Goal: Communication & Community: Answer question/provide support

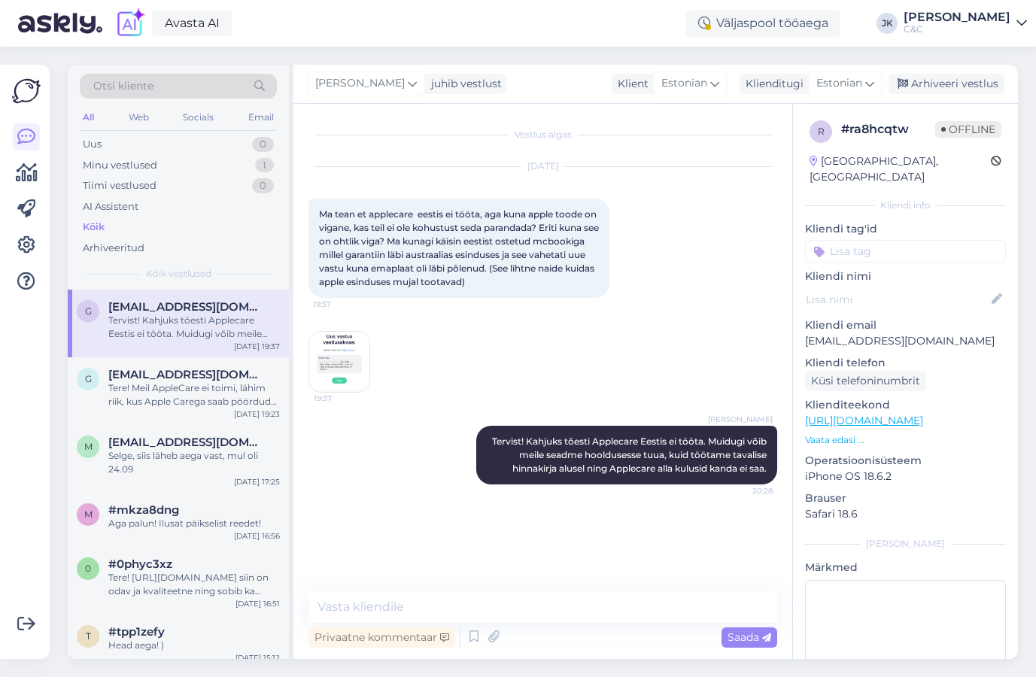
click at [688, 316] on div "Oct 10 2025 Ma tean et applecare eestis ei tööta, aga kuna apple toode on vigan…" at bounding box center [542, 279] width 469 height 259
click at [349, 559] on div "Vestlus algas Oct 10 2025 Ma tean et applecare eestis ei tööta, aga kuna apple …" at bounding box center [549, 348] width 482 height 459
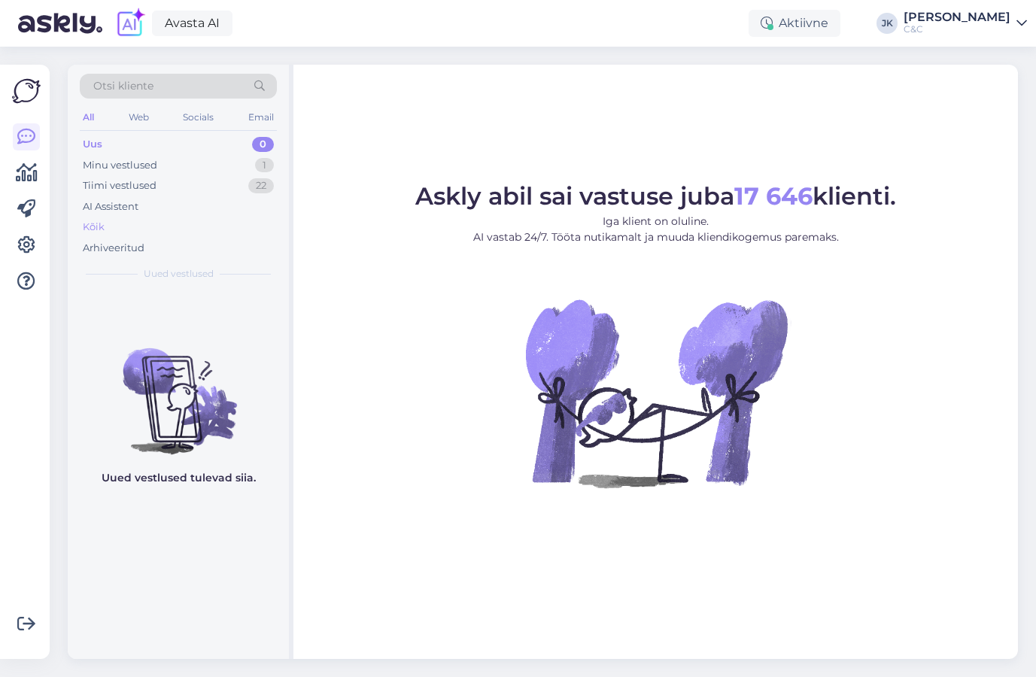
click at [148, 230] on div "Kõik" at bounding box center [178, 227] width 197 height 21
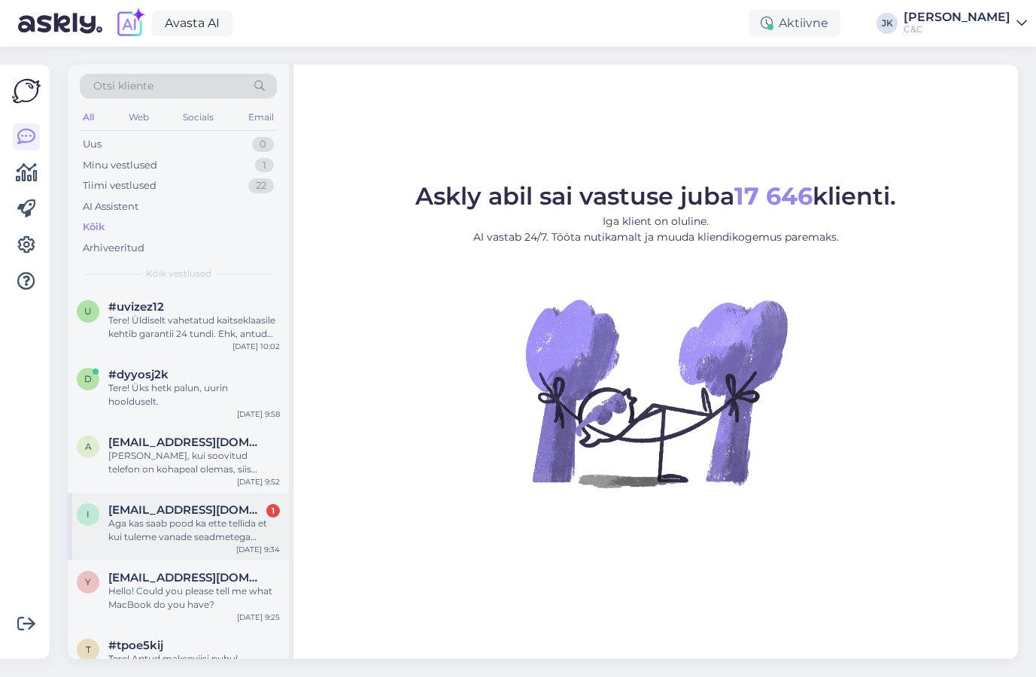
click at [259, 498] on div "i [EMAIL_ADDRESS][DOMAIN_NAME] 1 Aga kas saab pood ka ette tellida et kui tulem…" at bounding box center [178, 527] width 221 height 68
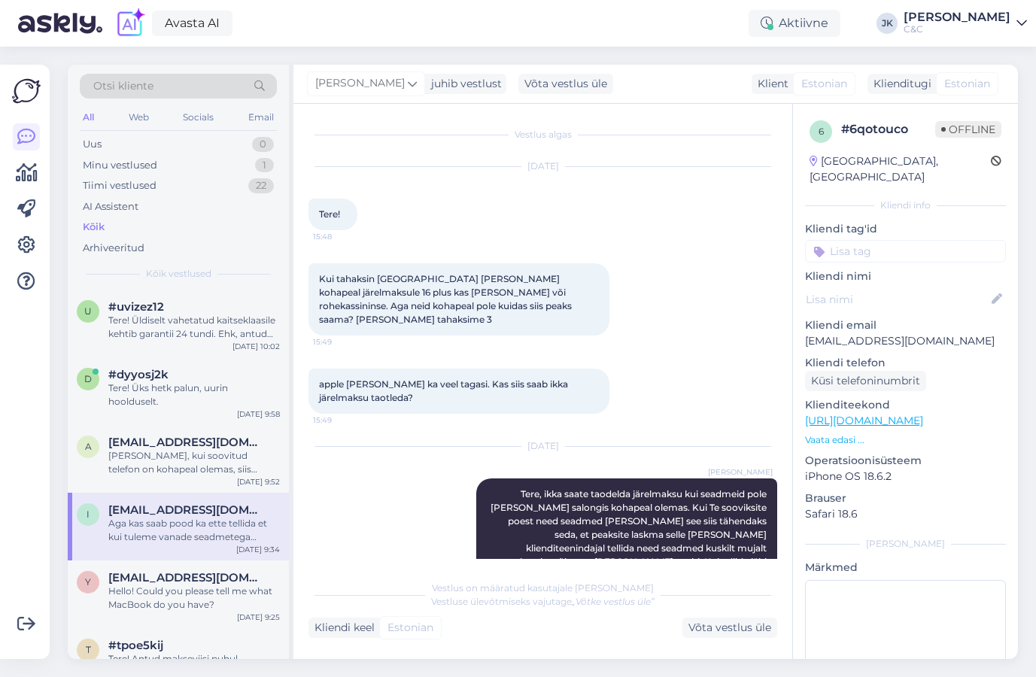
scroll to position [154, 0]
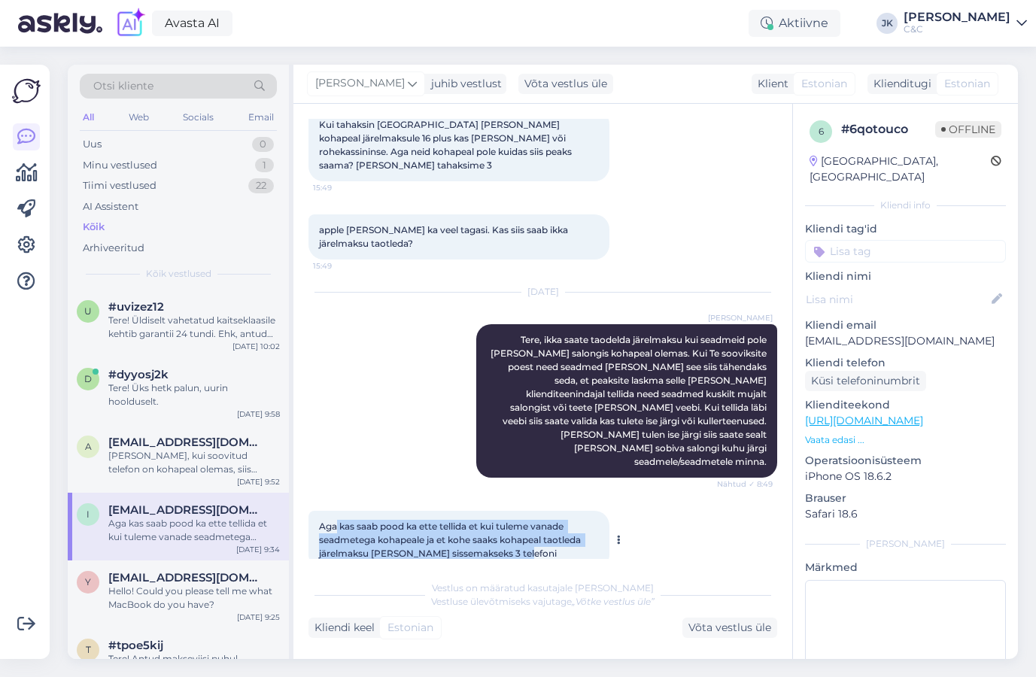
drag, startPoint x: 338, startPoint y: 500, endPoint x: 521, endPoint y: 523, distance: 185.0
click at [521, 524] on div "Aga kas saab pood ka ette tellida et kui tuleme vanade seadmetega kohapeale ja …" at bounding box center [458, 540] width 301 height 59
click at [521, 523] on div "Aga kas saab pood ka ette tellida et kui tuleme vanade seadmetega kohapeale ja …" at bounding box center [458, 540] width 301 height 59
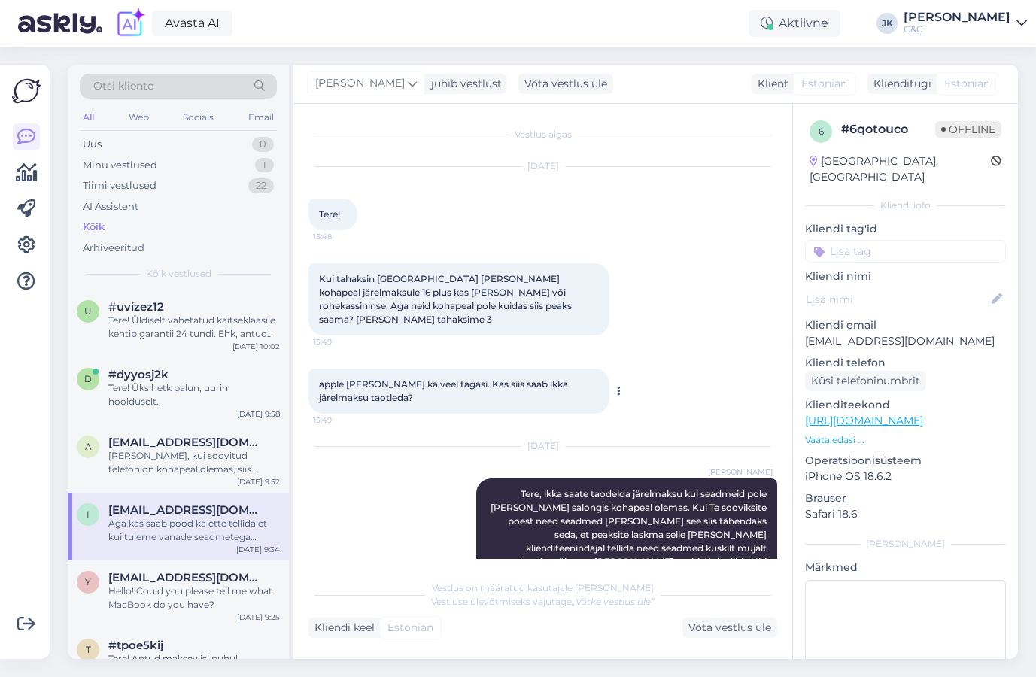
scroll to position [0, 0]
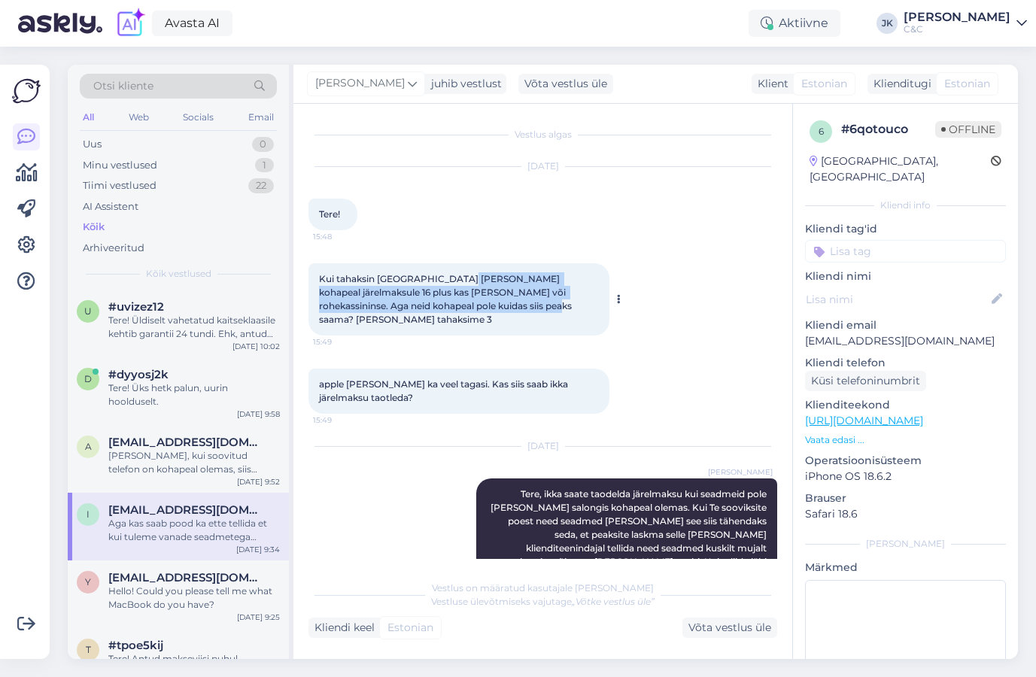
drag, startPoint x: 457, startPoint y: 278, endPoint x: 458, endPoint y: 308, distance: 30.1
click at [458, 308] on span "Kui tahaksin [GEOGRAPHIC_DATA] [PERSON_NAME] kohapeal järelmaksule 16 plus kas …" at bounding box center [446, 299] width 255 height 52
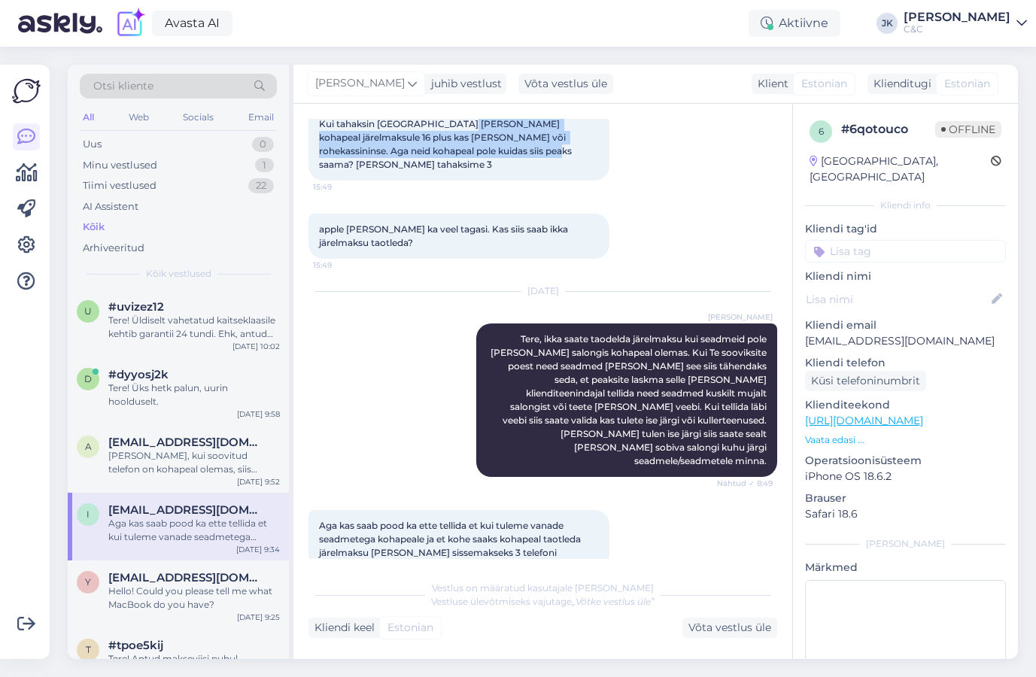
scroll to position [154, 0]
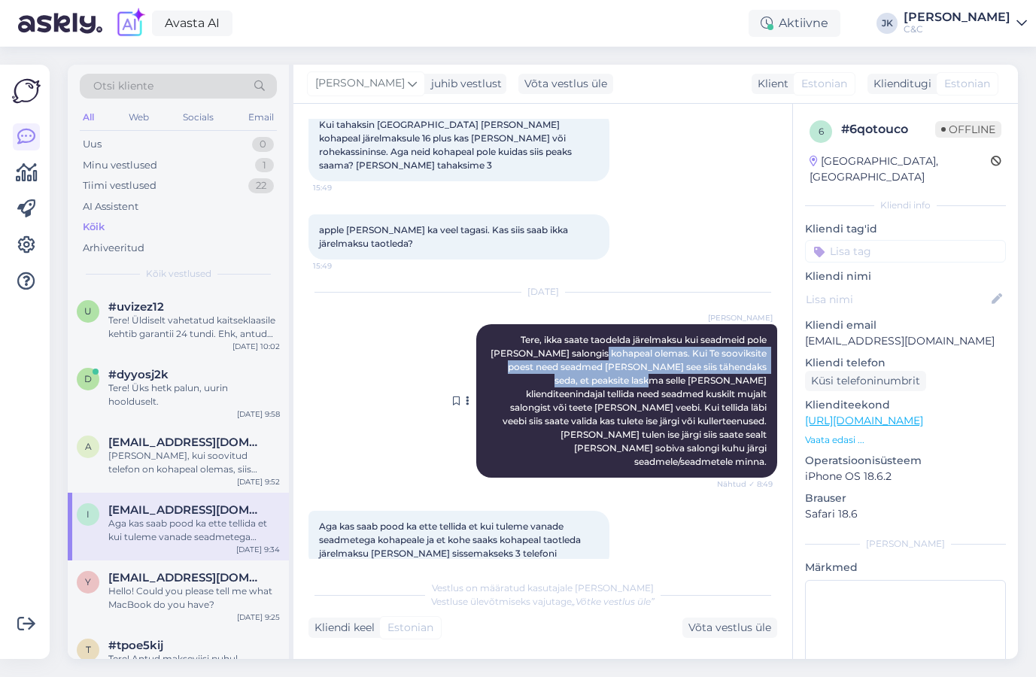
drag, startPoint x: 586, startPoint y: 339, endPoint x: 588, endPoint y: 362, distance: 22.7
click at [588, 362] on span "Tere, ikka saate taodelda järelmaksu kui seadmeid pole [PERSON_NAME] salongis k…" at bounding box center [629, 400] width 278 height 133
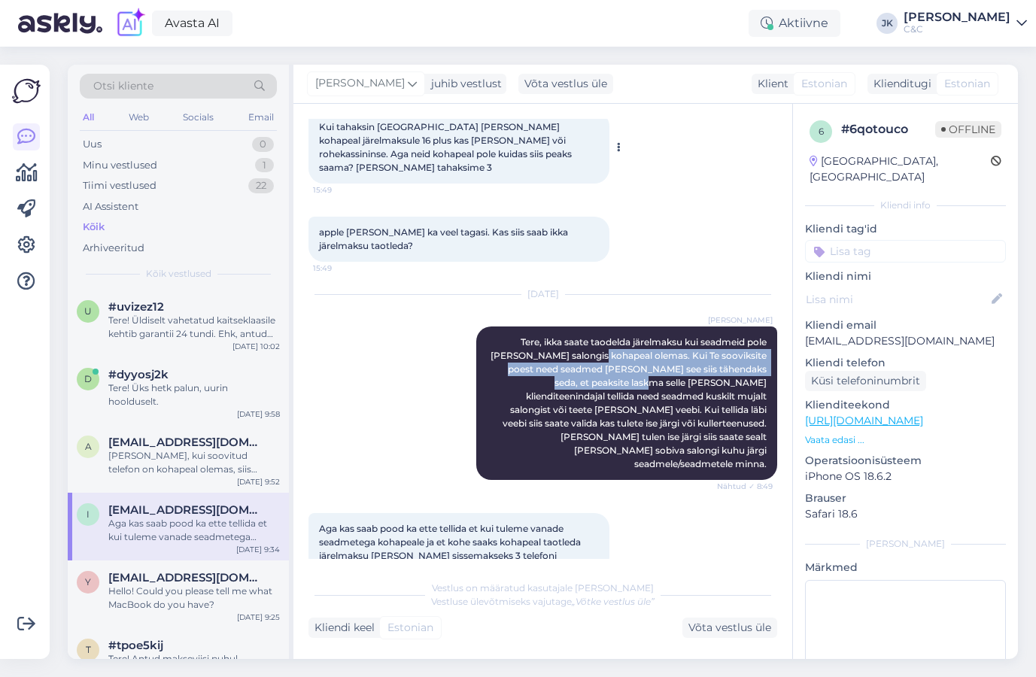
scroll to position [153, 0]
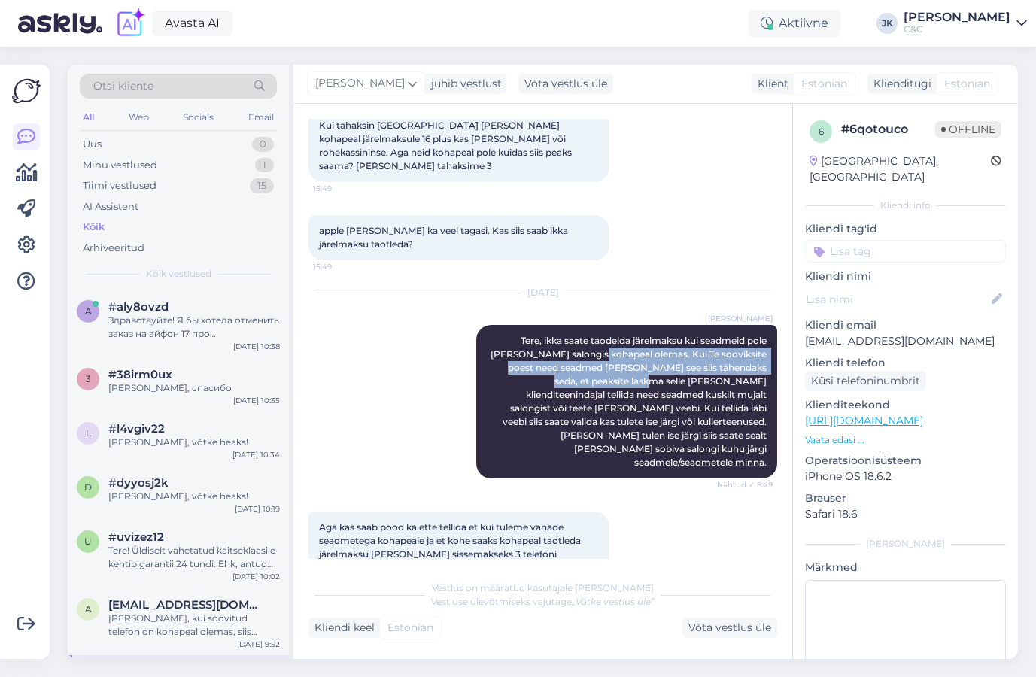
click at [423, 362] on div "[DATE] [PERSON_NAME] Tere, ikka saate taodelda järelmaksu kui seadmeid pole [PE…" at bounding box center [542, 386] width 469 height 218
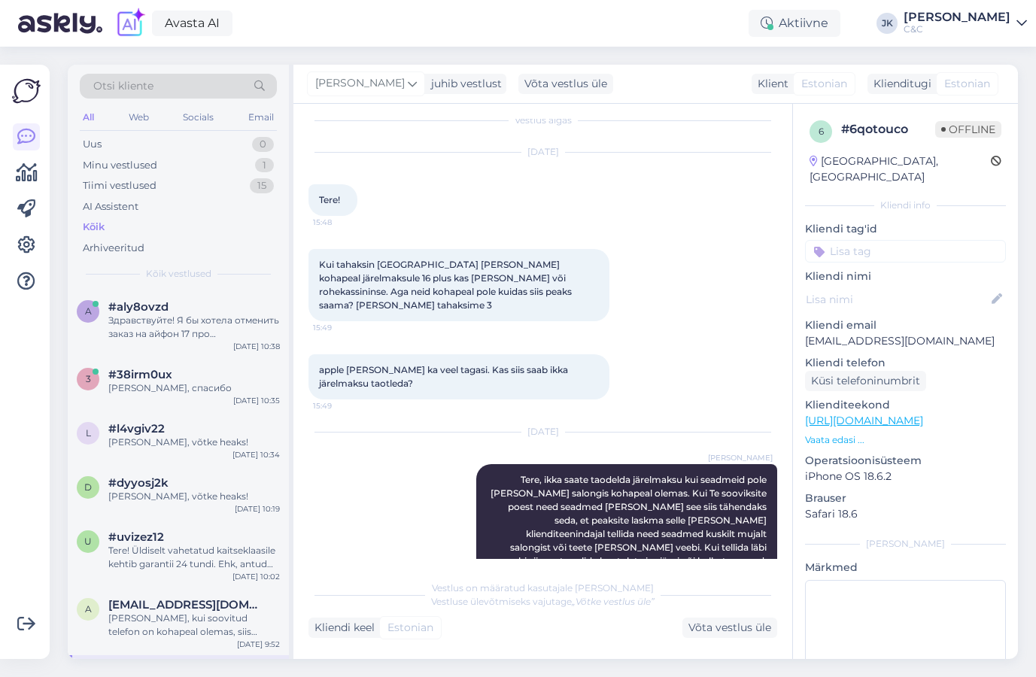
scroll to position [14, 0]
click at [185, 341] on div "a #aly8ovzd Tere! Sellisel juhul saatke palun vabas vormis tellimuse tühistamis…" at bounding box center [178, 324] width 221 height 68
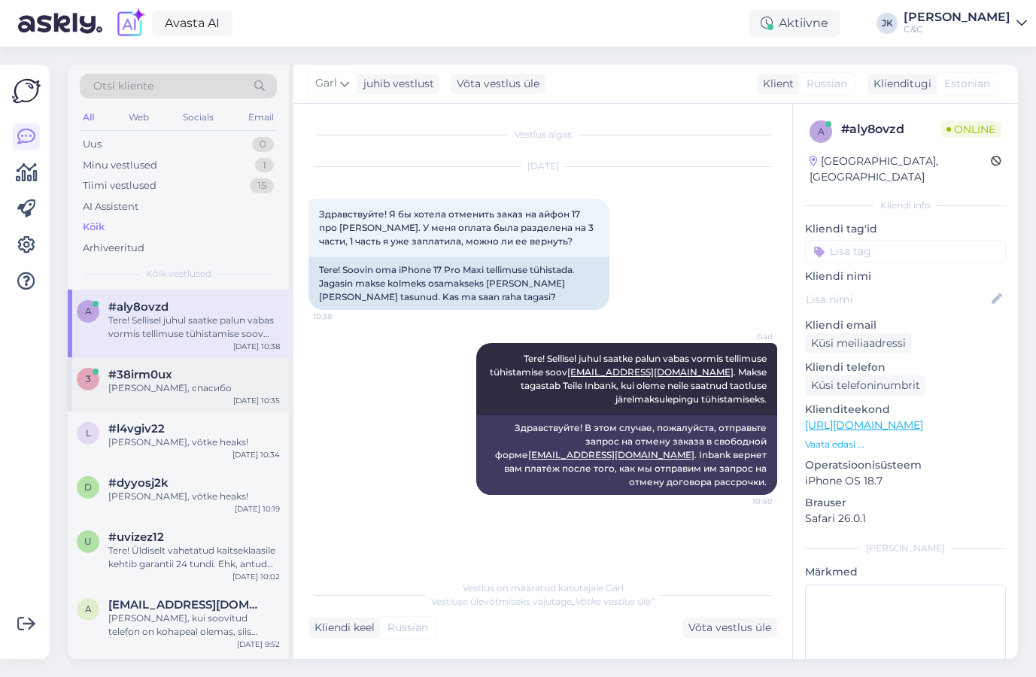
click at [186, 396] on div "3 #38irm0ux Хорошо, спасибо [DATE] 10:35" at bounding box center [178, 384] width 221 height 54
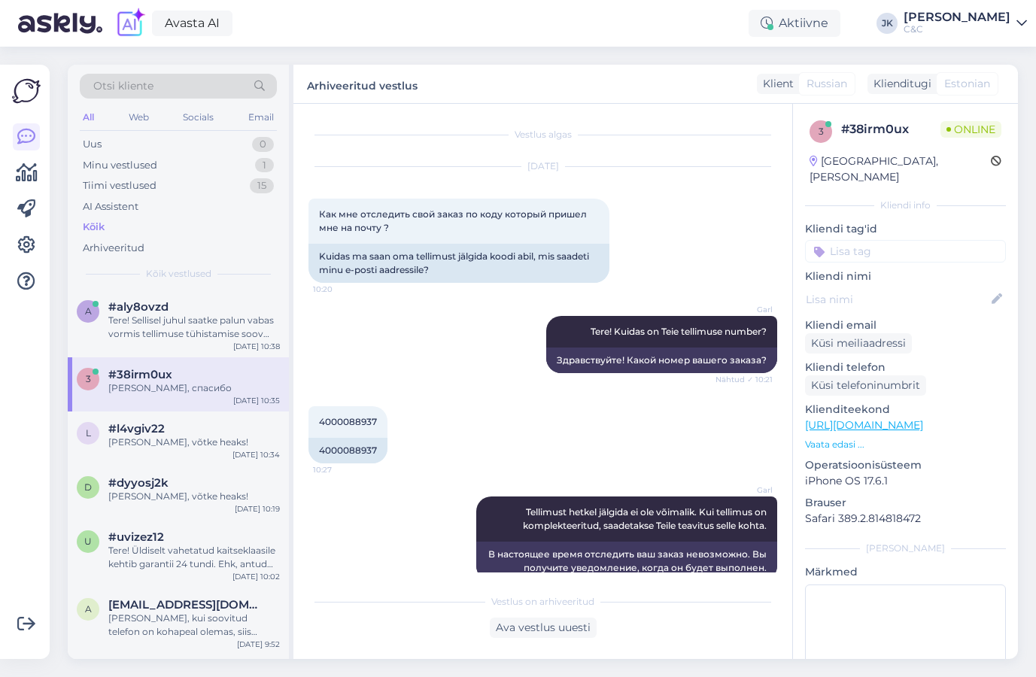
scroll to position [404, 0]
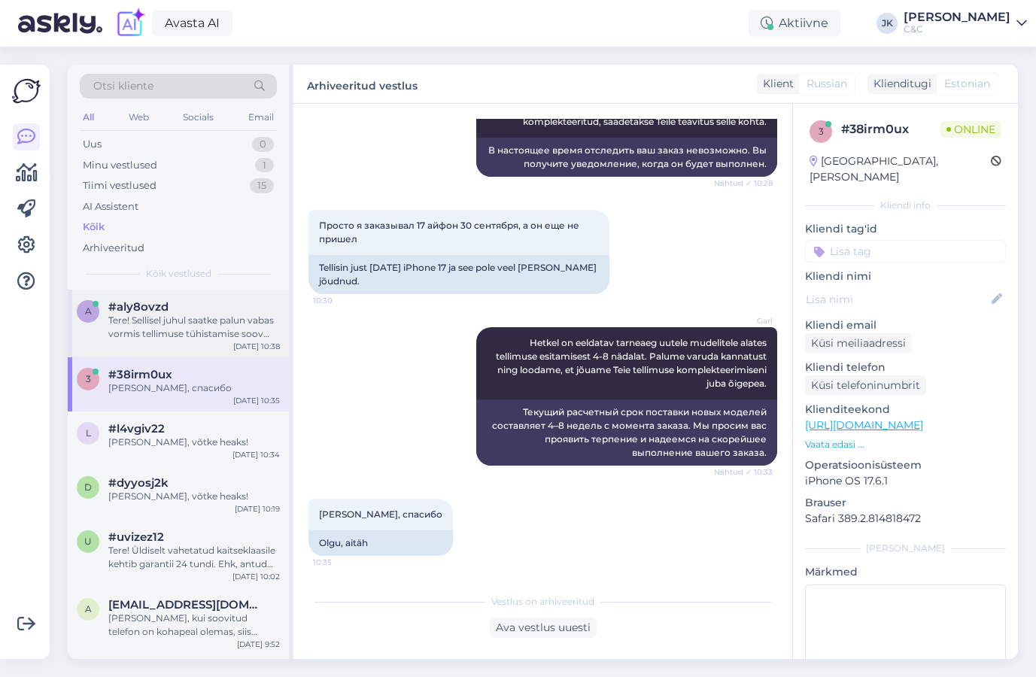
click at [216, 325] on div "Tere! Sellisel juhul saatke palun vabas vormis tellimuse tühistamise soov [EMAI…" at bounding box center [193, 327] width 171 height 27
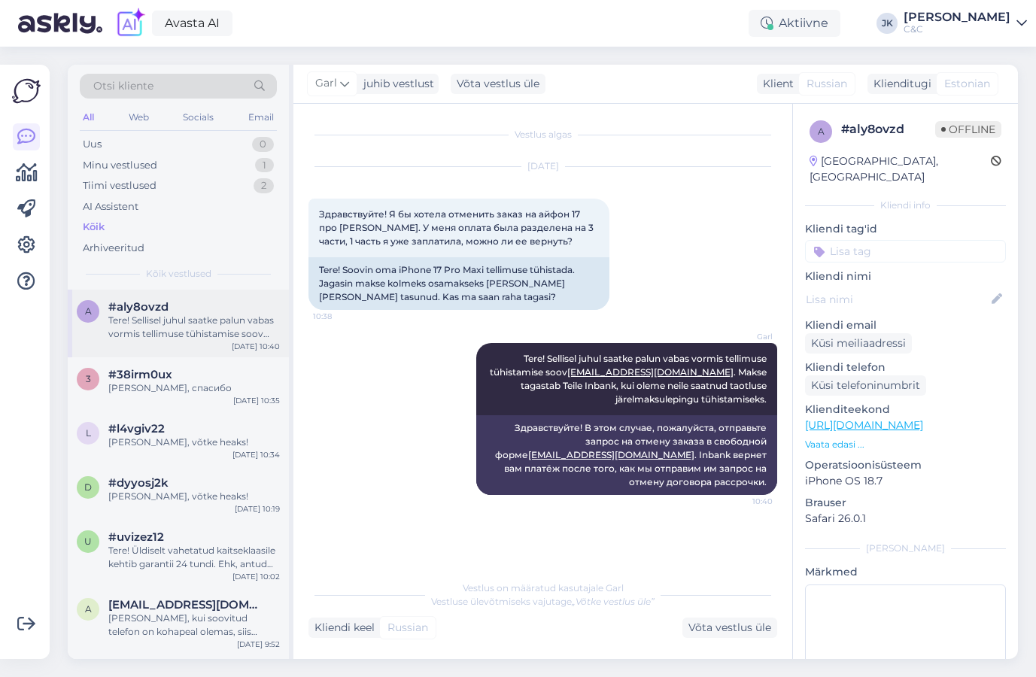
click at [262, 344] on div "[DATE] 10:40" at bounding box center [256, 346] width 48 height 11
click at [360, 439] on div "Garl Tere! Sellisel juhul saatke palun vabas vormis tellimuse tühistamise soov …" at bounding box center [542, 418] width 469 height 185
click at [138, 181] on div "Tiimi vestlused" at bounding box center [120, 185] width 74 height 15
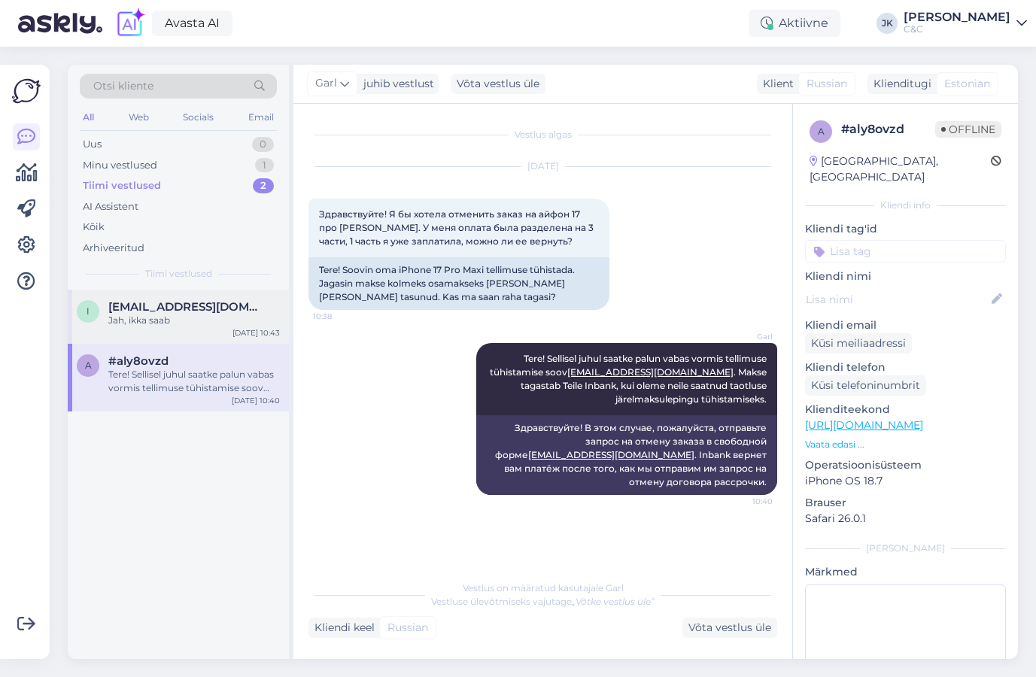
click at [192, 310] on span "[EMAIL_ADDRESS][DOMAIN_NAME]" at bounding box center [186, 307] width 156 height 14
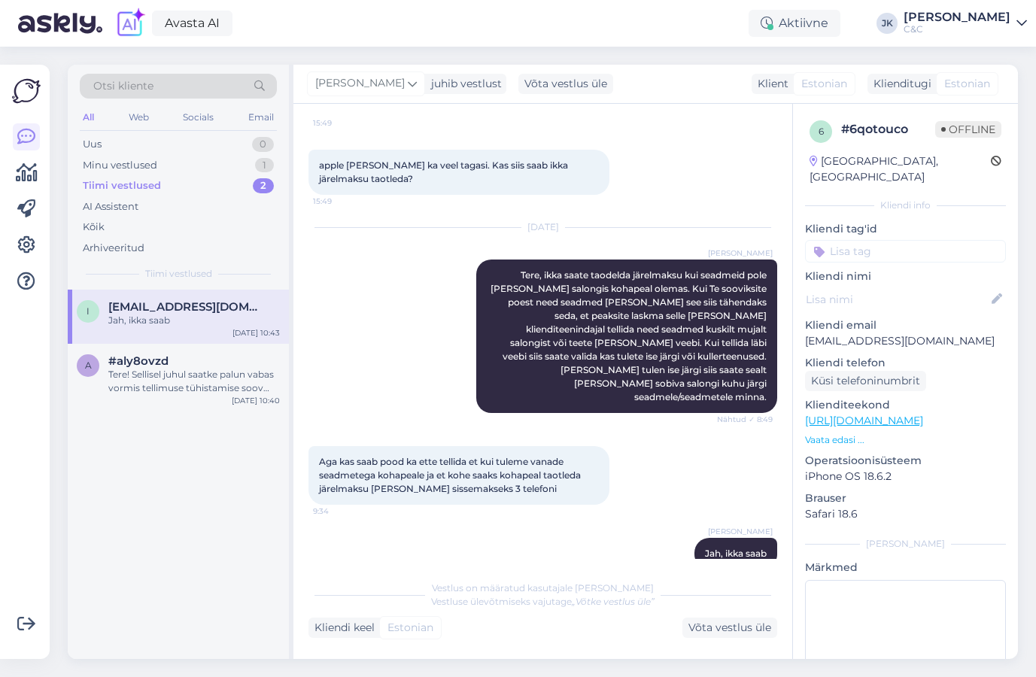
click at [348, 521] on div "[PERSON_NAME], ikka saab 10:43" at bounding box center [542, 553] width 469 height 65
click at [114, 460] on div "i [EMAIL_ADDRESS][DOMAIN_NAME] Jah, ikka saab [DATE] 10:43 a #aly8ovzd Tere! Se…" at bounding box center [178, 474] width 221 height 369
click at [153, 393] on div "a #aly8ovzd Tere! Sellisel juhul saatke palun vabas vormis tellimuse tühistamis…" at bounding box center [178, 378] width 221 height 68
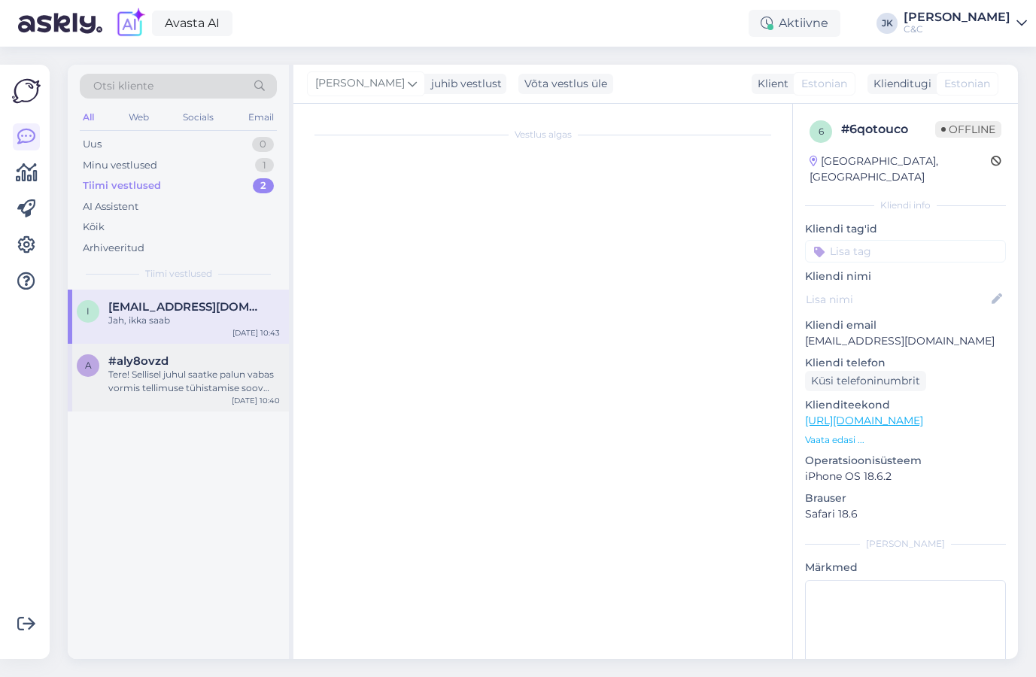
scroll to position [0, 0]
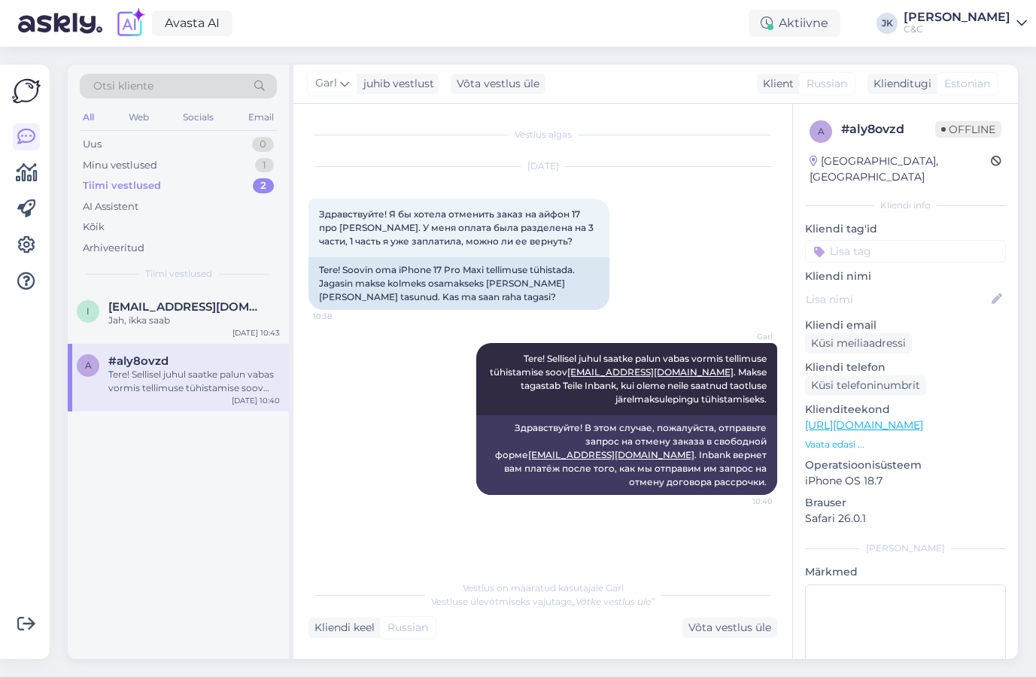
click at [167, 344] on div "a #aly8ovzd Tere! Sellisel juhul saatke palun vabas vormis tellimuse tühistamis…" at bounding box center [178, 378] width 221 height 68
click at [175, 297] on div "i [EMAIL_ADDRESS][DOMAIN_NAME] Jah, ikka saab [DATE] 10:43" at bounding box center [178, 317] width 221 height 54
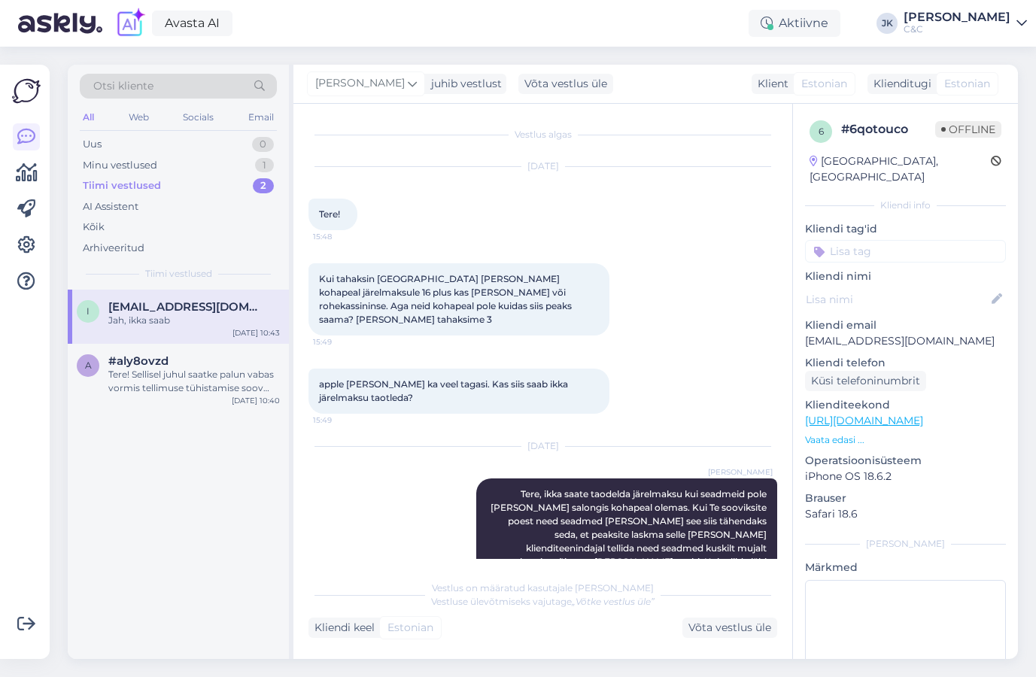
scroll to position [219, 0]
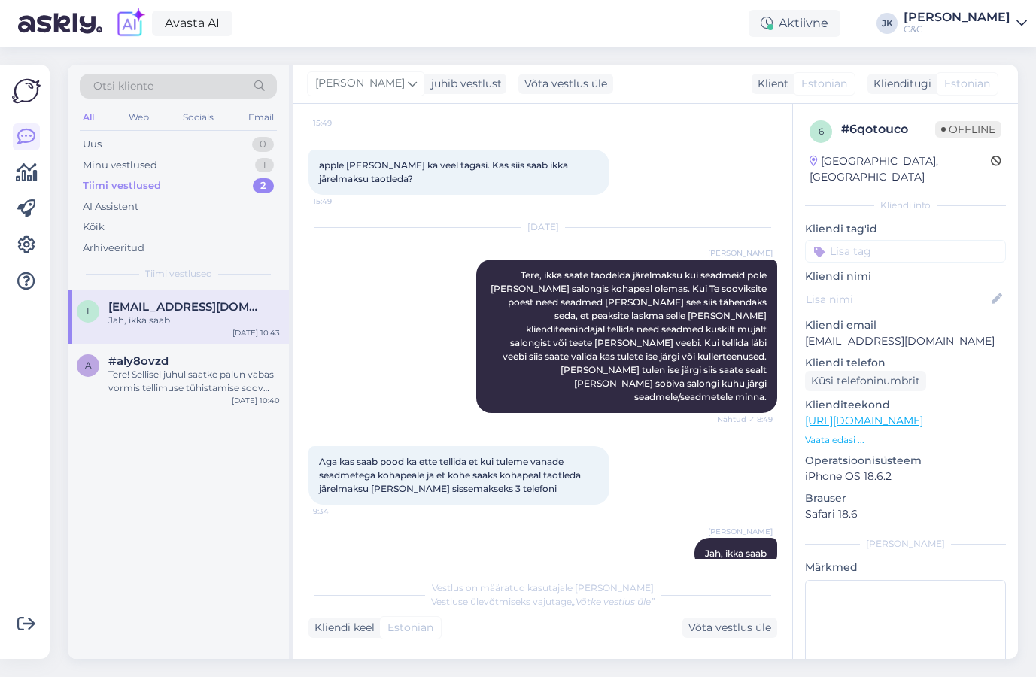
click at [429, 373] on div "[DATE] [PERSON_NAME] Tere, ikka saate taodelda järelmaksu kui seadmeid pole [PE…" at bounding box center [542, 320] width 469 height 218
click at [183, 259] on div "Otsi kliente All Web Socials Email Uus 0 Minu vestlused 1 Tiimi vestlused 2 AI …" at bounding box center [178, 177] width 221 height 225
click at [180, 218] on div "Kõik" at bounding box center [178, 227] width 197 height 21
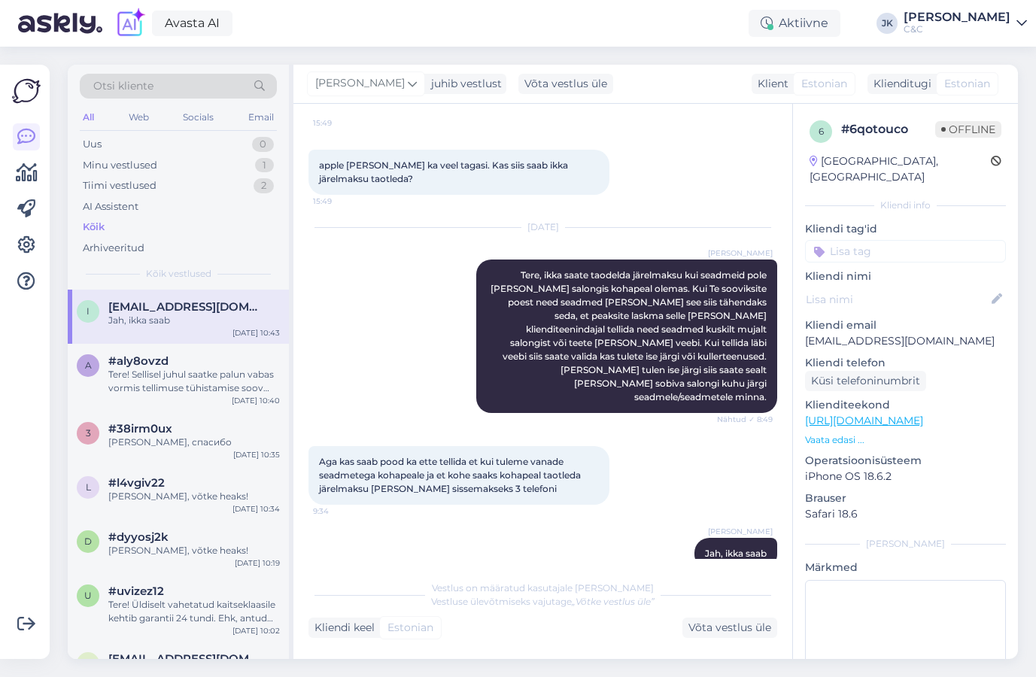
click at [173, 336] on div "i [EMAIL_ADDRESS][DOMAIN_NAME] Jah, ikka saab [DATE] 10:43" at bounding box center [178, 317] width 221 height 54
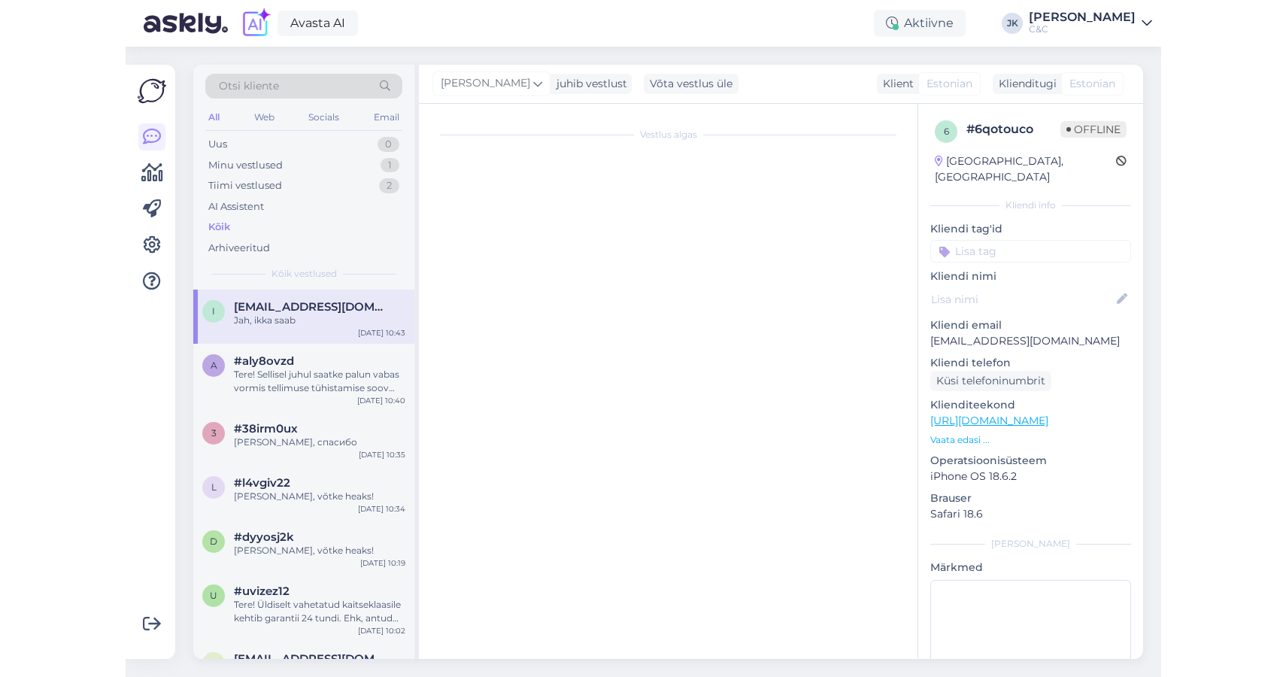
scroll to position [0, 0]
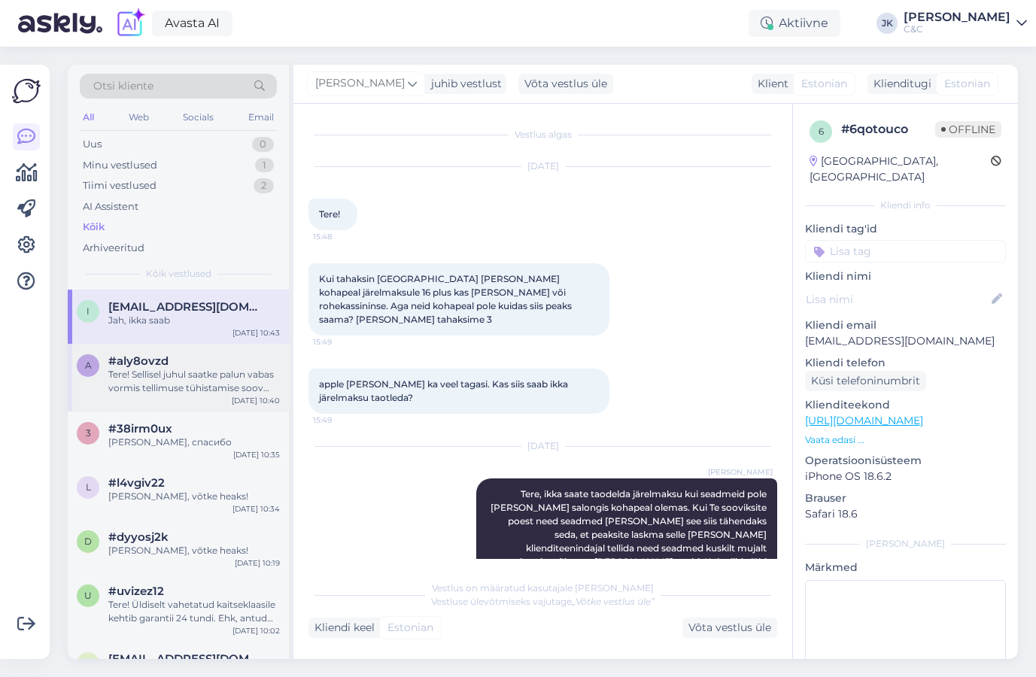
click at [236, 396] on div "[DATE] 10:40" at bounding box center [256, 400] width 48 height 11
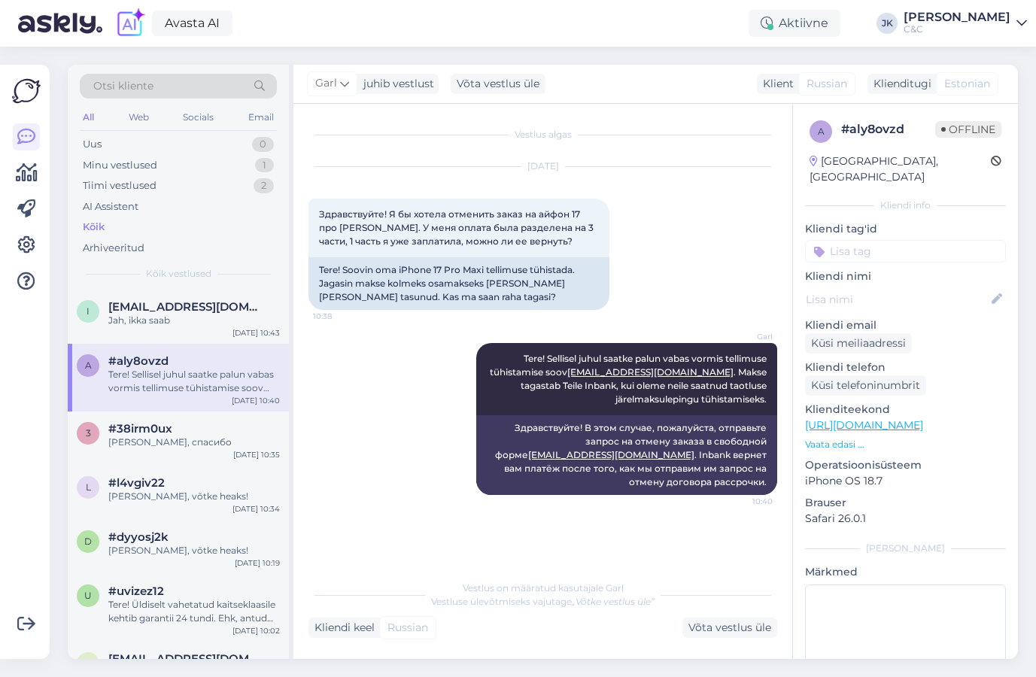
click at [429, 475] on div "Garl Tere! Sellisel juhul saatke palun vabas vormis tellimuse tühistamise soov …" at bounding box center [542, 418] width 469 height 185
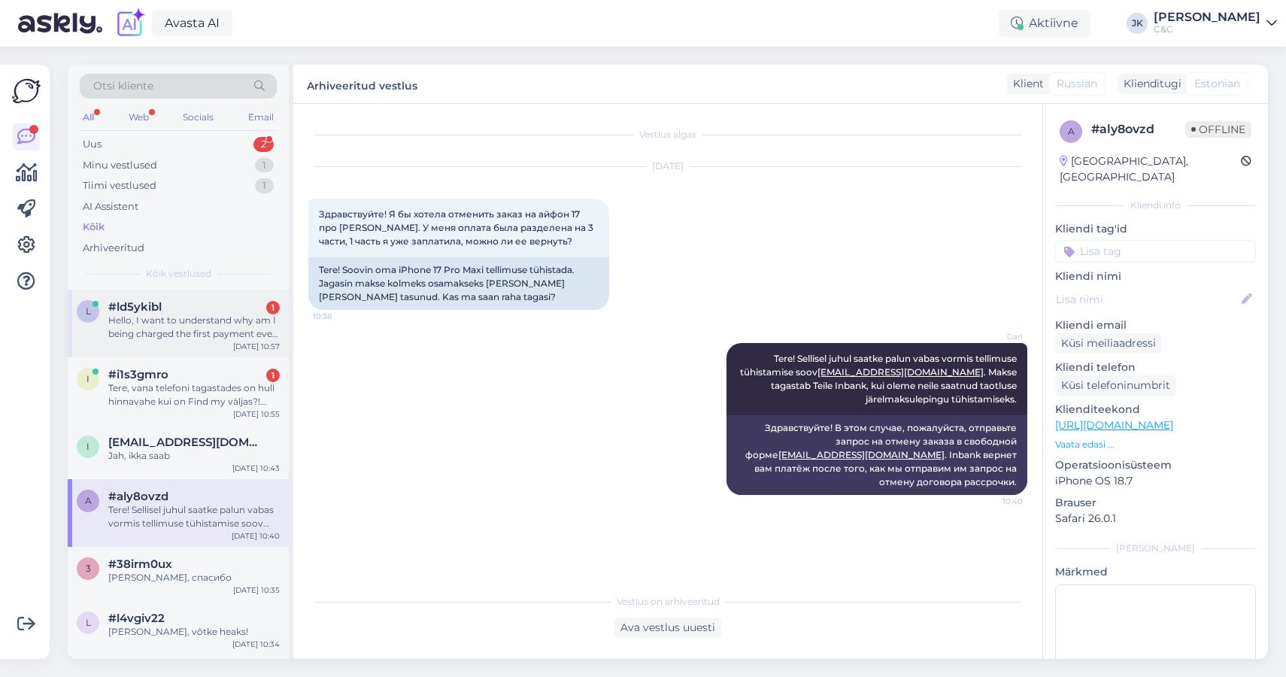
click at [149, 325] on div "Hello, I want to understand why am I being charged the first payment even thoug…" at bounding box center [193, 327] width 171 height 27
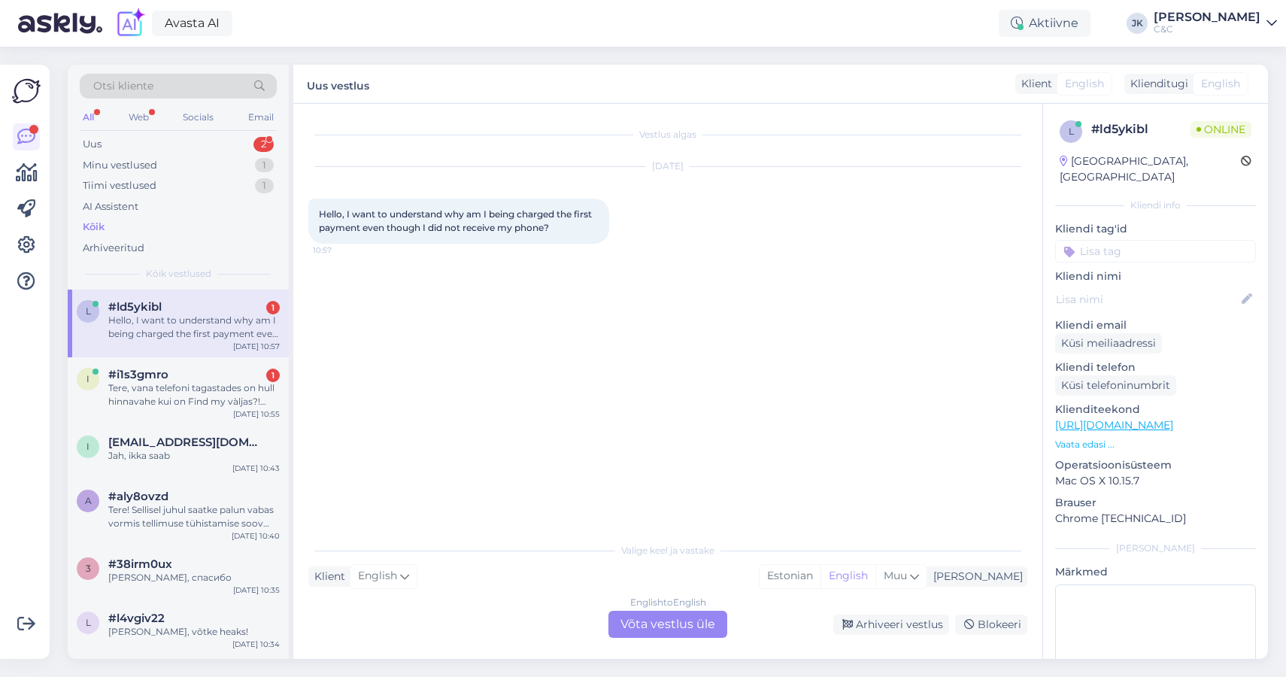
click at [477, 408] on div "Vestlus algas [DATE] Hello, I want to understand why am I being charged the fir…" at bounding box center [674, 320] width 733 height 402
click at [703, 623] on div "English to English Võta vestlus üle" at bounding box center [667, 624] width 119 height 27
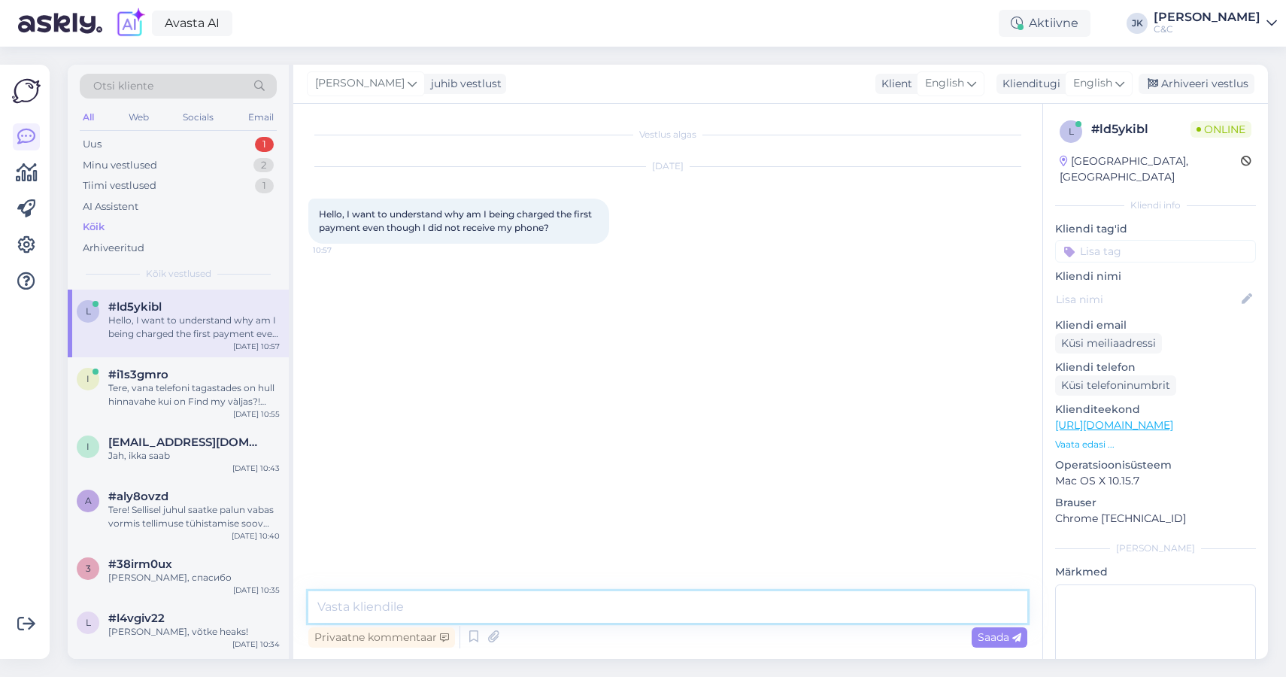
click at [458, 591] on textarea at bounding box center [667, 607] width 719 height 32
type textarea "Hello! Can you tell us order number?"
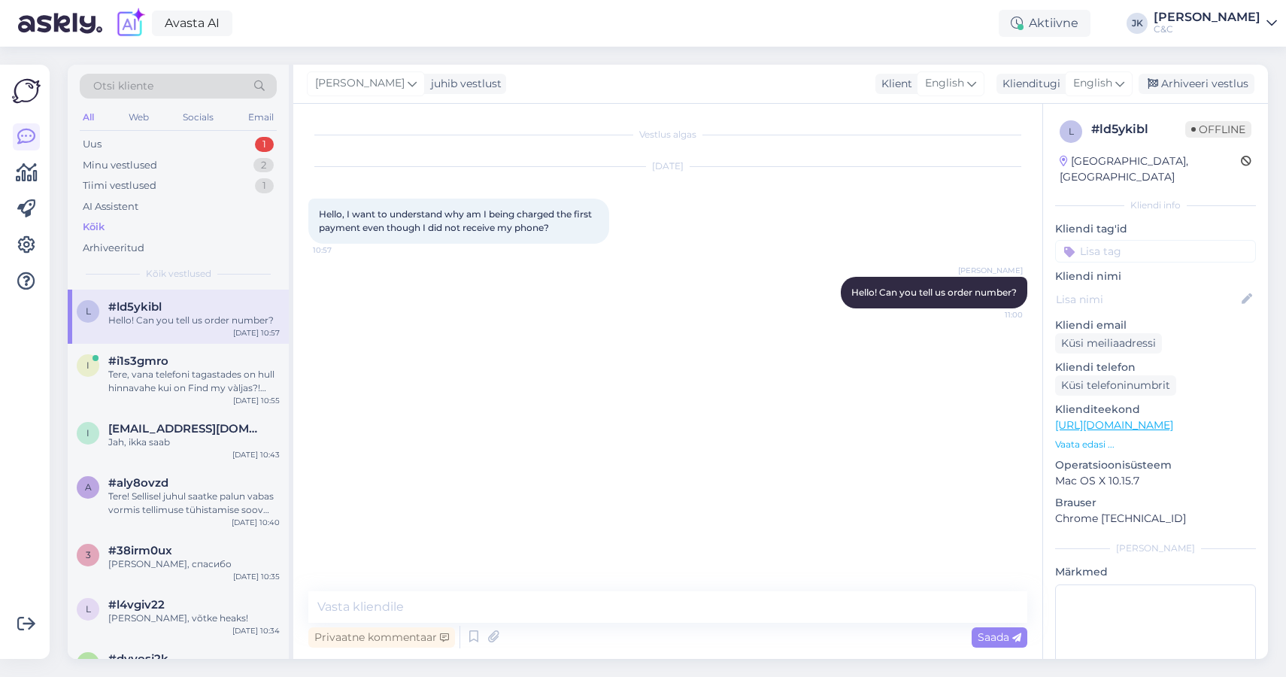
click at [408, 511] on div "Vestlus algas [DATE] Hello, I want to understand why am I being charged the fir…" at bounding box center [674, 348] width 733 height 459
click at [230, 385] on div "Tere, vana telefoni tagastades on hull hinnavahe kui on Find my vàljas?! Milles…" at bounding box center [193, 381] width 171 height 27
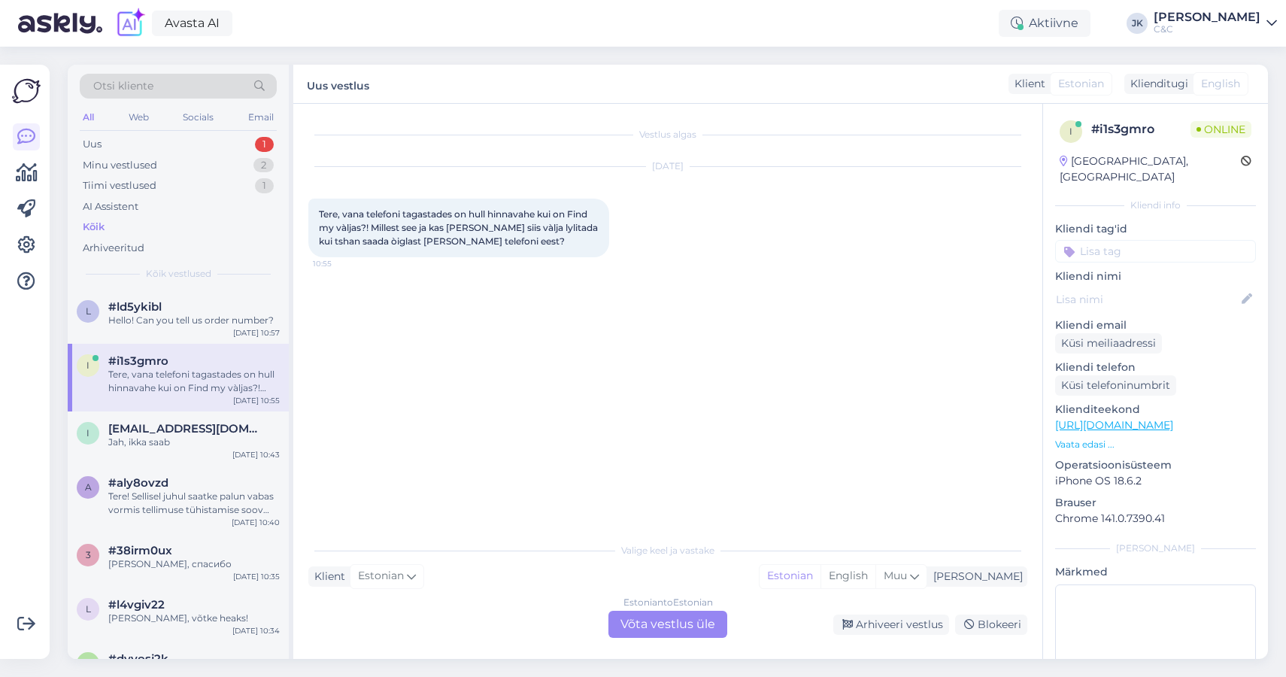
click at [432, 335] on div "Vestlus algas [DATE] Tere, vana telefoni tagastades on hull hinnavahe kui on Fi…" at bounding box center [674, 320] width 733 height 402
click at [384, 222] on span "Tere, vana telefoni tagastades on hull hinnavahe kui on Find my vàljas?! Milles…" at bounding box center [459, 227] width 281 height 38
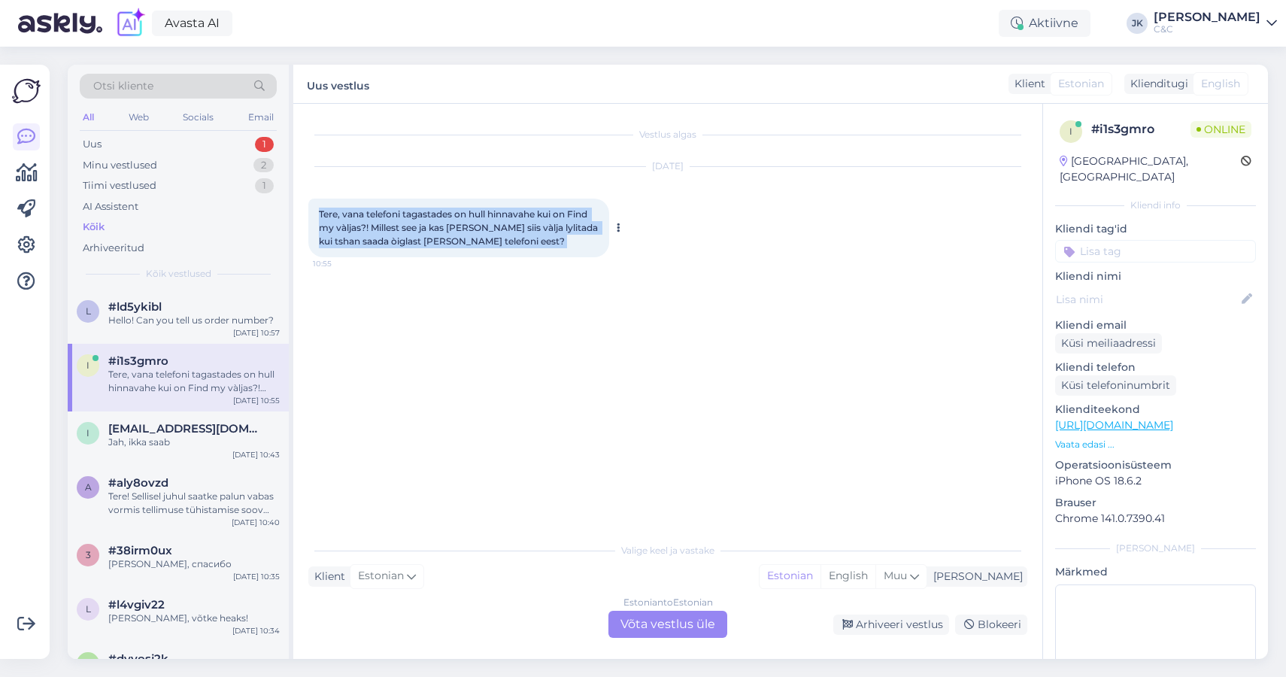
click at [384, 222] on span "Tere, vana telefoni tagastades on hull hinnavahe kui on Find my vàljas?! Milles…" at bounding box center [459, 227] width 281 height 38
click at [375, 242] on span "Tere, vana telefoni tagastades on hull hinnavahe kui on Find my vàljas?! Milles…" at bounding box center [459, 227] width 281 height 38
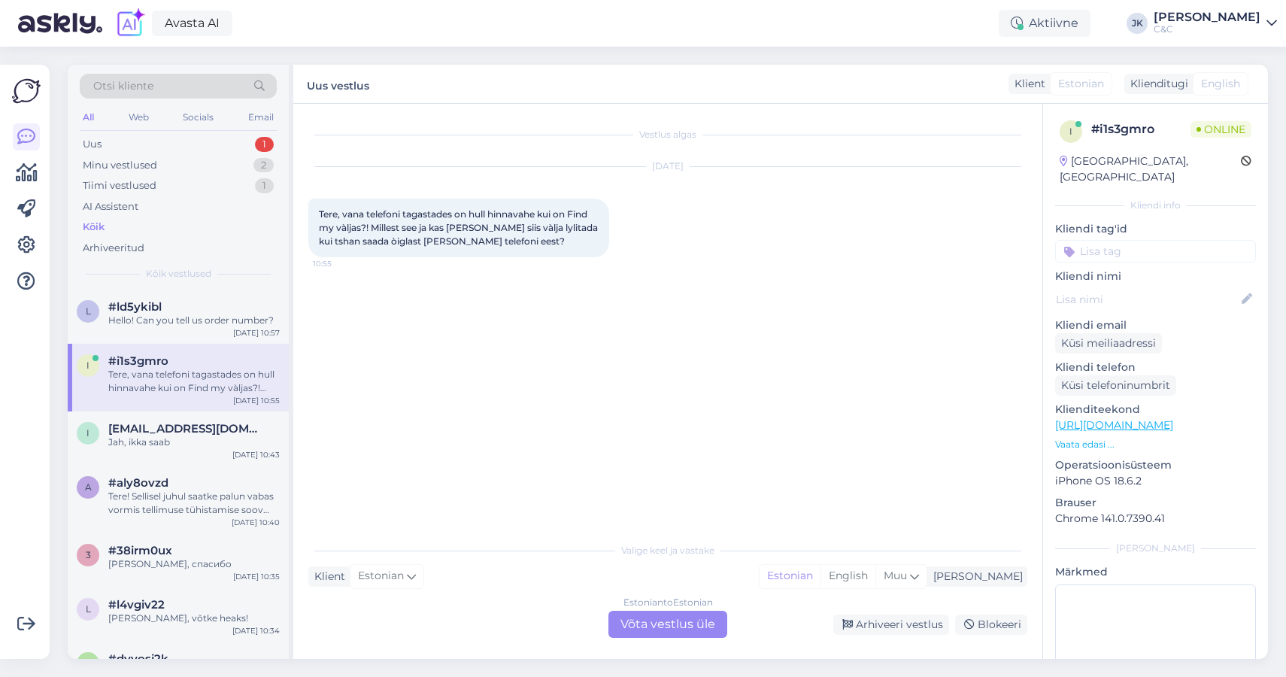
click at [600, 461] on div "Vestlus algas [DATE] Tere, vana telefoni tagastades on hull hinnavahe kui on Fi…" at bounding box center [674, 320] width 733 height 402
click at [629, 617] on div "Estonian to Estonian Võta vestlus üle" at bounding box center [667, 624] width 119 height 27
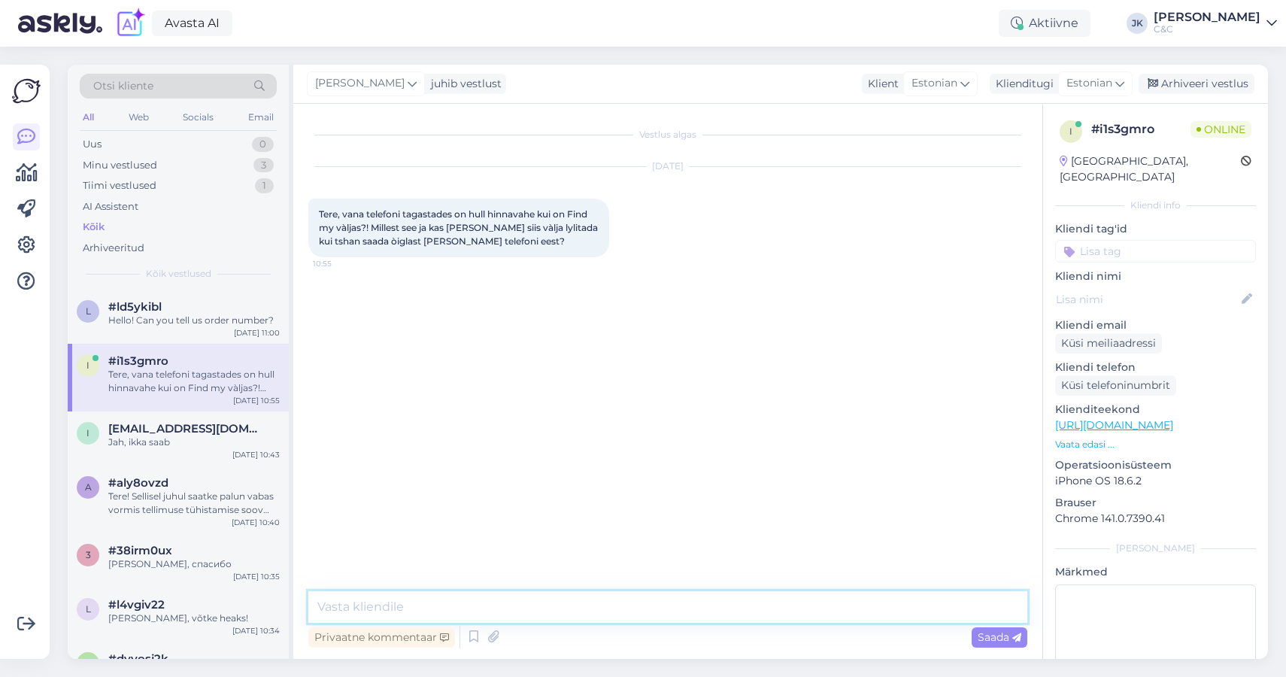
click at [532, 617] on textarea at bounding box center [667, 607] width 719 height 32
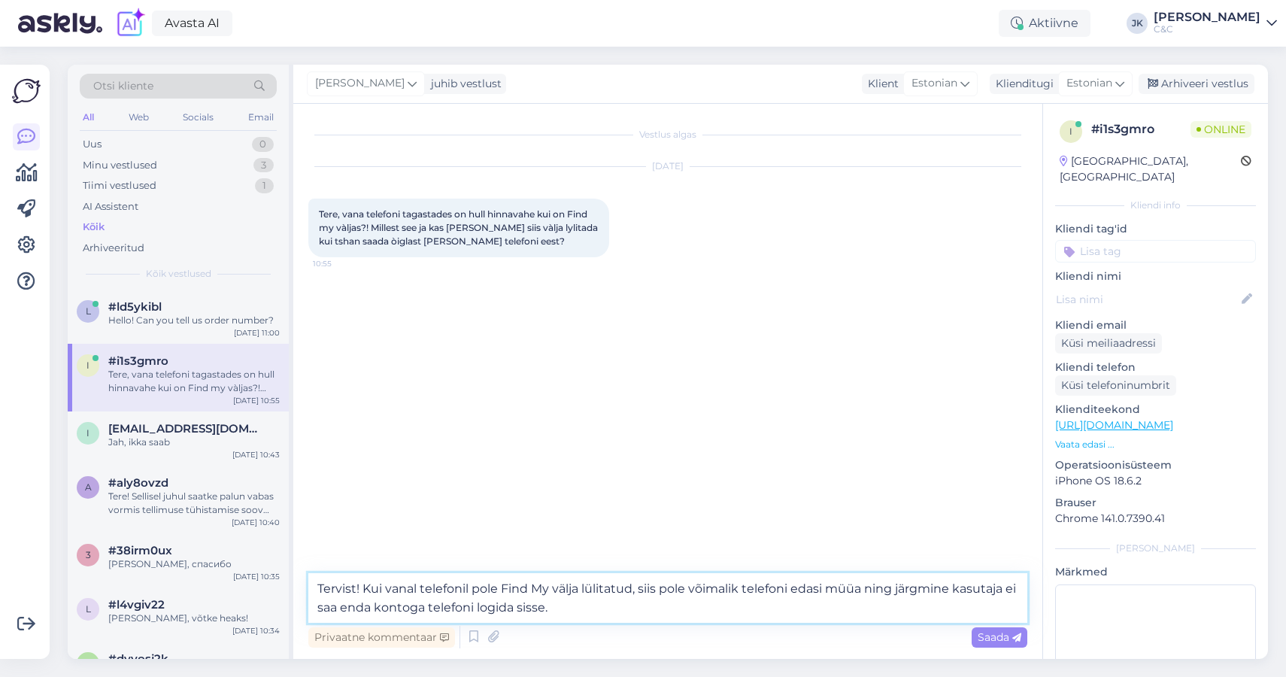
click at [388, 611] on textarea "Tervist! Kui vanal telefonil pole Find My välja lülitatud, siis pole võimalik t…" at bounding box center [667, 598] width 719 height 50
type textarea "Tervist! Kui vanal telefonil pole Find My välja lülitatud, siis pole võimalik t…"
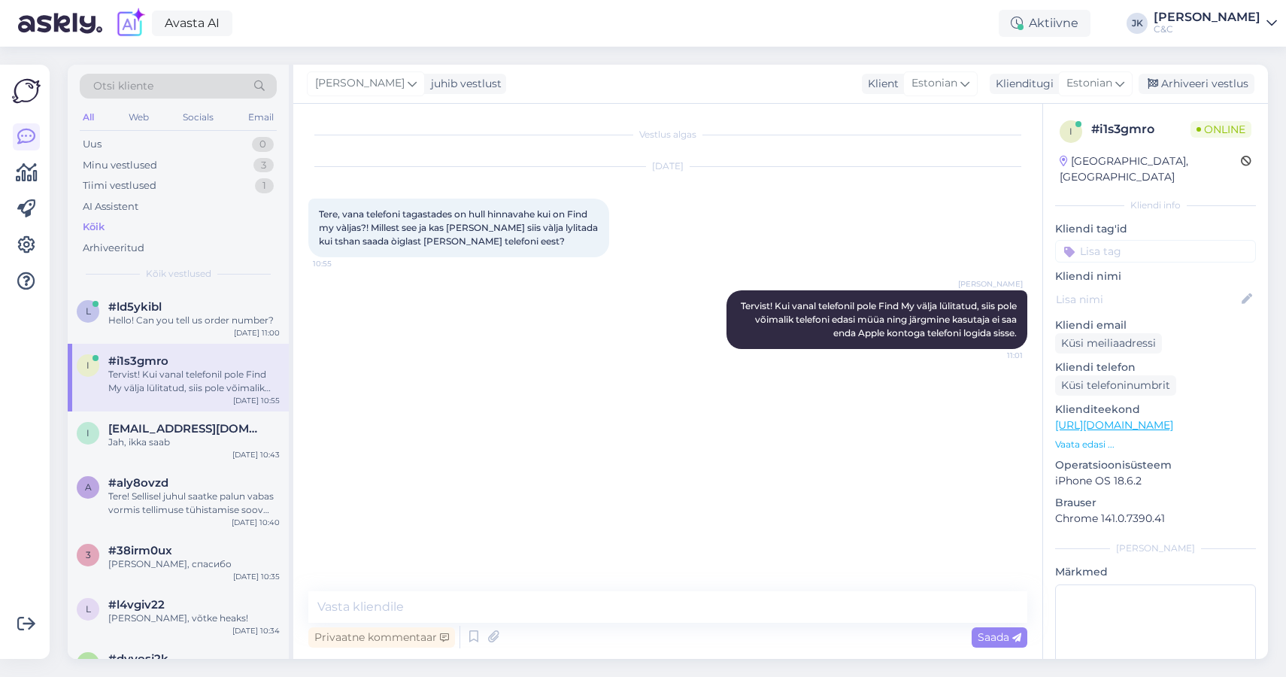
click at [393, 435] on div "Vestlus algas [DATE] Tere, vana telefoni tagastades on hull hinnavahe kui on Fi…" at bounding box center [674, 348] width 733 height 459
click at [413, 607] on textarea at bounding box center [667, 607] width 719 height 32
click at [435, 504] on div "Vestlus algas [DATE] Tere, vana telefoni tagastades on hull hinnavahe kui on Fi…" at bounding box center [674, 348] width 733 height 459
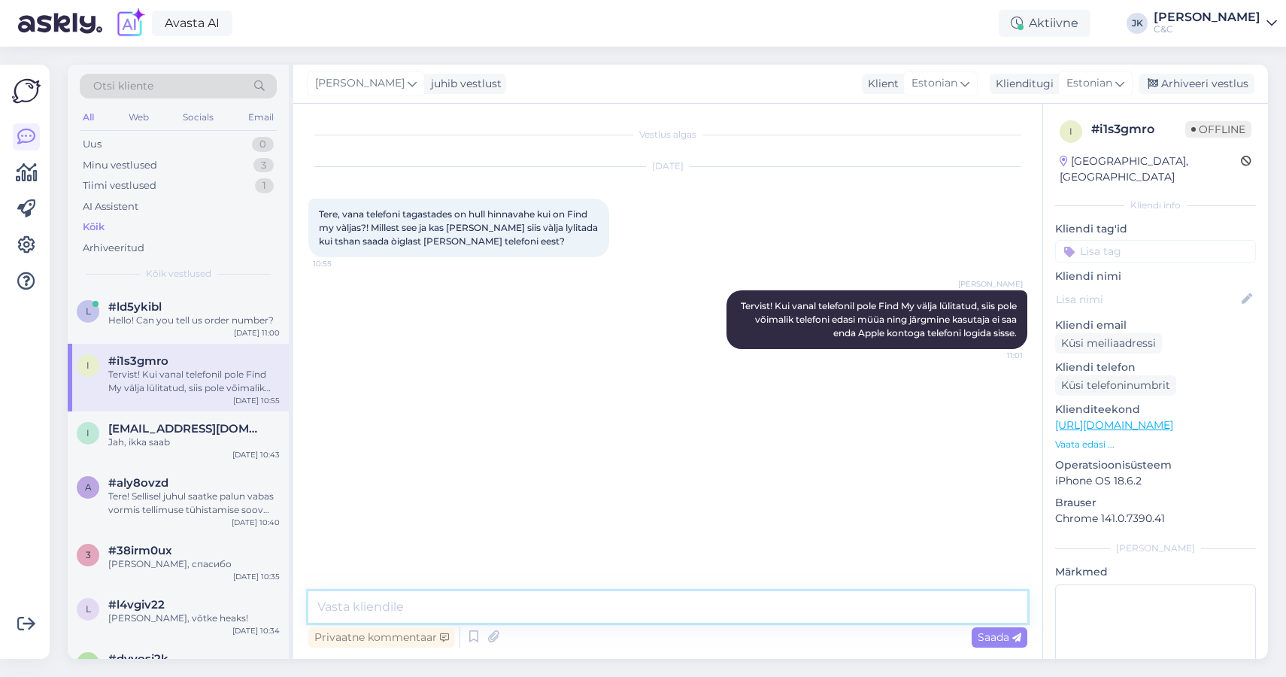
click at [395, 614] on textarea at bounding box center [667, 607] width 719 height 32
click at [536, 539] on div "Vestlus algas [DATE] Tere, vana telefoni tagastades on hull hinnavahe kui on Fi…" at bounding box center [674, 348] width 733 height 459
click at [496, 624] on div "Privaatne kommentaar Saada" at bounding box center [667, 637] width 719 height 29
click at [498, 620] on textarea at bounding box center [667, 607] width 719 height 32
click at [532, 529] on div "Vestlus algas [DATE] Tere, vana telefoni tagastades on hull hinnavahe kui on Fi…" at bounding box center [674, 348] width 733 height 459
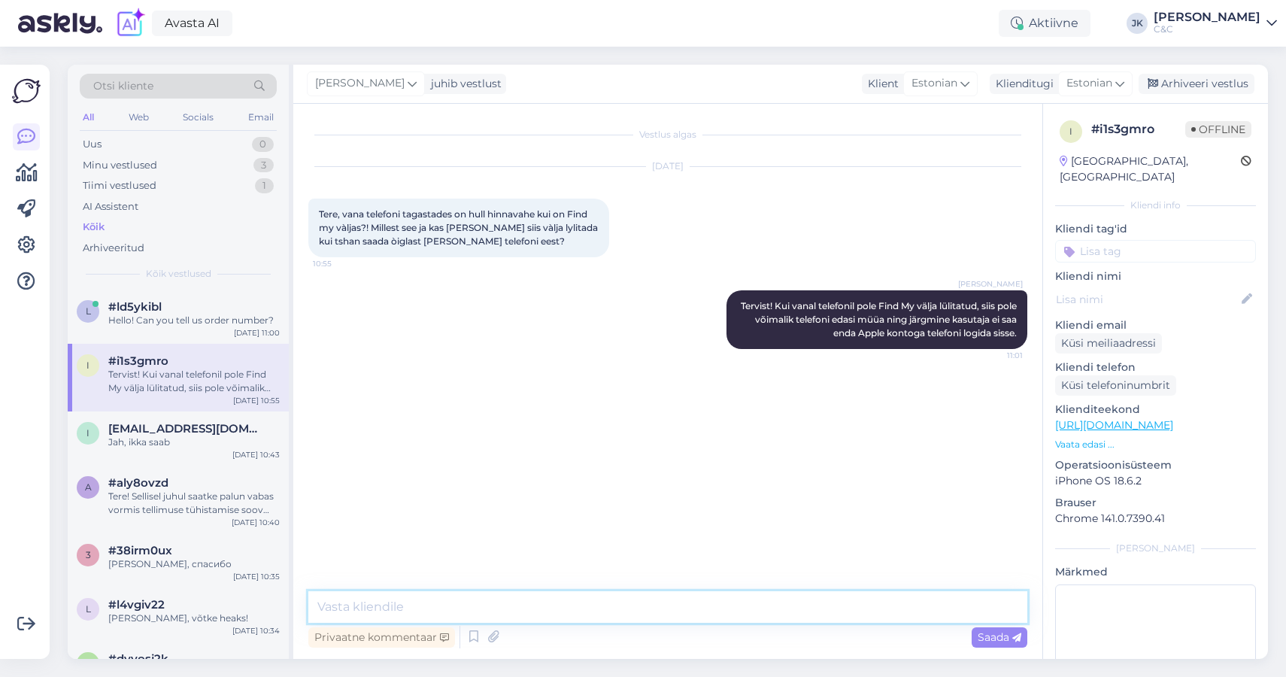
click at [516, 591] on textarea at bounding box center [667, 607] width 719 height 32
click at [518, 575] on div "Vestlus algas [DATE] Tere, vana telefoni tagastades on hull hinnavahe kui on Fi…" at bounding box center [674, 348] width 733 height 459
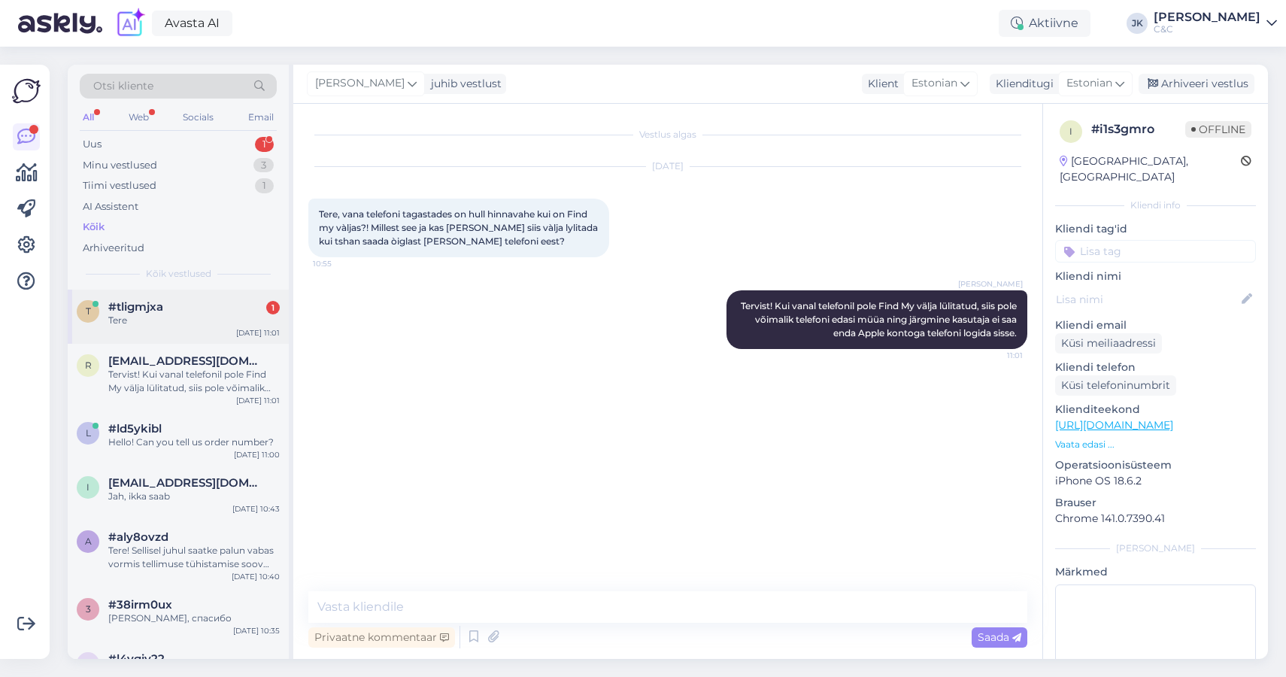
click at [199, 308] on div "#tligmjxa 1" at bounding box center [193, 307] width 171 height 14
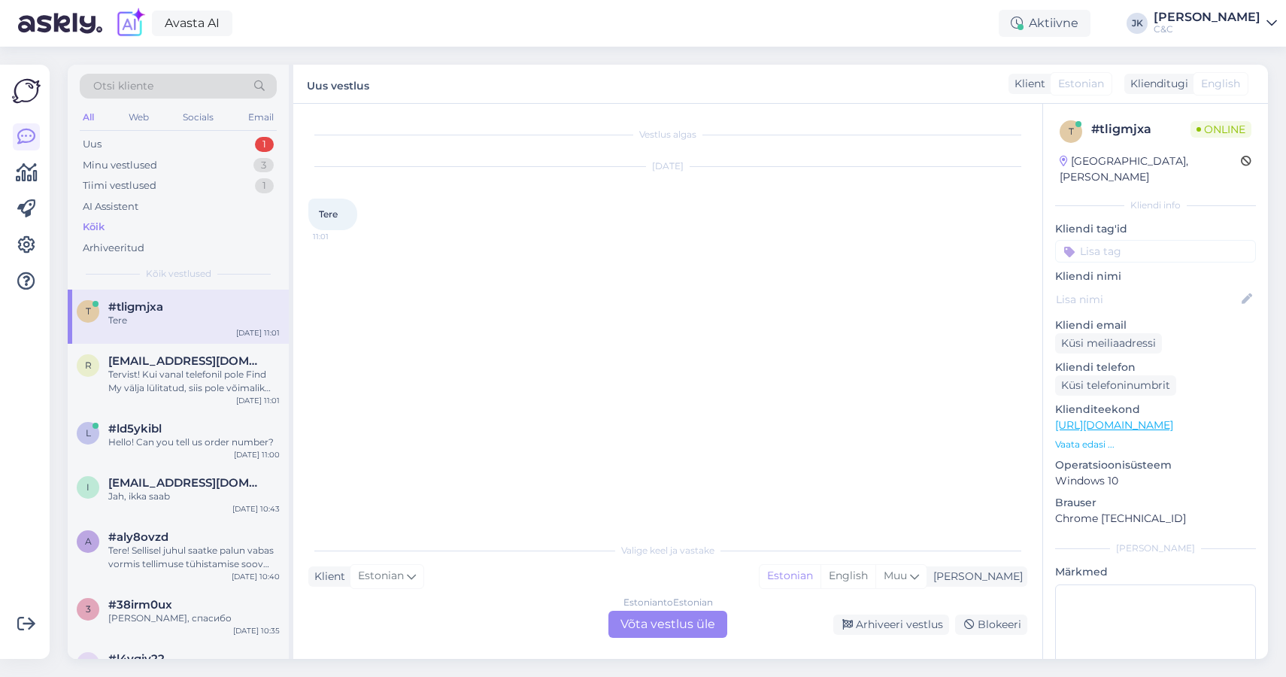
click at [710, 626] on div "Estonian to Estonian Võta vestlus üle" at bounding box center [667, 624] width 119 height 27
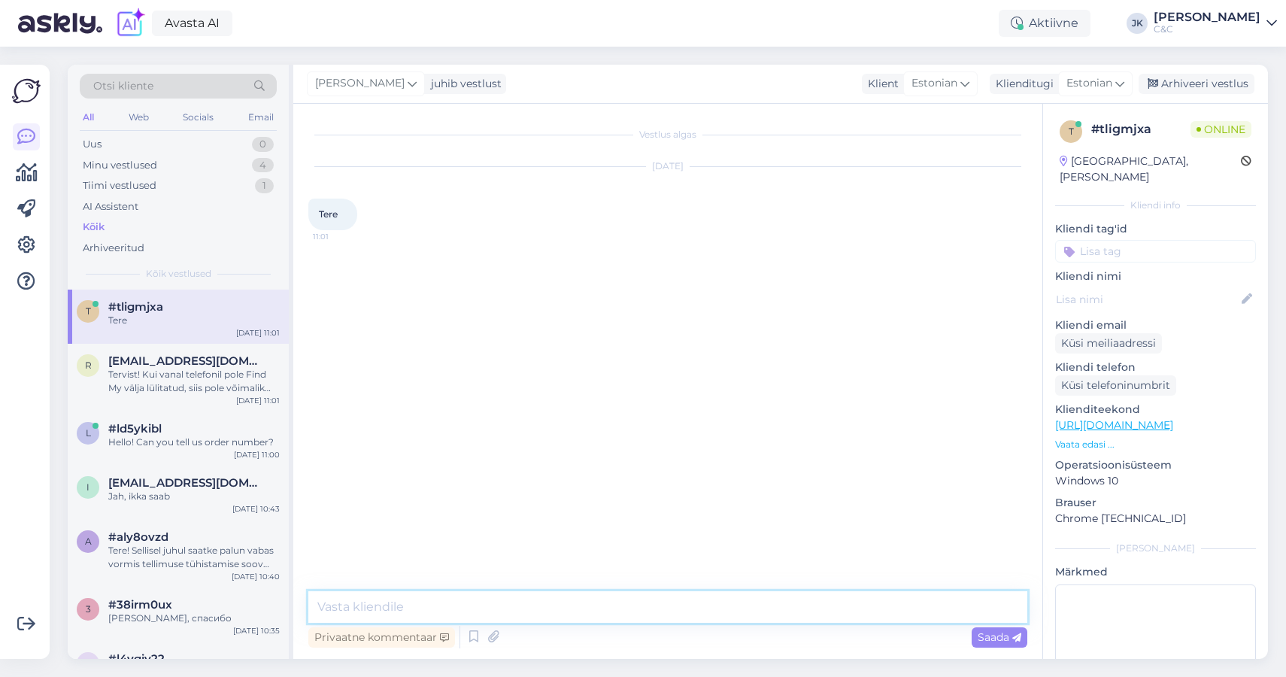
click at [706, 600] on textarea at bounding box center [667, 607] width 719 height 32
type textarea "Tervitus!"
click at [730, 508] on div "Vestlus algas [DATE] Tere 11:01 [PERSON_NAME] Tervitus! Nähtud ✓ 11:02" at bounding box center [674, 340] width 733 height 443
click at [187, 375] on div "Tervist! Kui vanal telefonil pole Find My välja lülitatud, siis pole võimalik t…" at bounding box center [193, 381] width 171 height 27
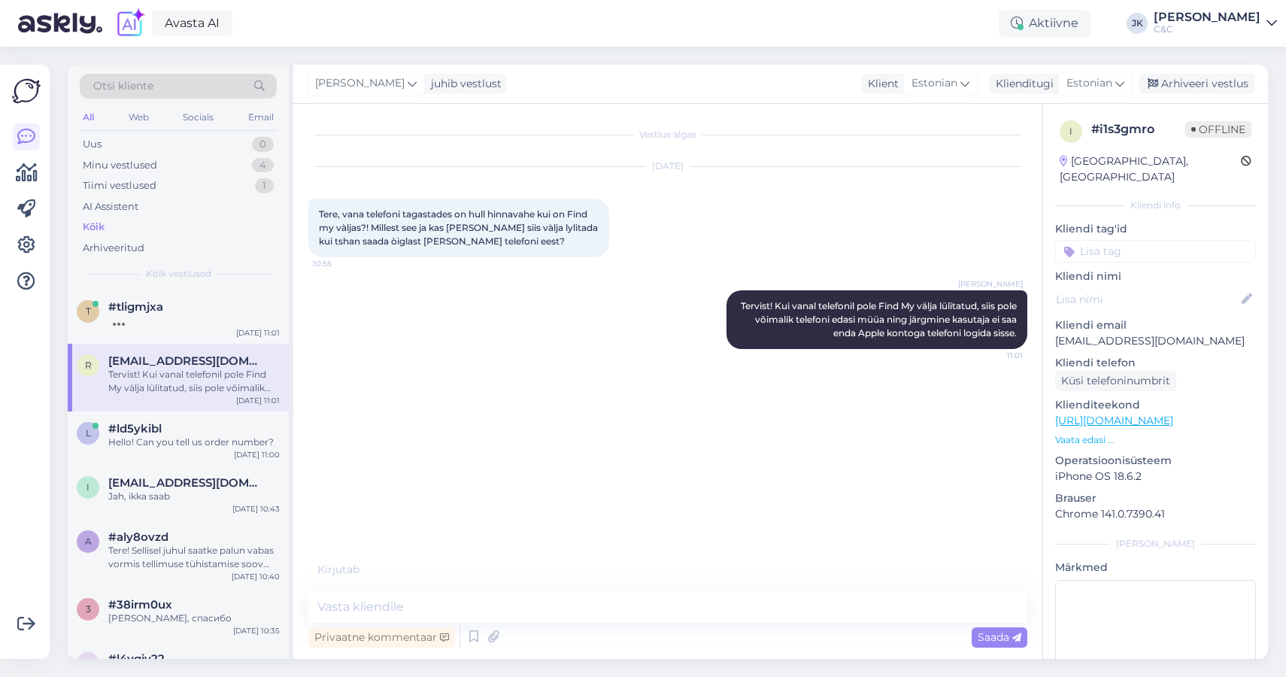
click at [391, 447] on div "Vestlus algas [DATE] Tere, vana telefoni tagastades on hull hinnavahe kui on Fi…" at bounding box center [674, 340] width 733 height 443
click at [165, 408] on div "r [EMAIL_ADDRESS][DOMAIN_NAME] Tervist! Kui vanal telefonil pole Find My välja …" at bounding box center [178, 378] width 221 height 68
click at [165, 429] on div "#ld5ykibl" at bounding box center [193, 429] width 171 height 14
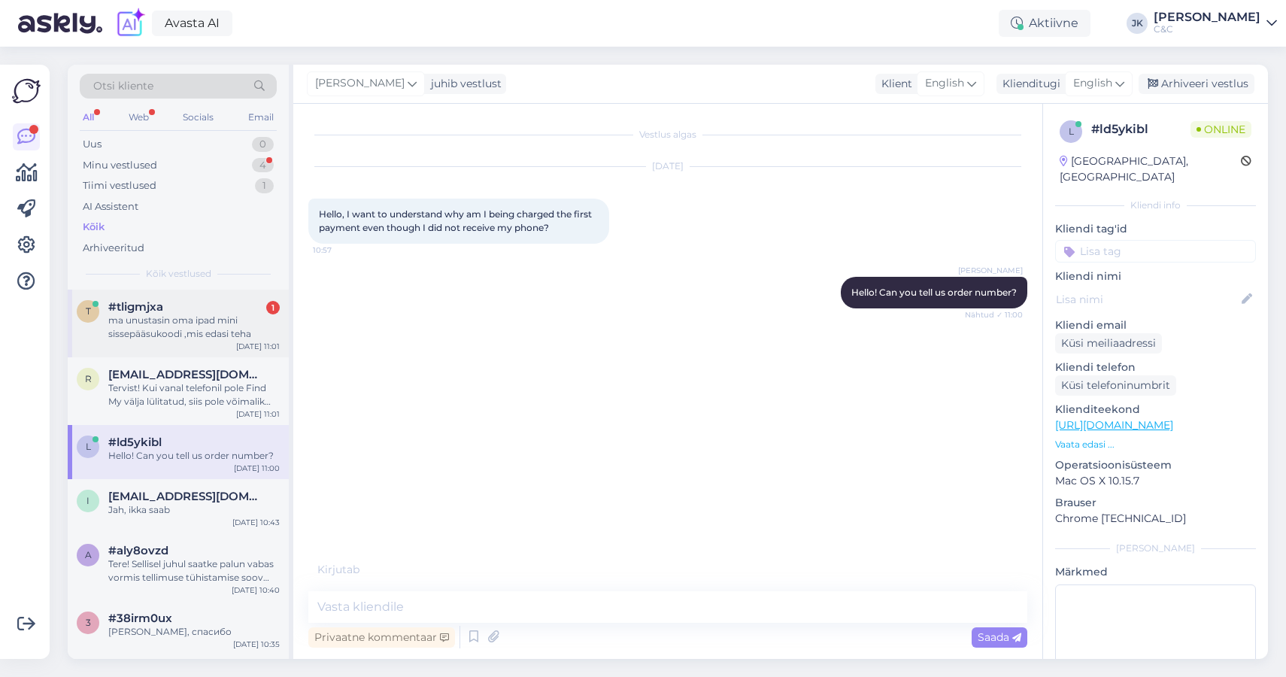
click at [187, 335] on div "ma unustasin oma ipad mini sissepääsukoodi ,mis edasi teha" at bounding box center [193, 327] width 171 height 27
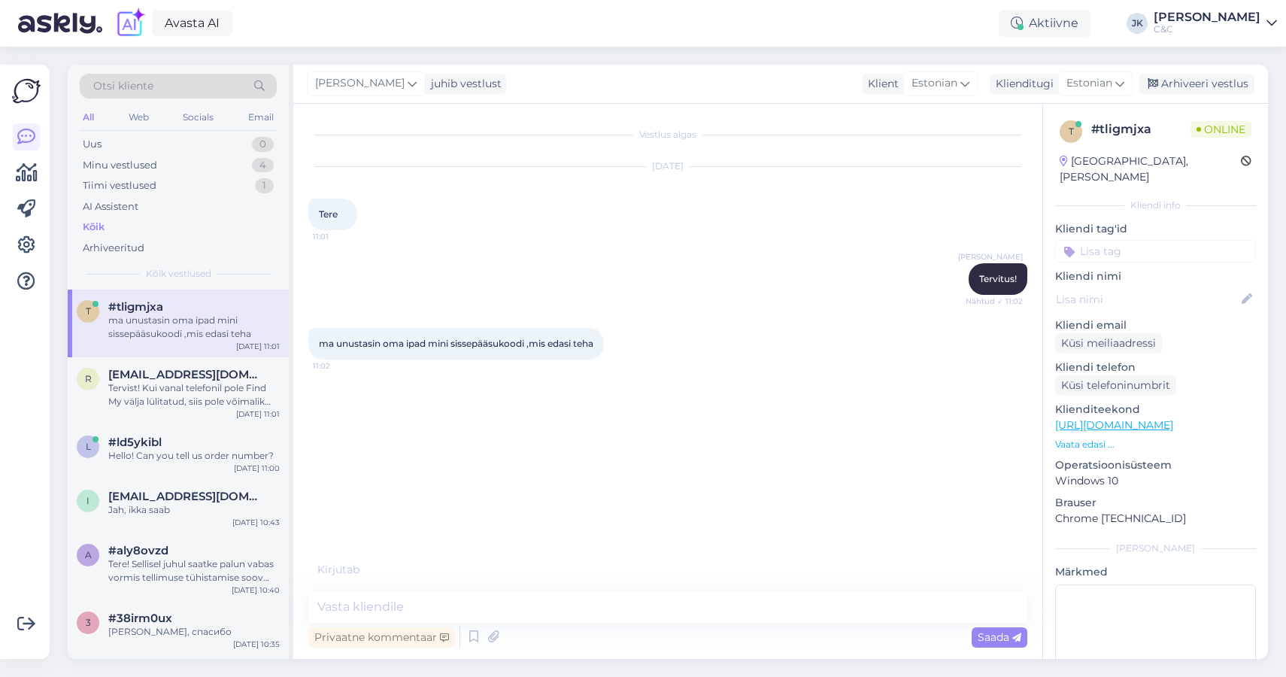
click at [417, 513] on div "Vestlus algas [DATE] Tere 11:01 [PERSON_NAME] Tervitus! Nähtud ✓ 11:02 ma unust…" at bounding box center [674, 340] width 733 height 443
click at [379, 612] on textarea at bounding box center [667, 607] width 719 height 32
type textarea "M"
type textarea "L"
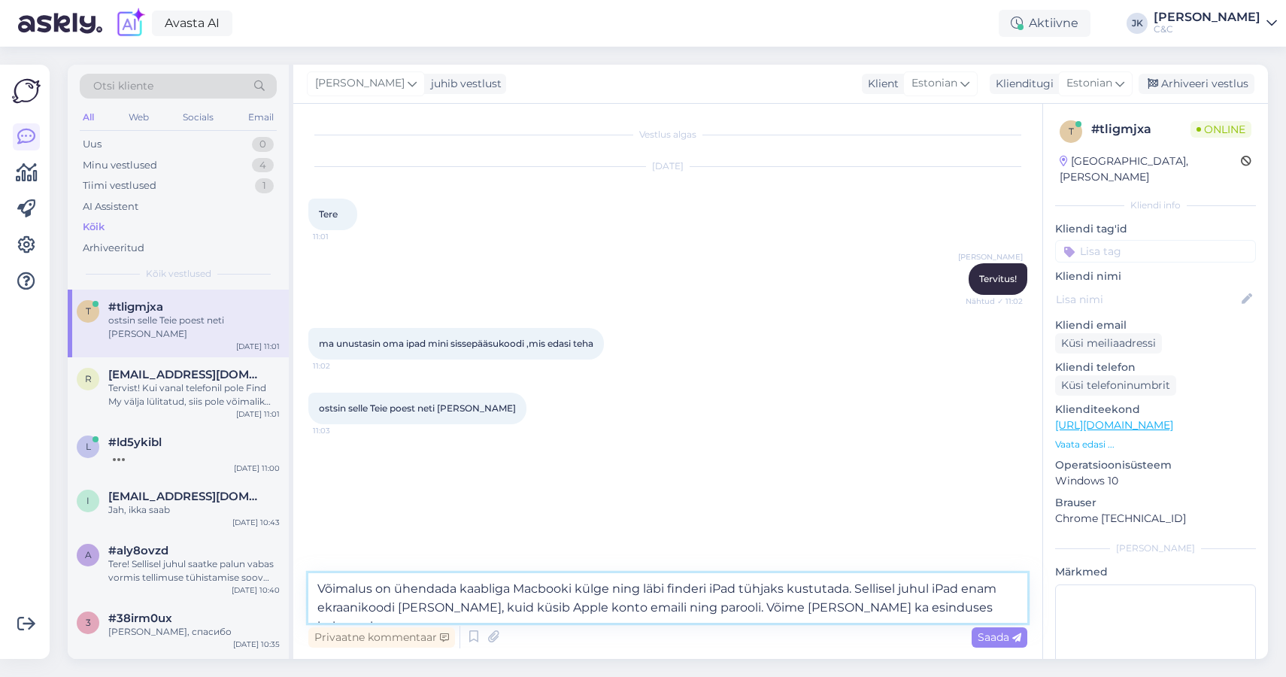
type textarea "Võimalus on ühendada kaabliga Macbooki külge ning läbi finderi iPad tühjaks kus…"
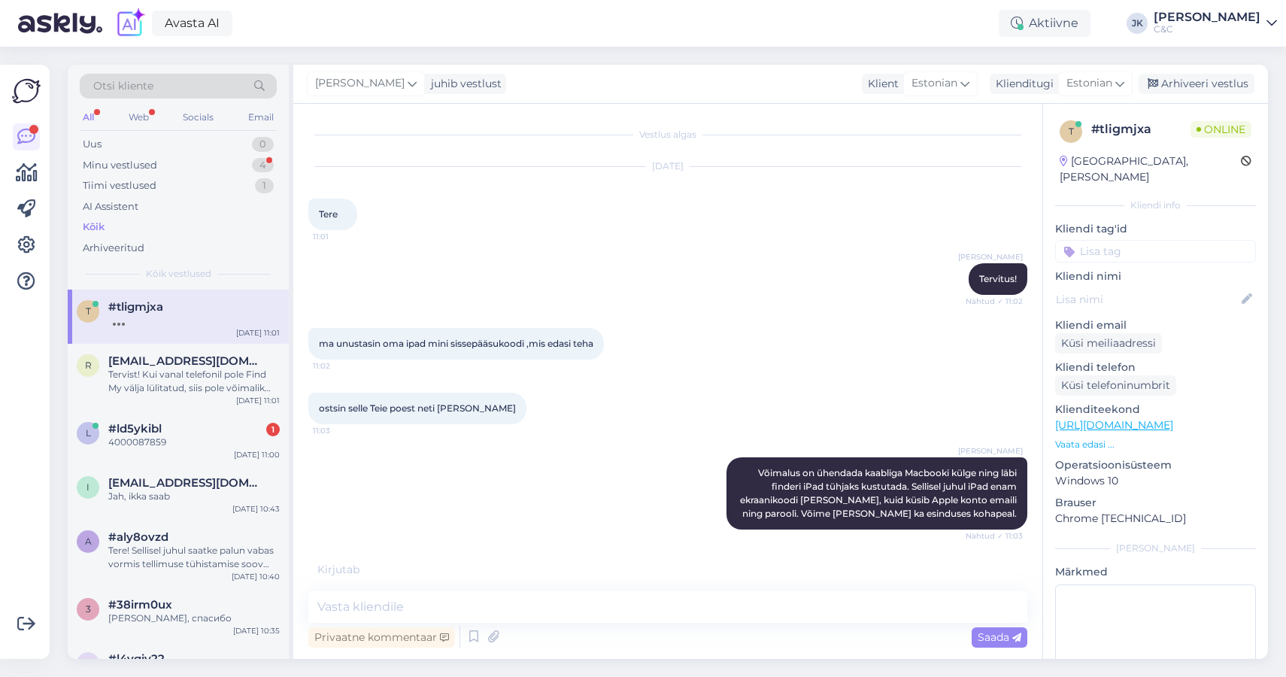
click at [403, 468] on div "[PERSON_NAME] Võimalus on ühendada kaabliga Macbooki külge ning läbi finderi iP…" at bounding box center [667, 493] width 719 height 105
click at [183, 422] on div "#ld5ykibl 1" at bounding box center [193, 429] width 171 height 14
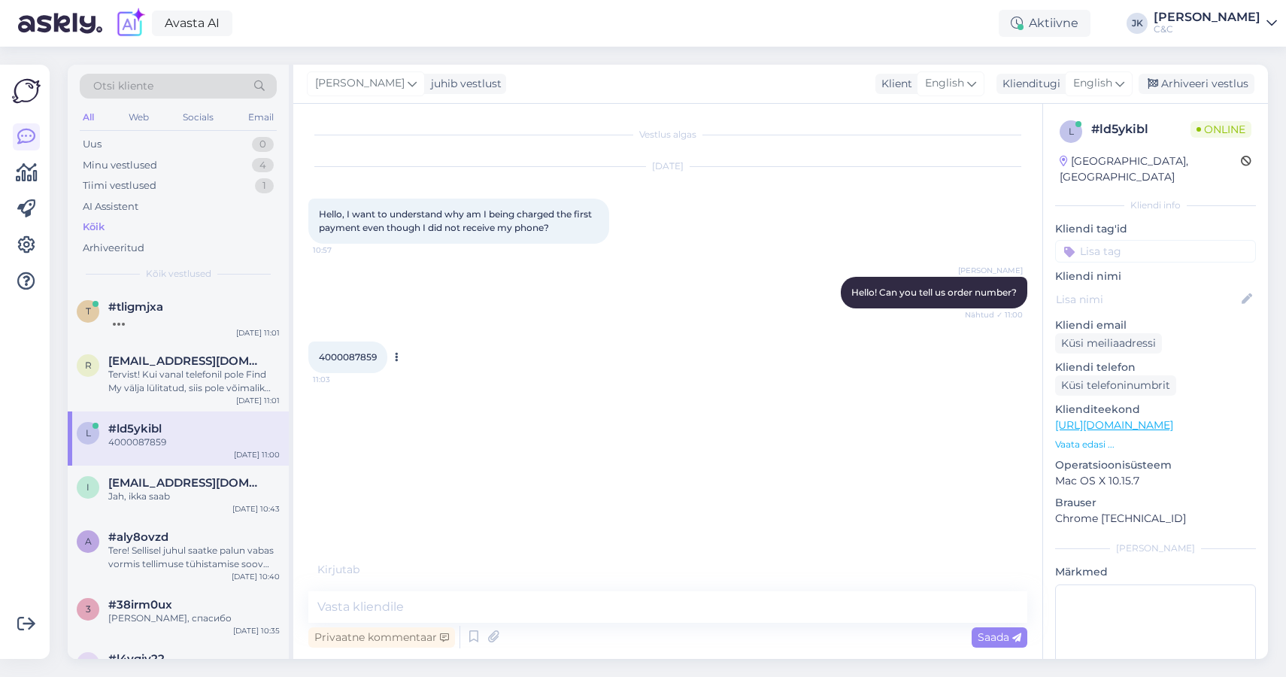
click at [342, 356] on span "4000087859" at bounding box center [348, 356] width 58 height 11
copy div "4000087859 11:03"
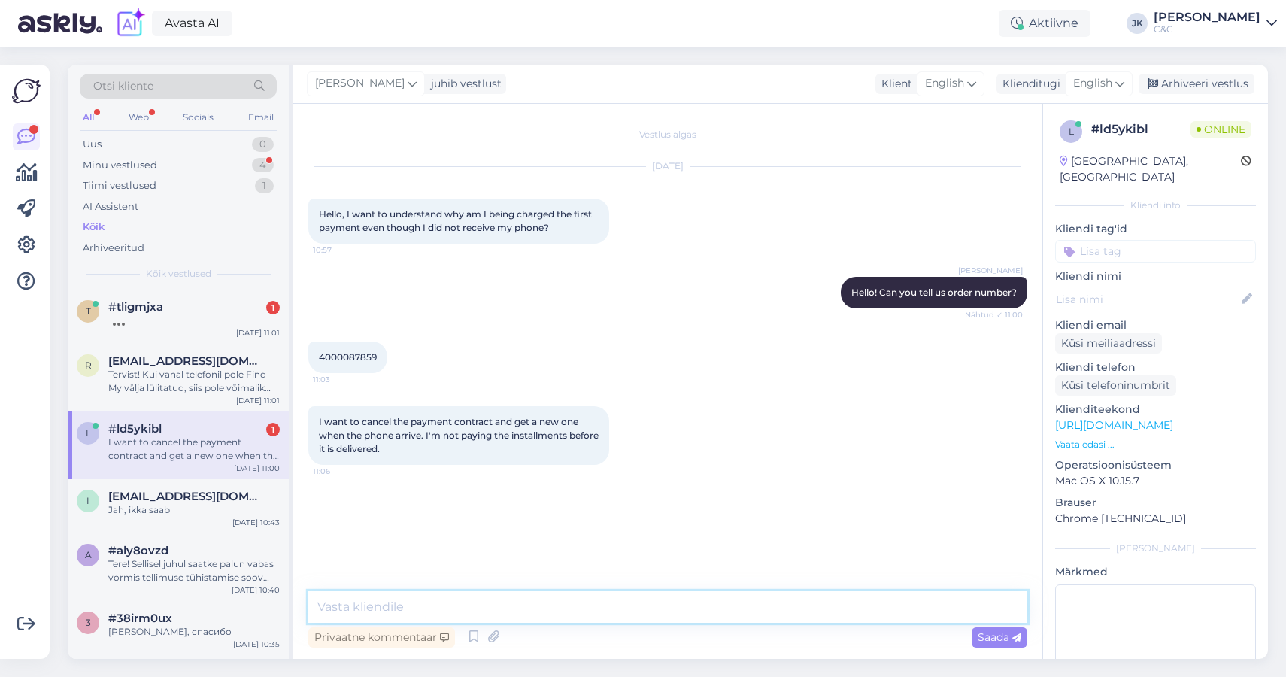
click at [539, 608] on textarea at bounding box center [667, 607] width 719 height 32
paste textarea "This is an installment plan and the bank wants payments based on a payment sche…"
type textarea "This is an installment plan and the bank wants payments based on a payment sche…"
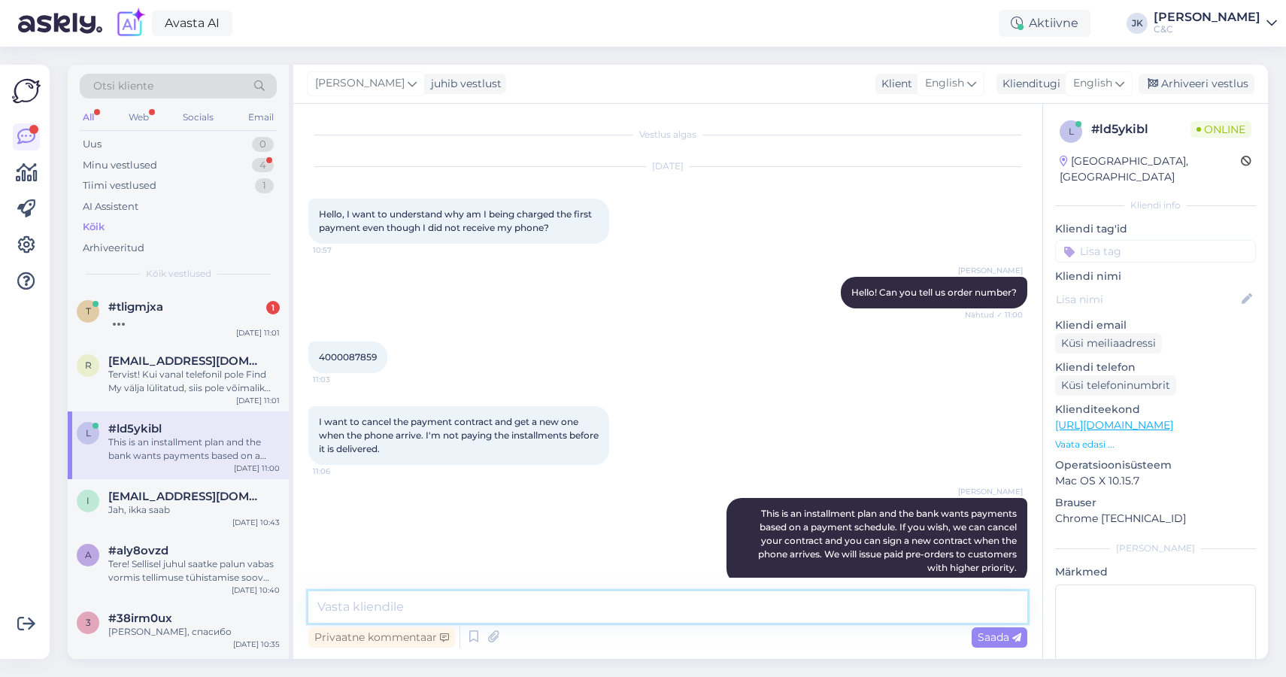
scroll to position [23, 0]
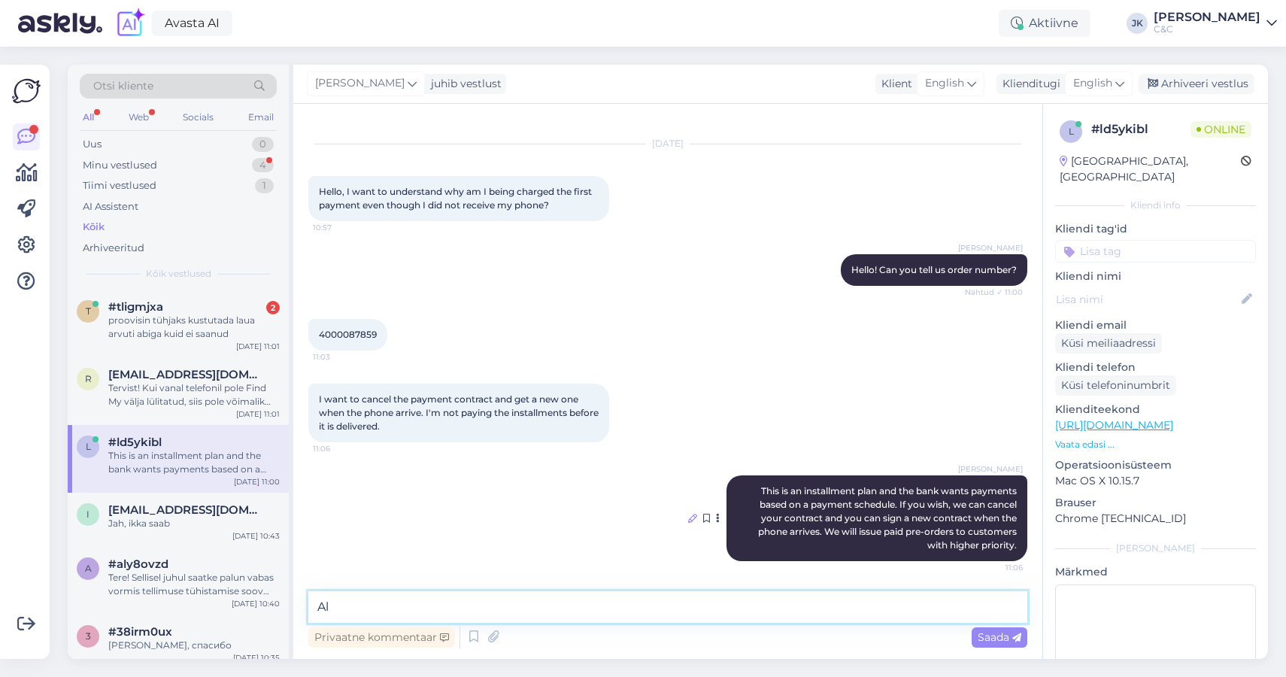
type textarea "A"
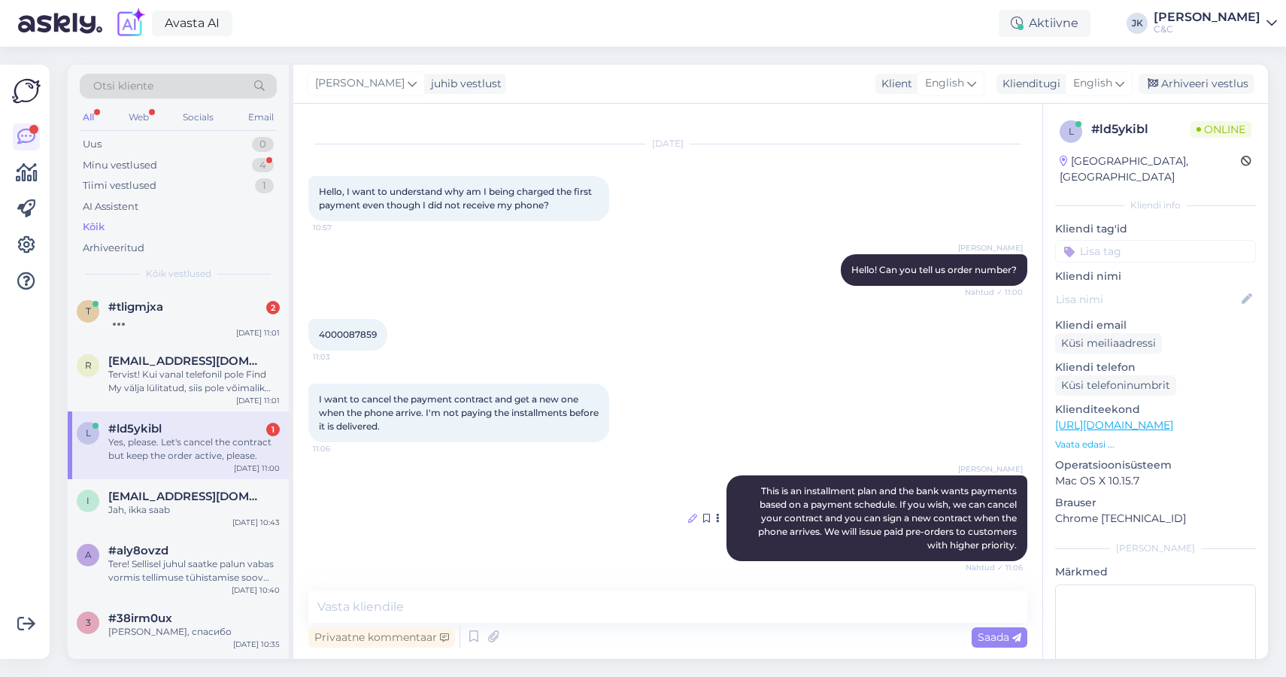
scroll to position [101, 0]
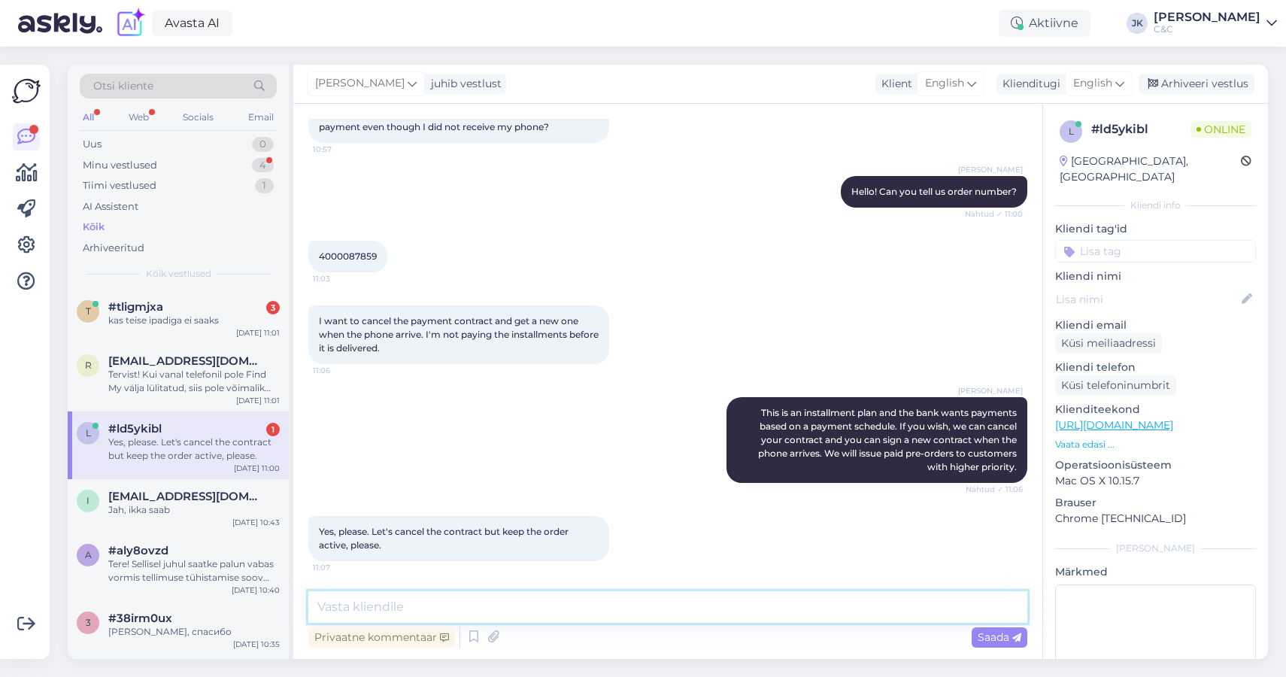
click at [372, 611] on textarea at bounding box center [667, 607] width 719 height 32
type textarea "We informed bank and will keep order active. We will send you email after your …"
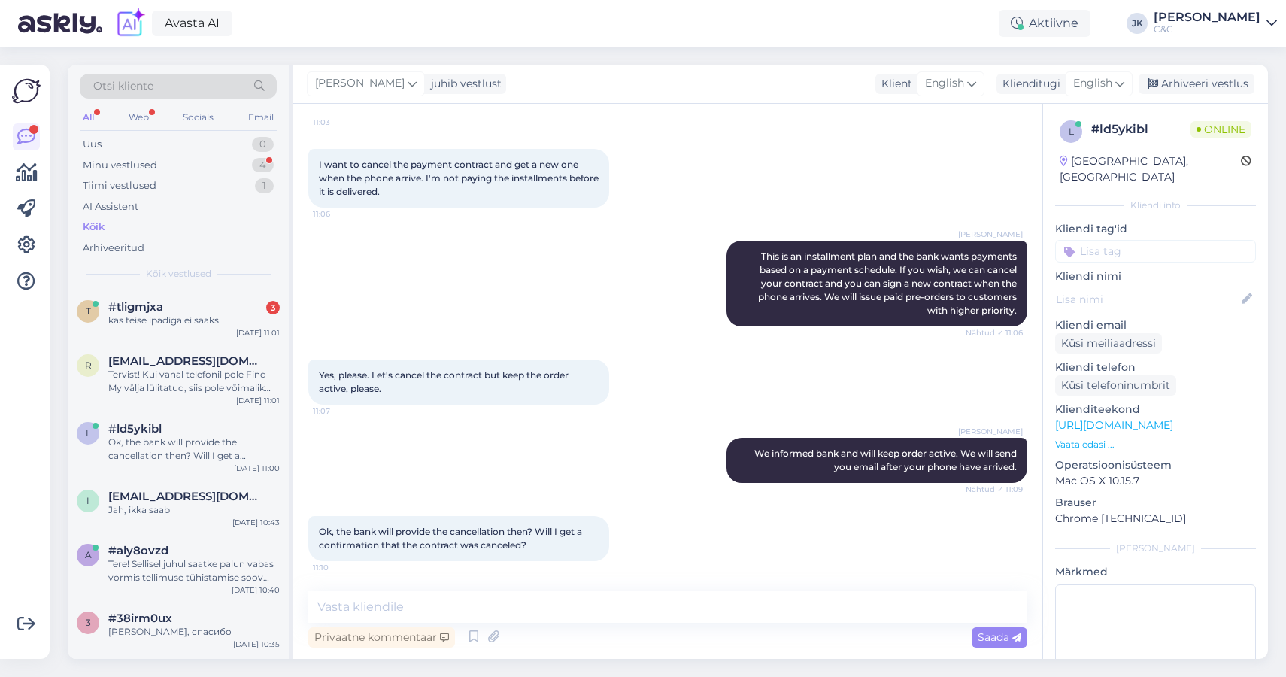
scroll to position [257, 0]
click at [489, 606] on textarea at bounding box center [667, 607] width 719 height 32
type textarea "Correct"
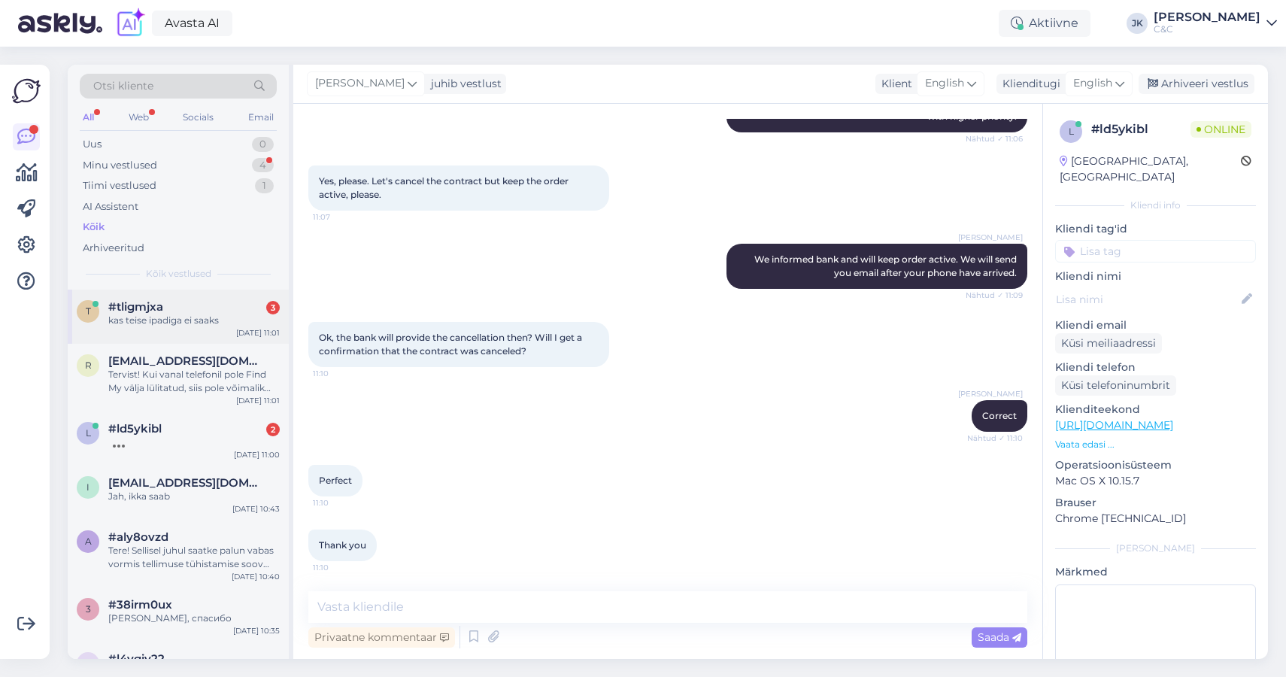
click at [174, 302] on div "#tligmjxa 3" at bounding box center [193, 307] width 171 height 14
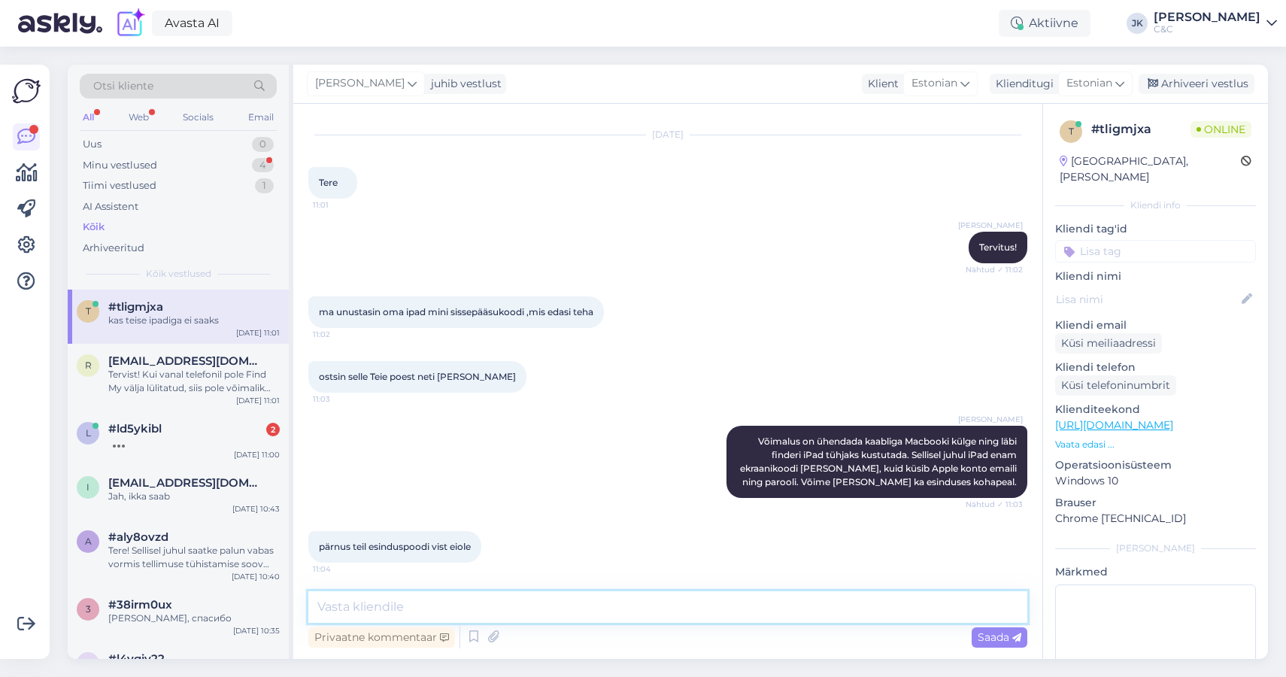
click at [463, 600] on textarea at bounding box center [667, 607] width 719 height 32
type textarea "Kahjuks mitte."
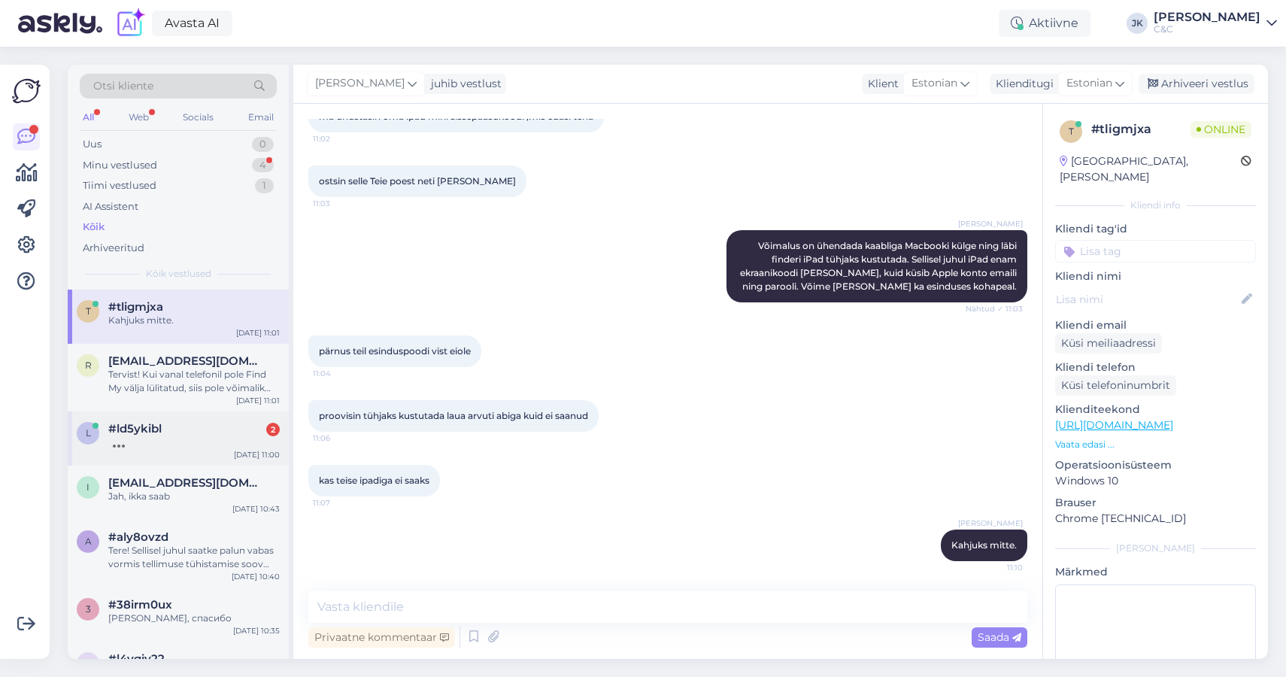
click at [222, 448] on div "l #ld5ykibl [DATE] 11:00" at bounding box center [178, 438] width 221 height 54
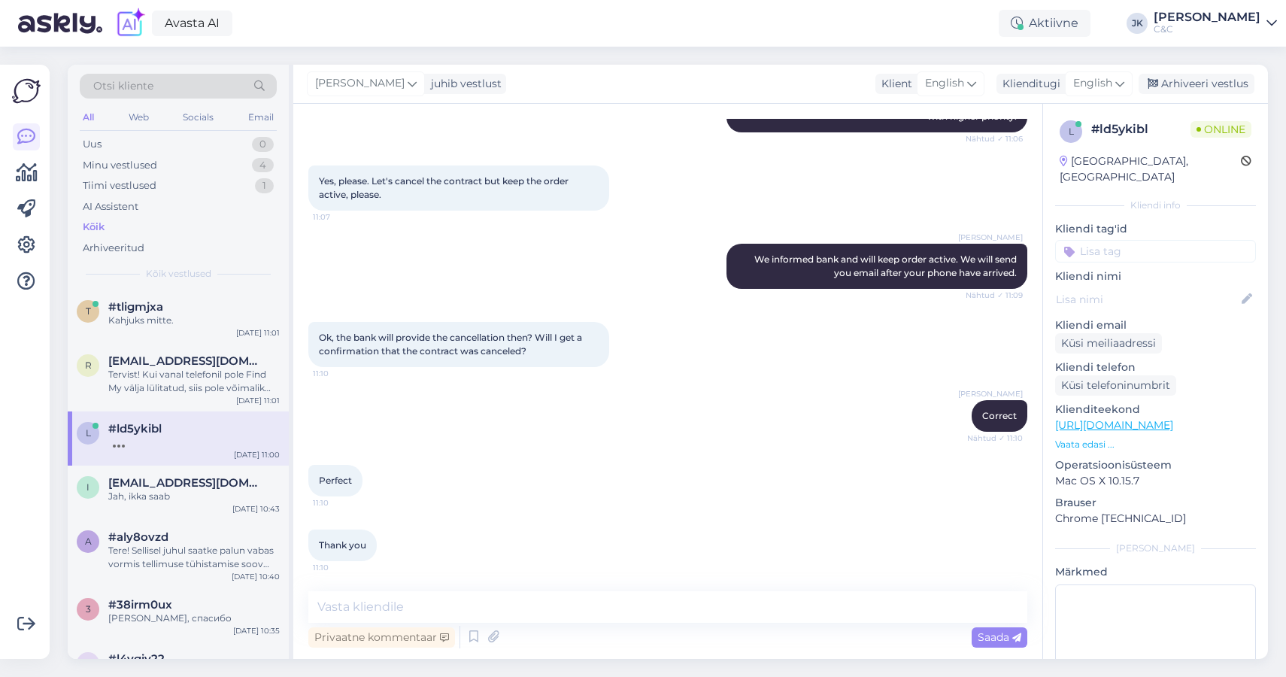
scroll to position [451, 0]
click at [403, 558] on div "Thank you 11:10" at bounding box center [667, 545] width 719 height 65
click at [395, 608] on textarea at bounding box center [667, 607] width 719 height 32
click at [758, 495] on div "Perfect 11:10" at bounding box center [667, 480] width 719 height 65
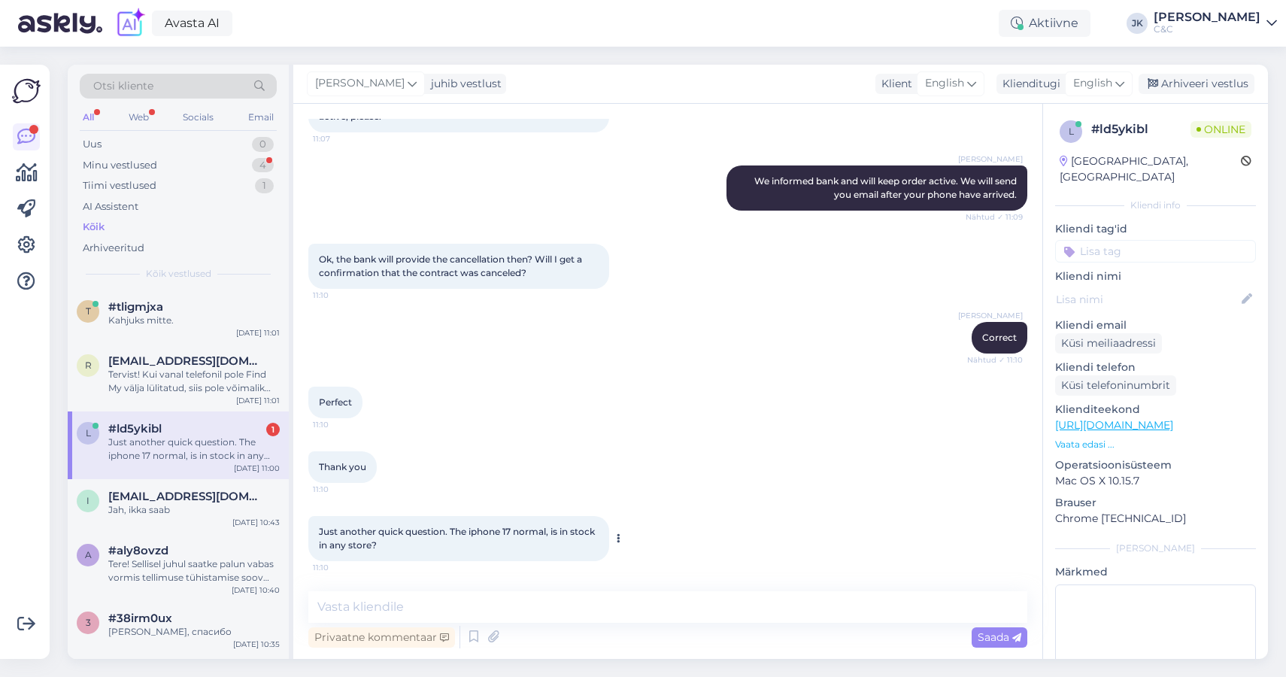
click at [438, 532] on span "Just another quick question. The iphone 17 normal, is in stock in any store?" at bounding box center [458, 538] width 278 height 25
click at [409, 569] on div "Just another quick question. The iphone 17 normal, is in stock in any store? 11…" at bounding box center [667, 538] width 719 height 78
click at [403, 608] on textarea at bounding box center [667, 607] width 719 height 32
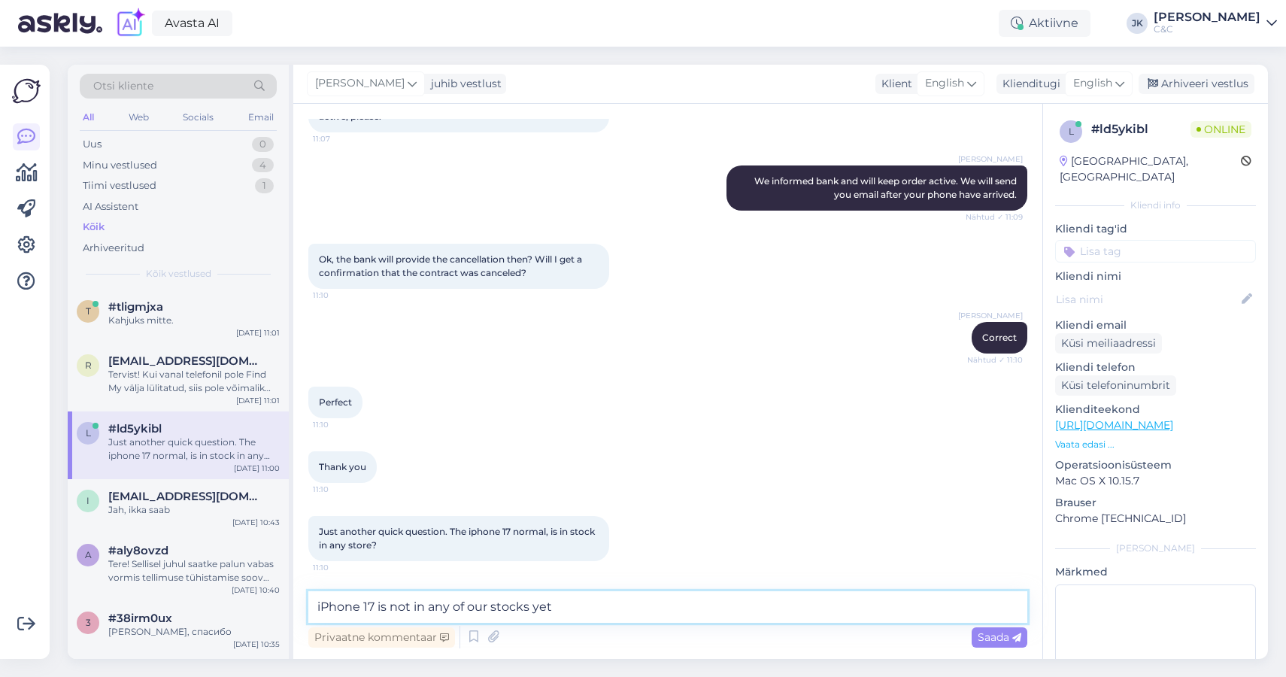
type textarea "iPhone 17 is not in any of our stocks yet."
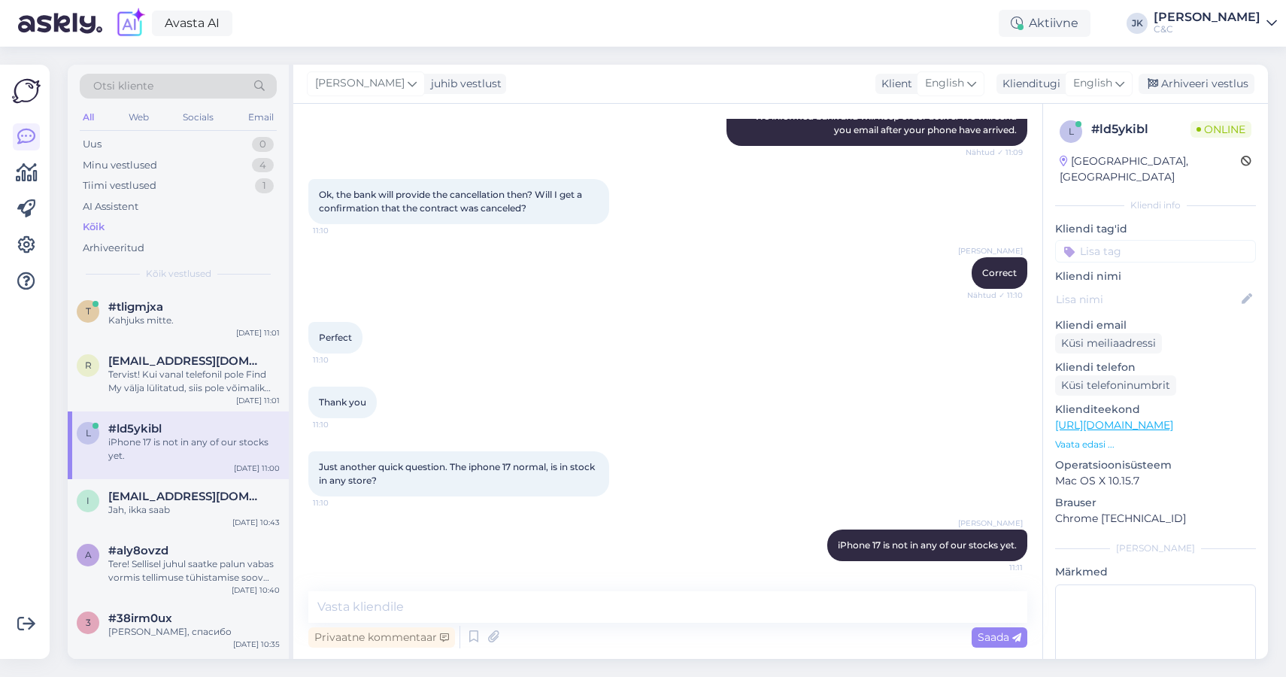
click at [329, 538] on div "[PERSON_NAME] iPhone 17 is not in any of our stocks yet. 11:11" at bounding box center [667, 545] width 719 height 65
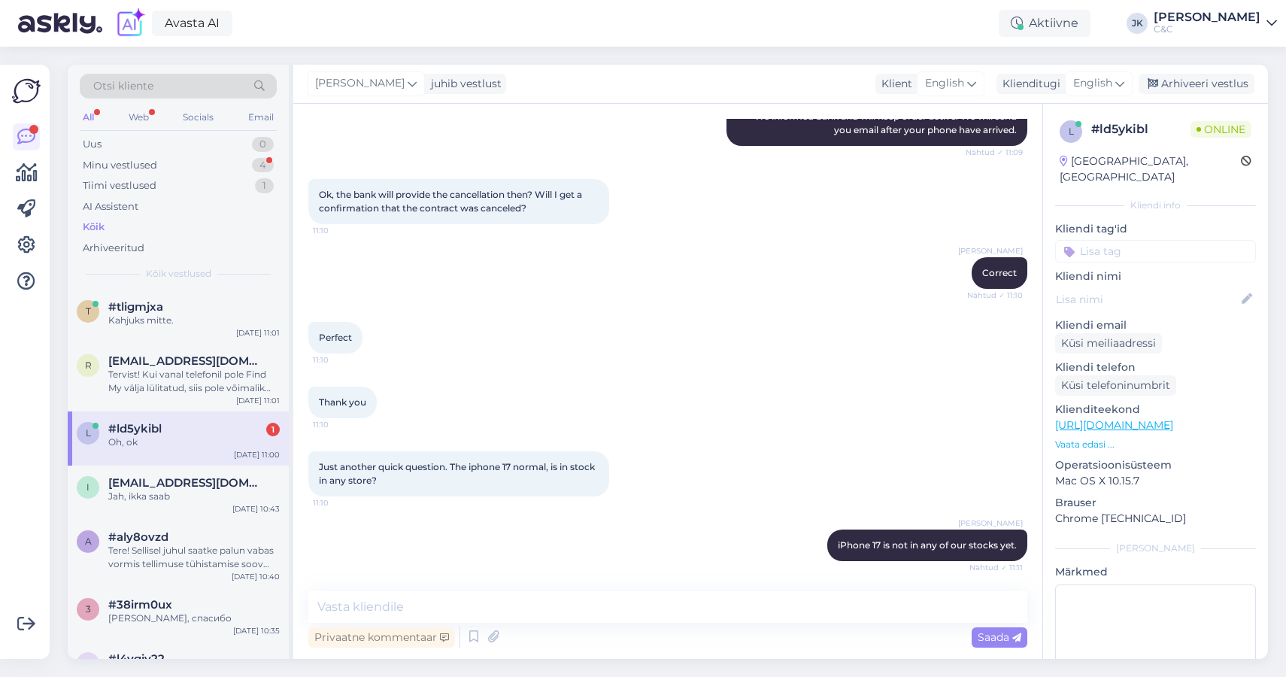
scroll to position [659, 0]
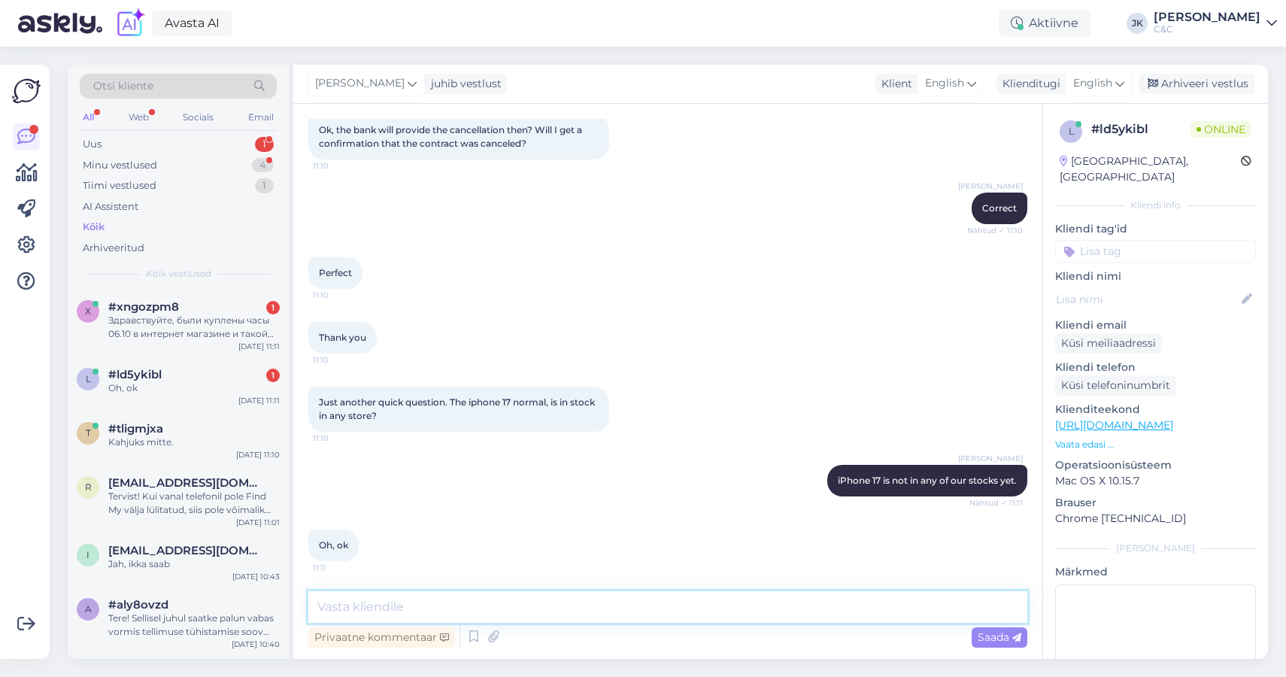
click at [554, 594] on textarea at bounding box center [667, 607] width 719 height 32
click at [190, 368] on div "#ld5ykibl 1" at bounding box center [193, 375] width 171 height 14
click at [197, 333] on div "Здравствуйте, были куплены часы 06.10 в интернет магазине и такой вопрос через …" at bounding box center [193, 327] width 171 height 27
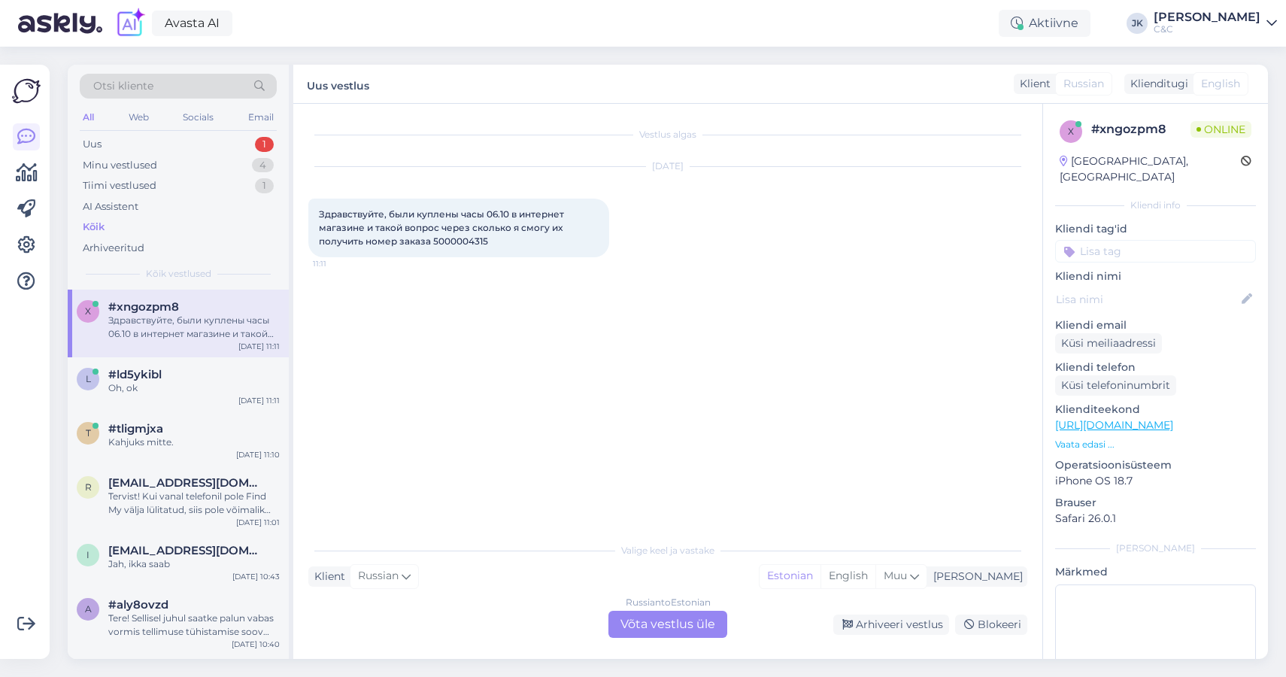
click at [640, 620] on div "Russian to Estonian Võta vestlus üle" at bounding box center [667, 624] width 119 height 27
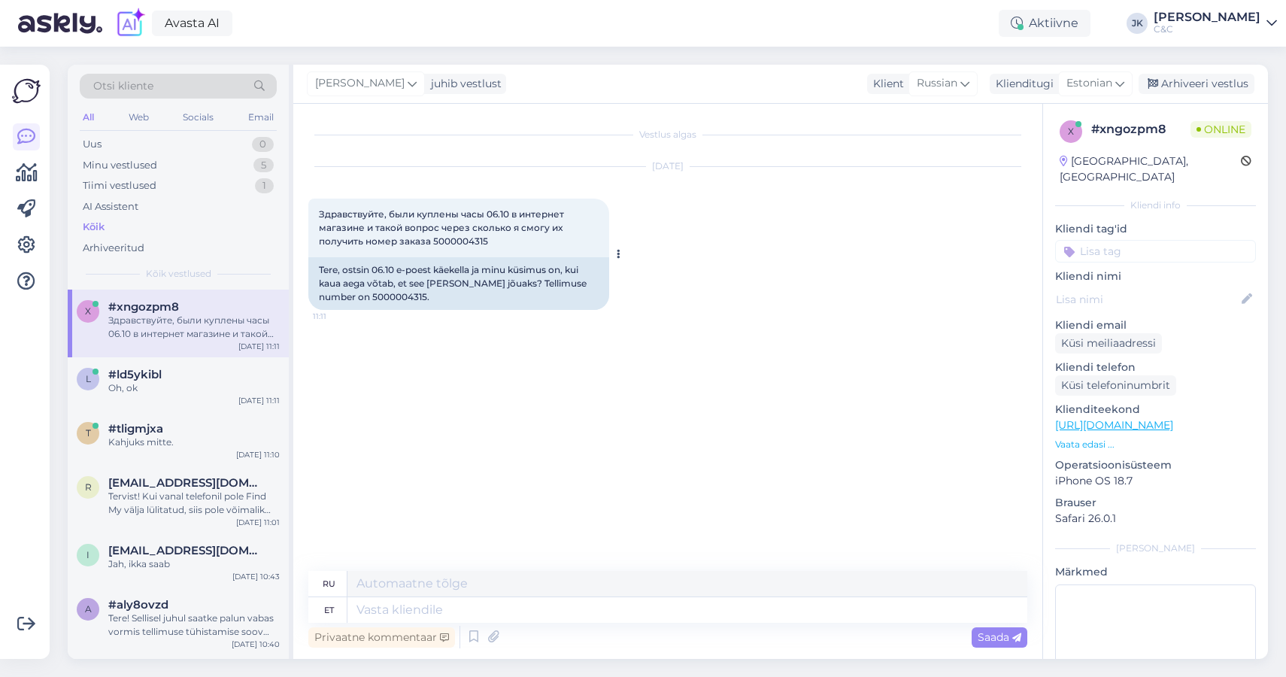
click at [450, 243] on span "Здравствуйте, были куплены часы 06.10 в интернет магазине и такой вопрос через …" at bounding box center [442, 227] width 247 height 38
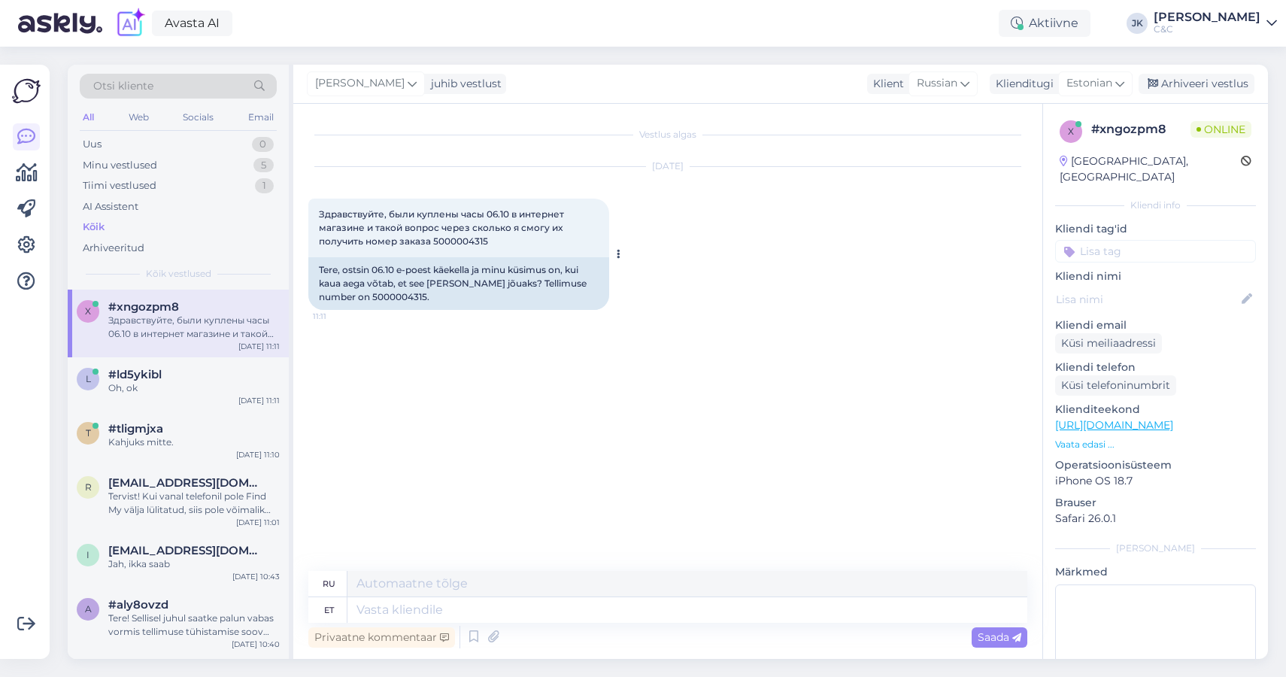
click at [337, 299] on div "Tere, ostsin 06.10 e-poest käekella ja minu küsimus on, kui kaua aega võtab, et…" at bounding box center [458, 283] width 301 height 53
copy div "5000004315"
click at [409, 614] on textarea at bounding box center [687, 610] width 680 height 26
click at [460, 631] on div at bounding box center [460, 637] width 1 height 23
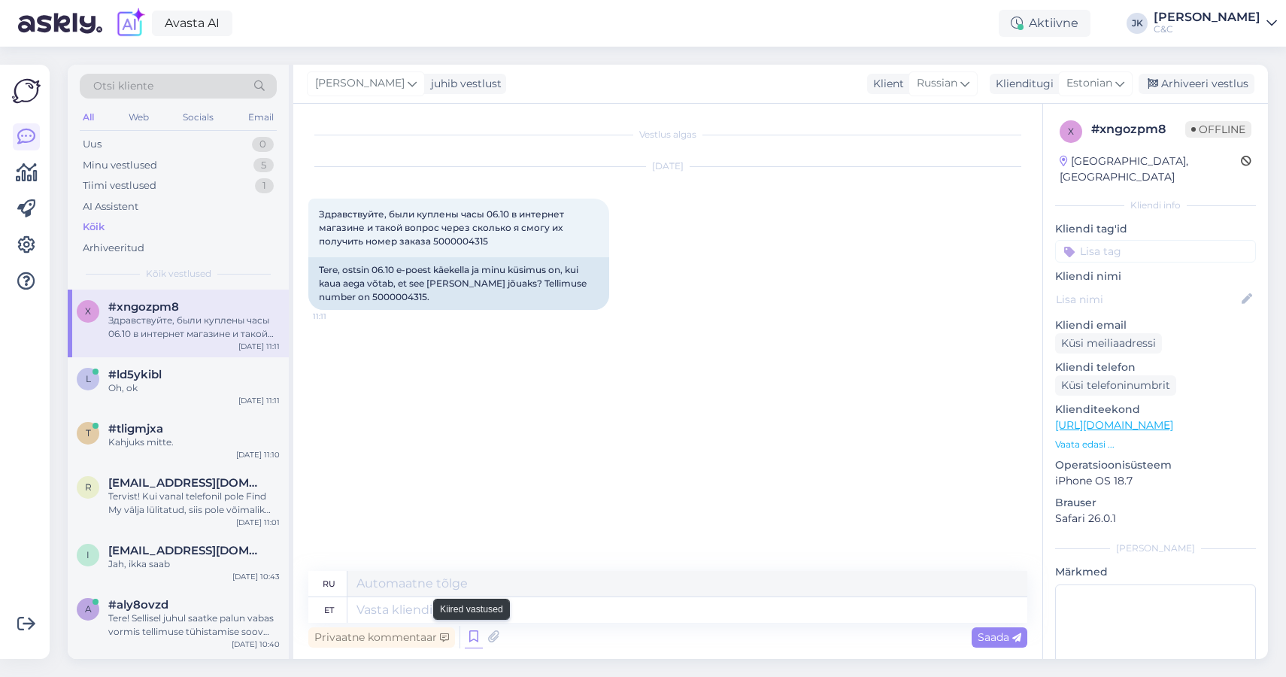
click at [469, 634] on icon at bounding box center [474, 637] width 18 height 23
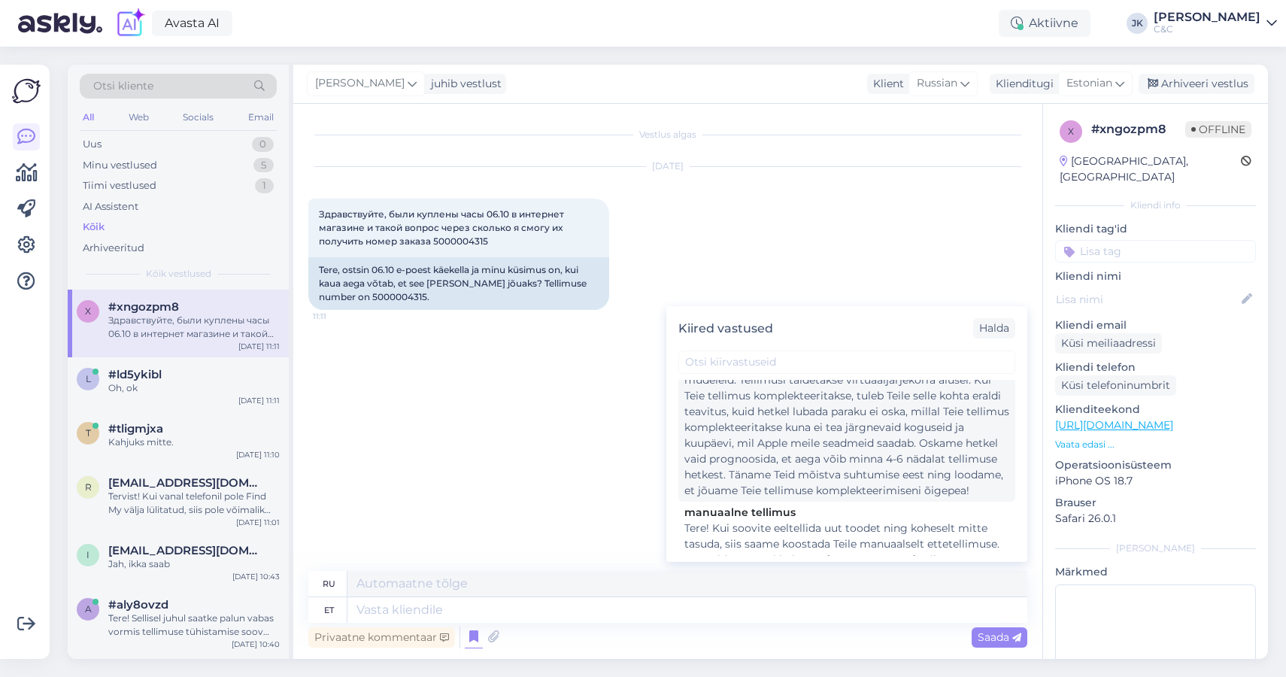
scroll to position [432, 0]
click at [824, 484] on div "Tere! Esimesed partiid seadmeid on meieni jõudnud, kuid partiid sisaldavad endi…" at bounding box center [846, 417] width 325 height 158
type textarea "Loremipsumdo! Sitame consec adipiscin eli seddoeius t inc, ut l etd magn aliqua…"
type textarea "Tere! Esimesed partiid seadmeid on meieni jõudnud, kuid partiid sisaldavad endi…"
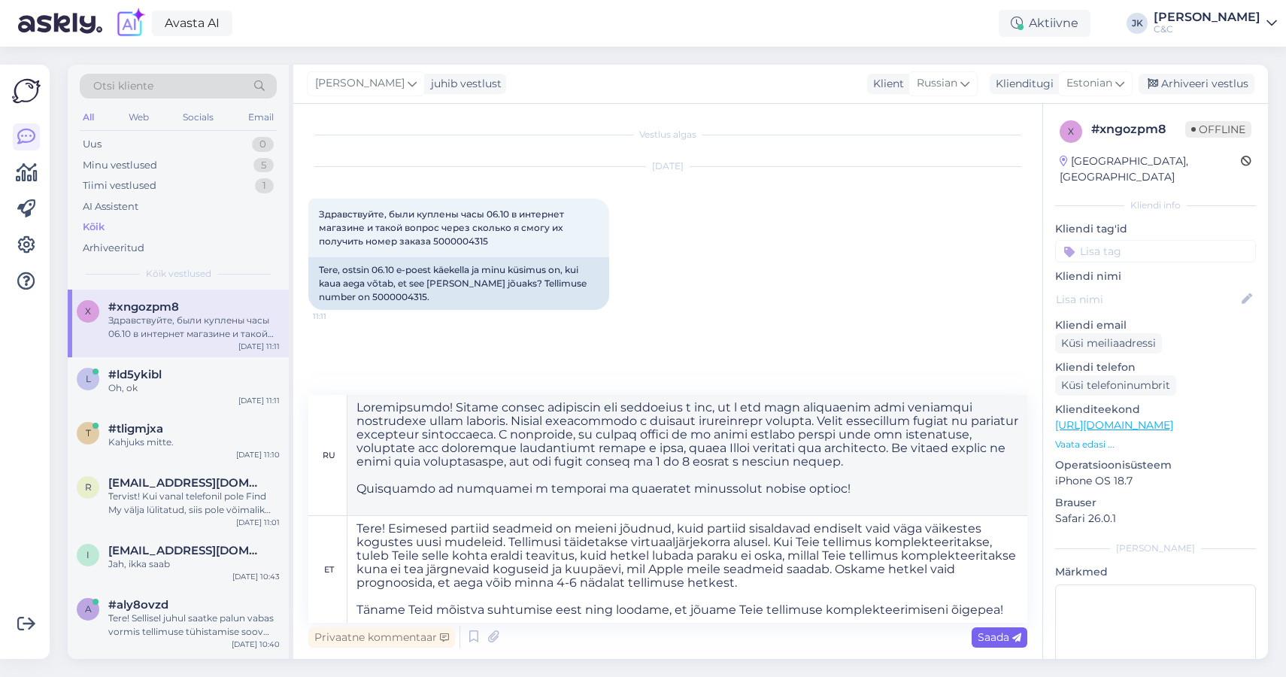
click at [1012, 639] on icon at bounding box center [1016, 637] width 9 height 9
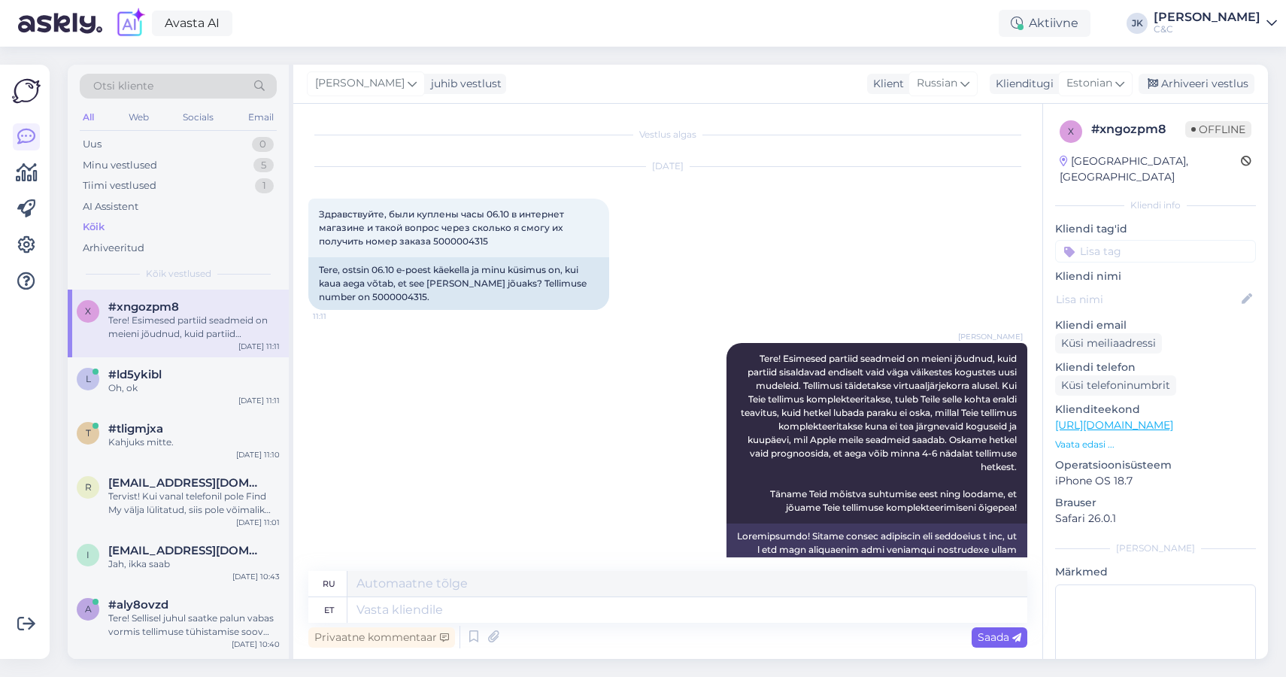
scroll to position [171, 0]
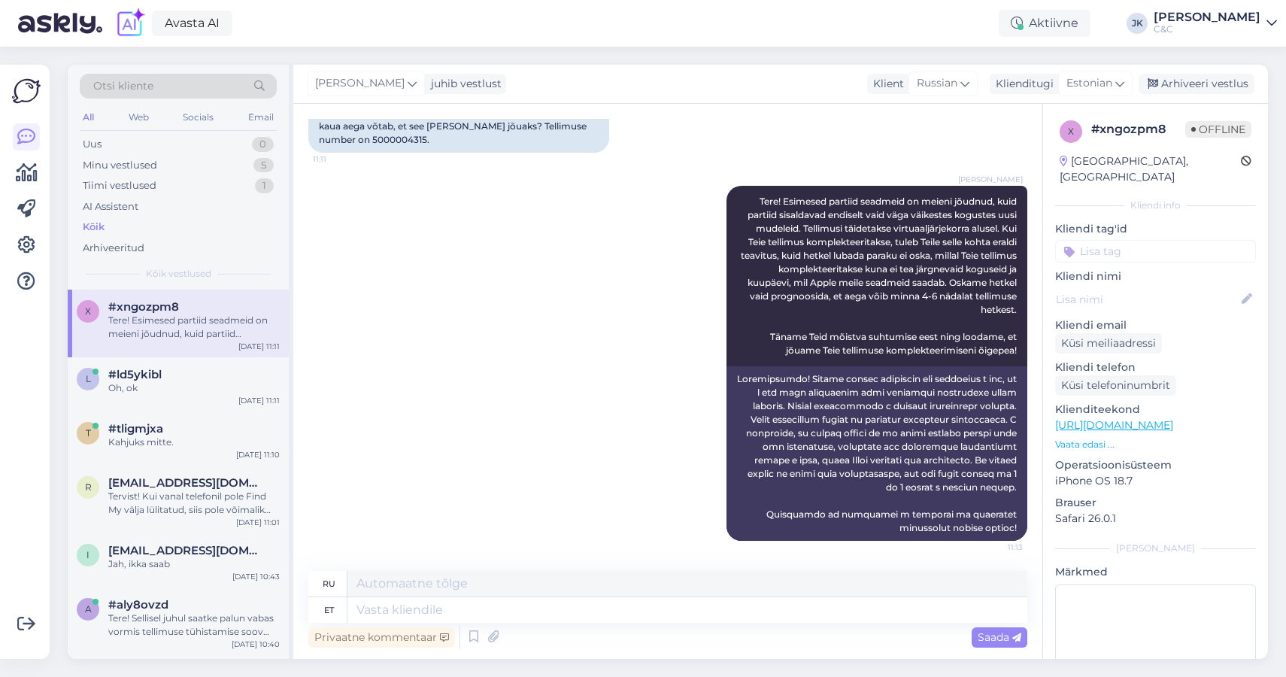
click at [544, 376] on div "[PERSON_NAME] Tere! Esimesed partiid seadmeid on meieni jõudnud, kuid partiid s…" at bounding box center [667, 363] width 719 height 388
click at [173, 385] on div "Oh, ok" at bounding box center [193, 388] width 171 height 14
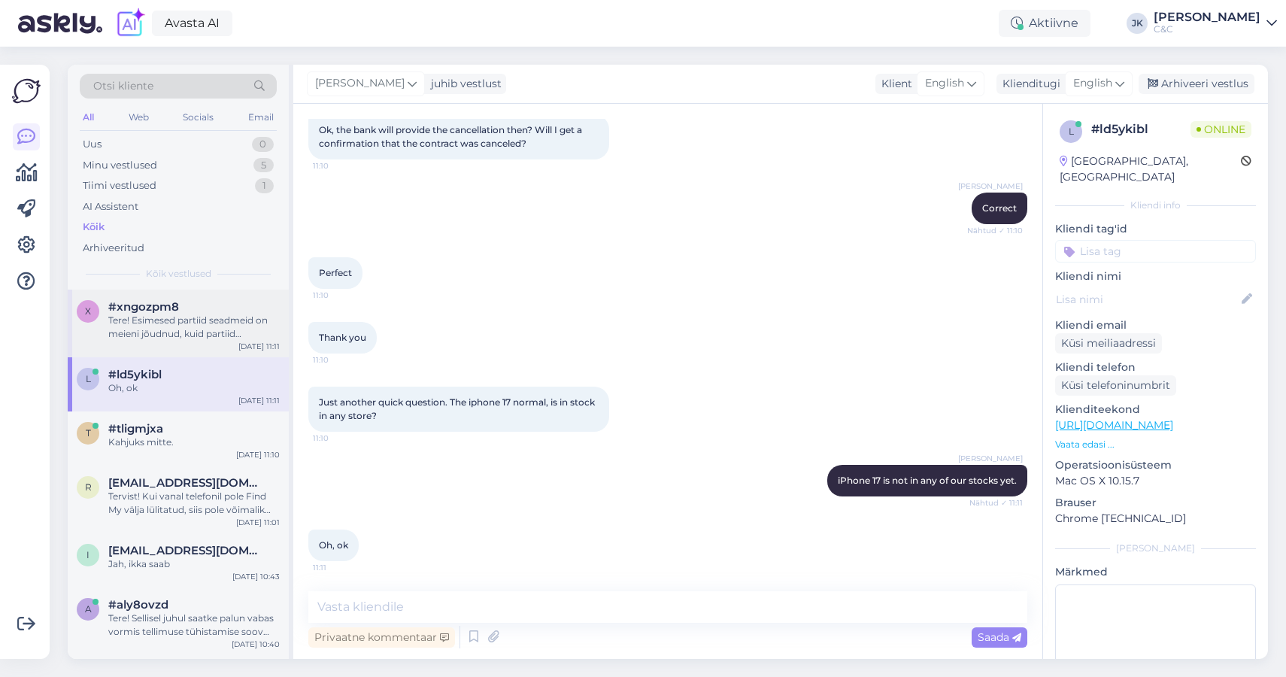
click at [190, 336] on div "Tere! Esimesed partiid seadmeid on meieni jõudnud, kuid partiid sisaldavad endi…" at bounding box center [193, 327] width 171 height 27
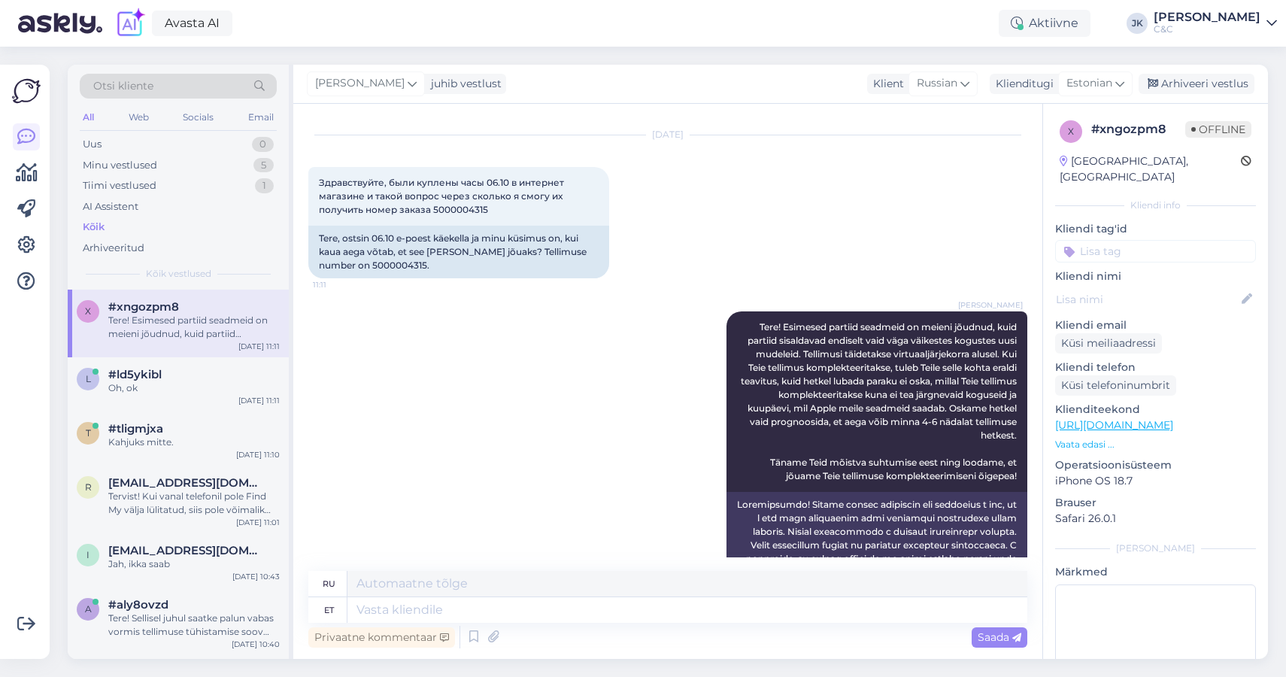
click at [399, 510] on div "[PERSON_NAME] Tere! Esimesed partiid seadmeid on meieni jõudnud, kuid partiid s…" at bounding box center [667, 489] width 719 height 388
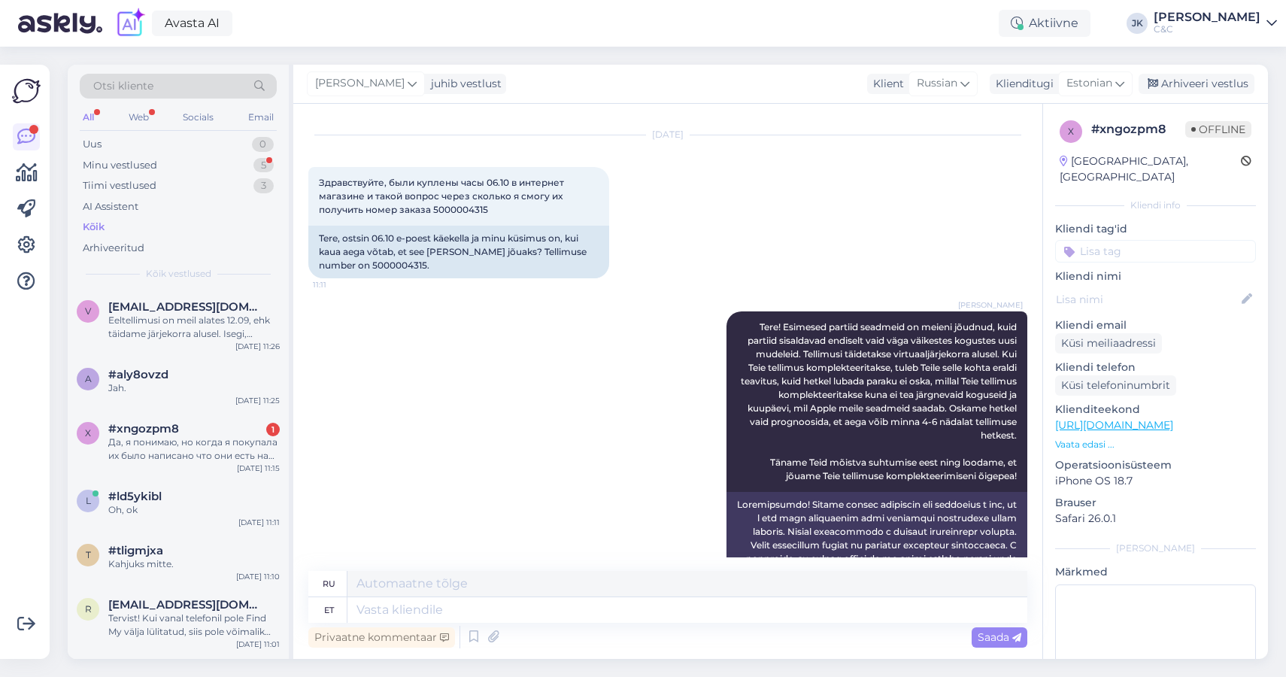
scroll to position [302, 0]
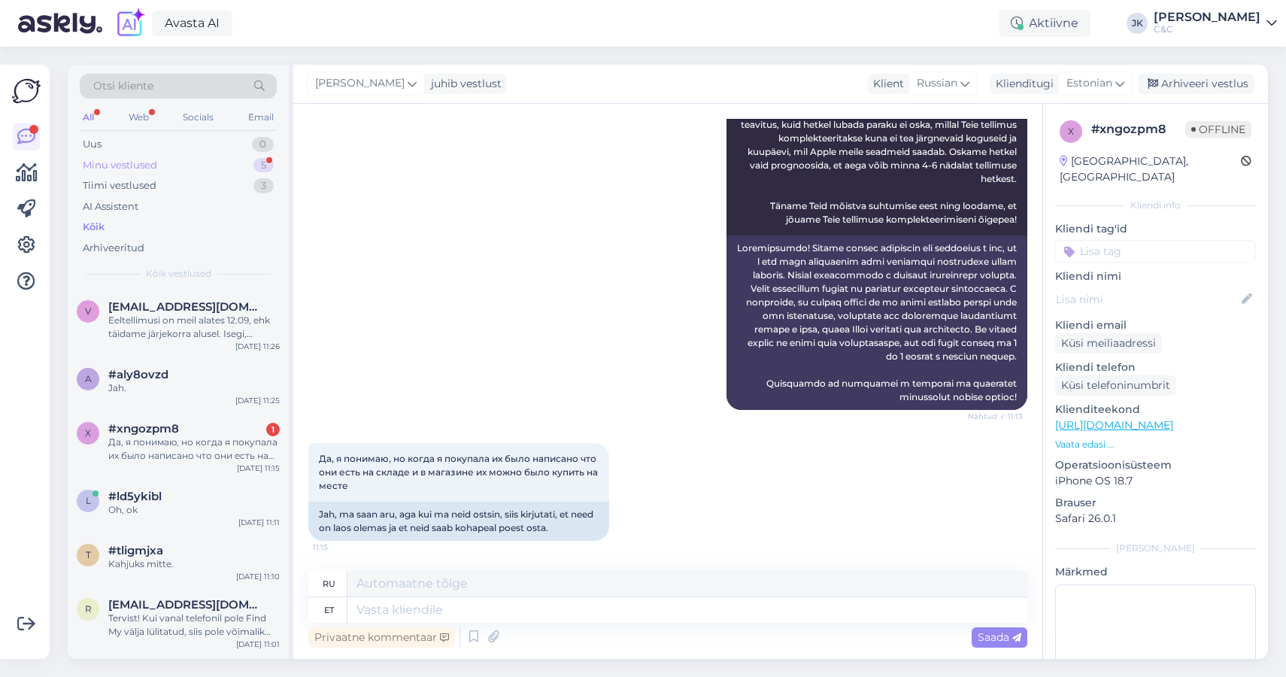
click at [212, 159] on div "Minu vestlused 5" at bounding box center [178, 165] width 197 height 21
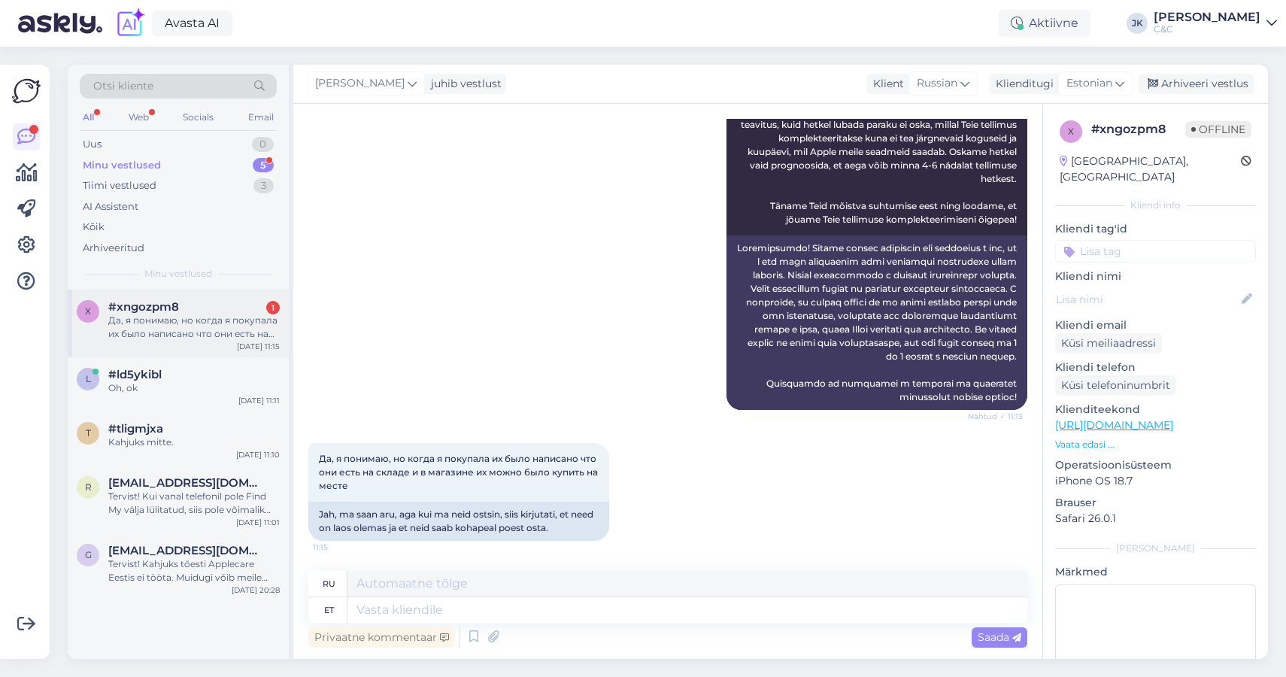
click at [184, 300] on div "#xngozpm8 1" at bounding box center [193, 307] width 171 height 14
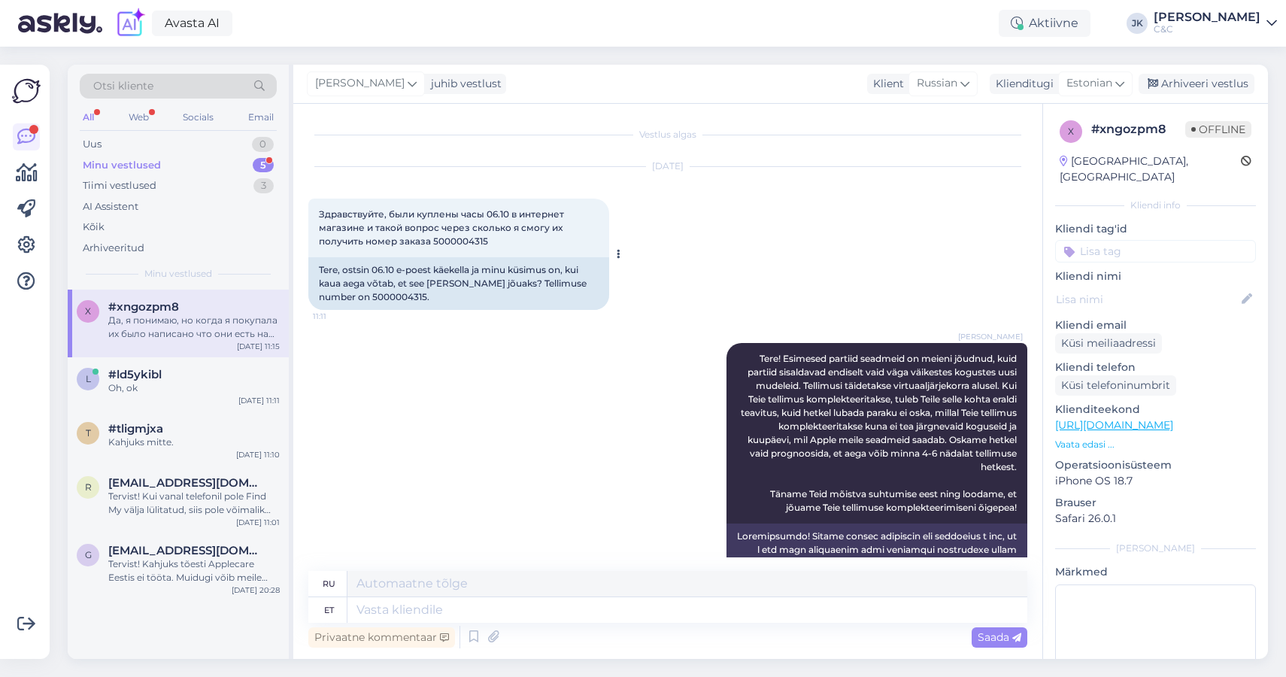
scroll to position [0, 0]
click at [344, 303] on div "Tere, ostsin 06.10 e-poest käekella ja minu küsimus on, kui kaua aega võtab, et…" at bounding box center [458, 283] width 301 height 53
click at [348, 299] on div "Tere, ostsin 06.10 e-poest käekella ja minu küsimus on, kui kaua aega võtab, et…" at bounding box center [458, 283] width 301 height 53
copy div "5000004315"
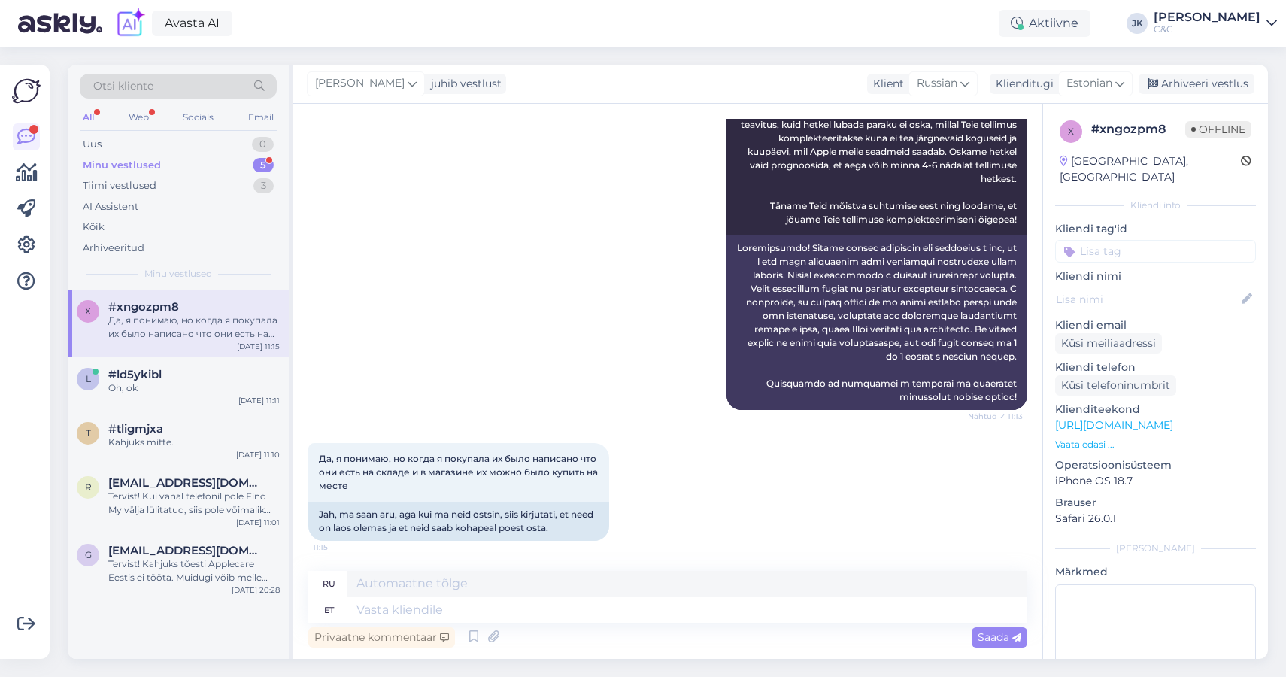
scroll to position [302, 0]
click at [466, 558] on div "Vestlus algas [DATE] Здравствуйте, были куплены часы 06.10 в интернет магазине …" at bounding box center [667, 381] width 749 height 555
click at [410, 605] on textarea at bounding box center [687, 610] width 680 height 26
type textarea "Kahjuks"
type textarea "К сожалению"
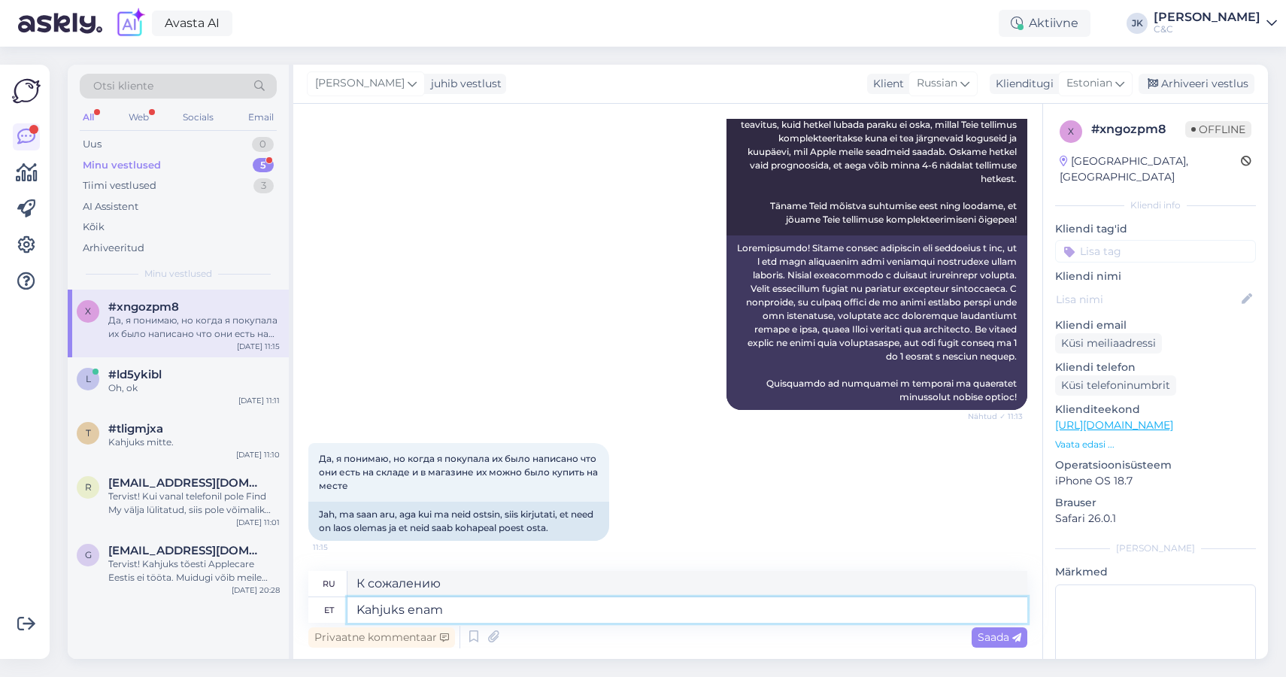
type textarea "Kahjuks enam"
type textarea "К сожалению, больше нет"
type textarea "Kahjuks [PERSON_NAME] la"
type textarea "К сожалению, у нас больше нет"
type textarea "Kahjuks [PERSON_NAME] laos po"
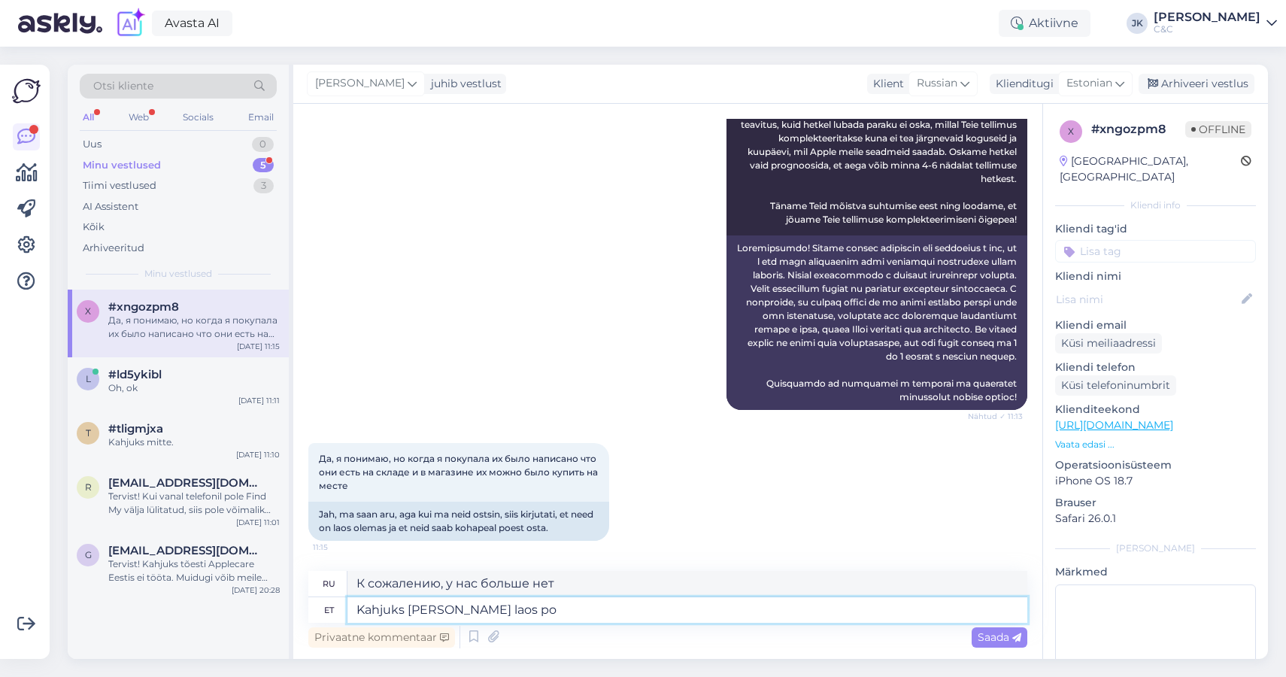
type textarea "К сожалению, у нас его больше нет на складе."
type textarea "Kahjuks [PERSON_NAME] laos pole ning k"
type textarea "К сожалению, у нас его больше нет в наличии и"
type textarea "Kahjuks [PERSON_NAME] laos pole ning kohapeal nei"
type textarea "К сожалению, у нас его больше нет на складе и на сайте."
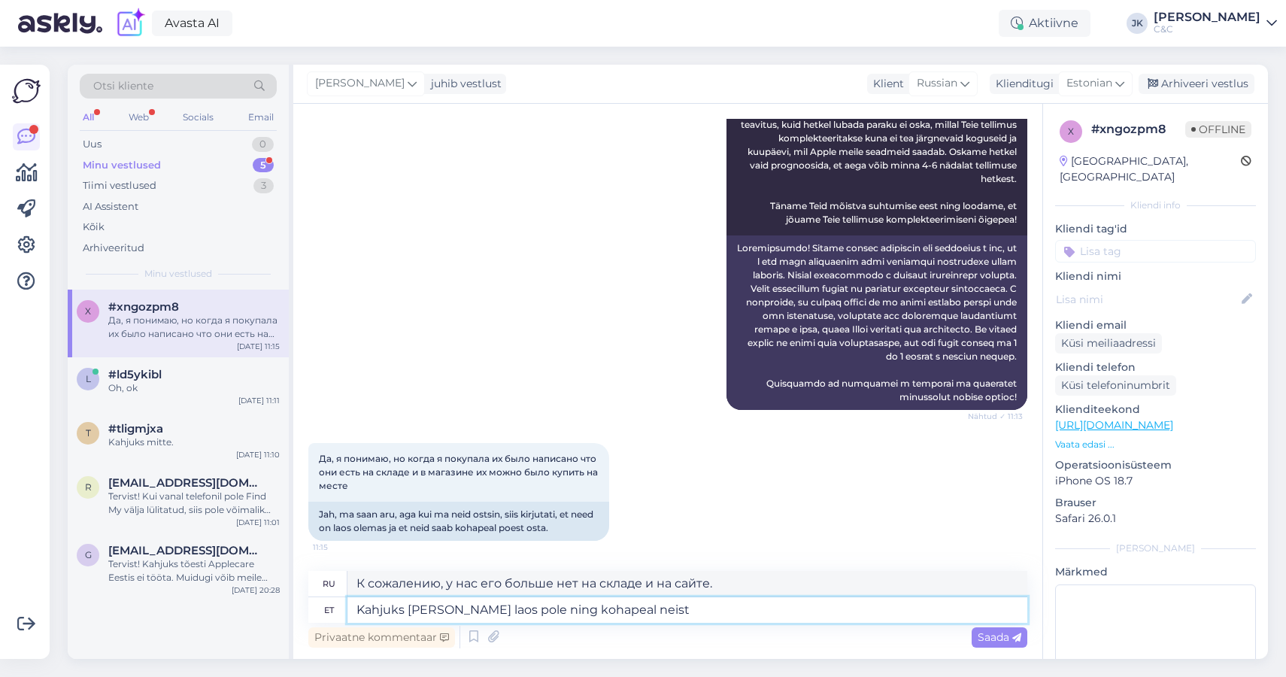
type textarea "Kahjuks [PERSON_NAME] laos pole ning kohapeal neist"
type textarea "К сожалению, их больше нет на складе, и мы не можем найти их на месте."
type textarea "Kahjuks [PERSON_NAME] laos pole ning kohapeal neist osta ei"
type textarea "К сожалению, у нас их больше нет на складе, и купить их можно только на месте."
type textarea "Kahjuks [PERSON_NAME] laos pole ning kohapeal neist osta ei saa"
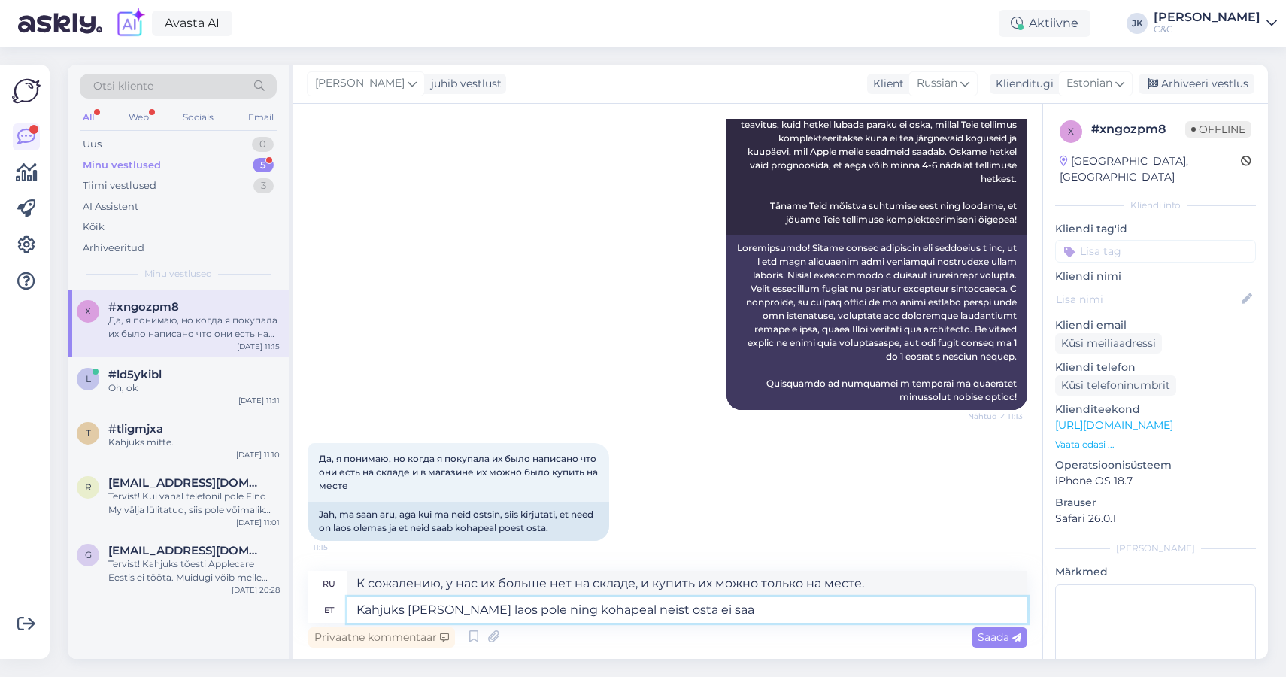
type textarea "К сожалению, у нас их больше нет на складе, и купить их на месте не представляе…"
type textarea "Kahjuks [PERSON_NAME] laos pole ning kohapeal neist osta ei saa."
click at [1002, 637] on span "Saada" at bounding box center [1000, 637] width 44 height 14
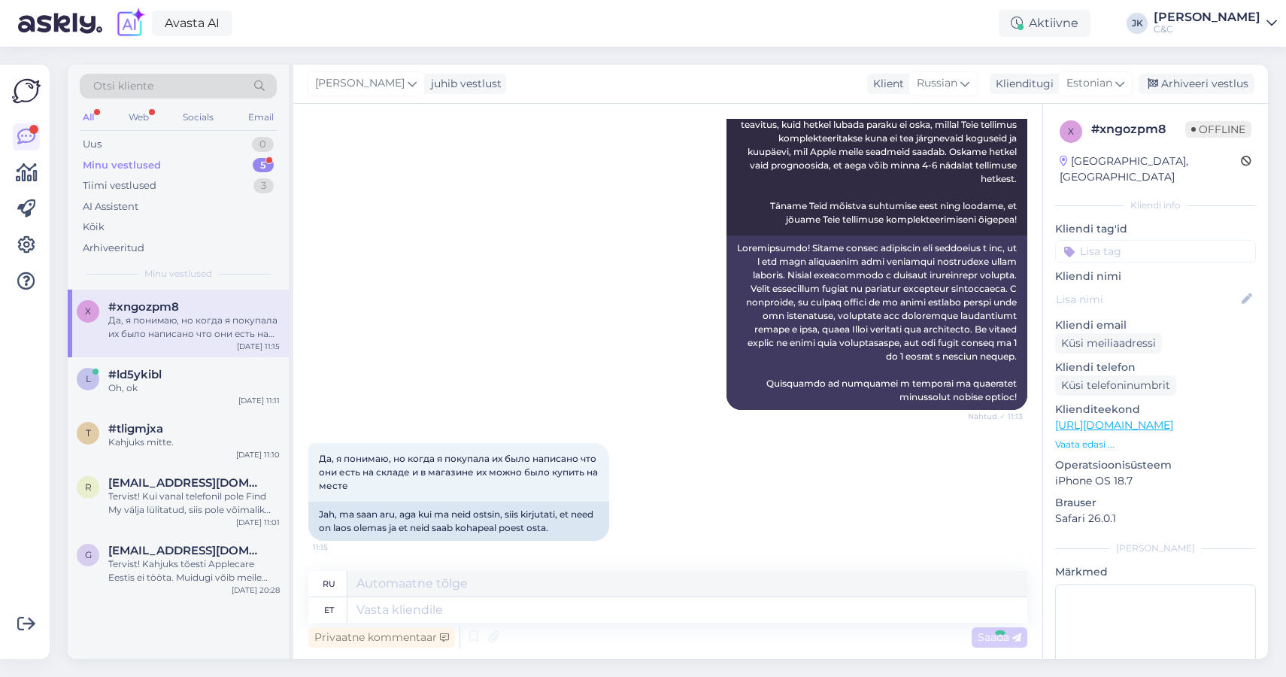
scroll to position [405, 0]
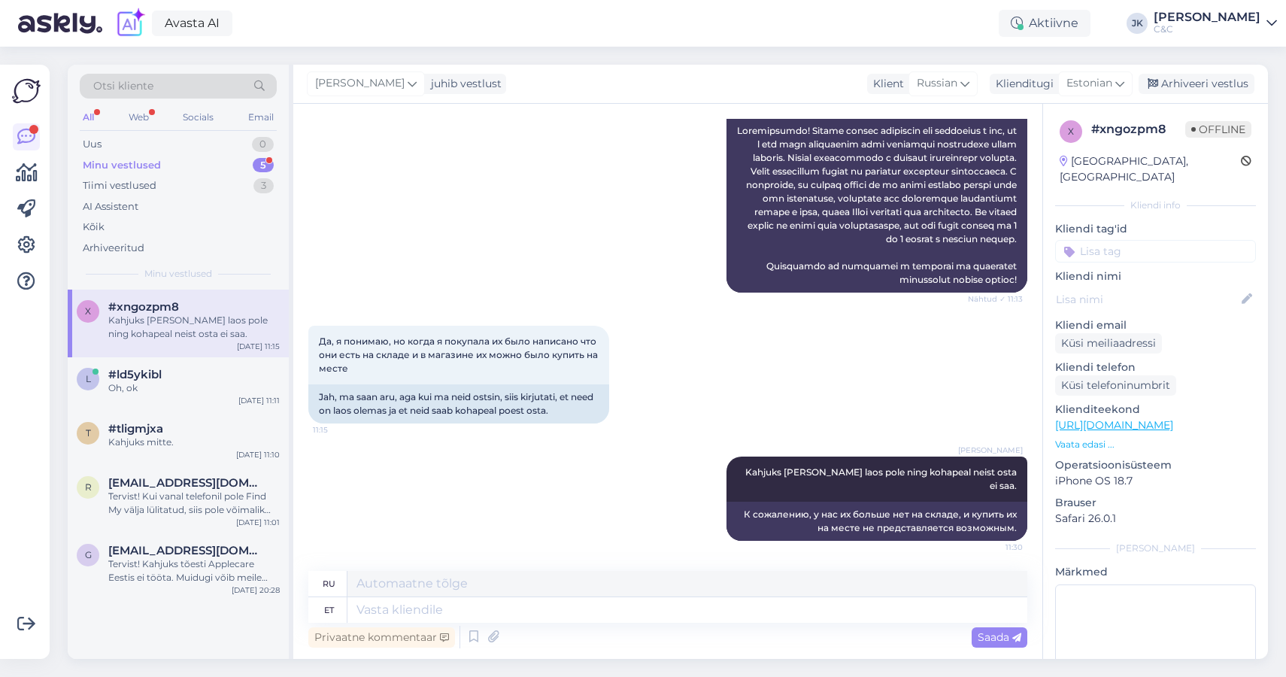
click at [542, 532] on div "[PERSON_NAME] Kahjuks [PERSON_NAME] laos pole ning kohapeal neist osta ei saa. …" at bounding box center [667, 498] width 719 height 117
click at [167, 389] on div "Oh, ok" at bounding box center [193, 388] width 171 height 14
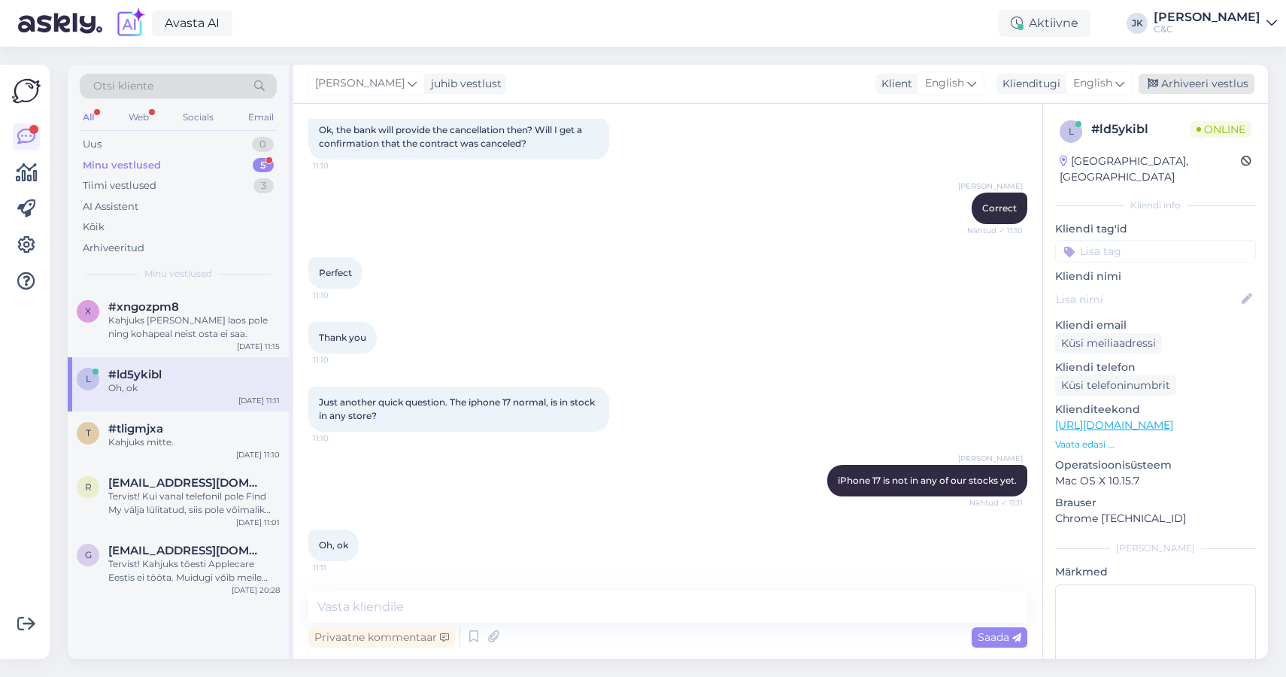
click at [1035, 89] on div "Arhiveeri vestlus" at bounding box center [1197, 84] width 116 height 20
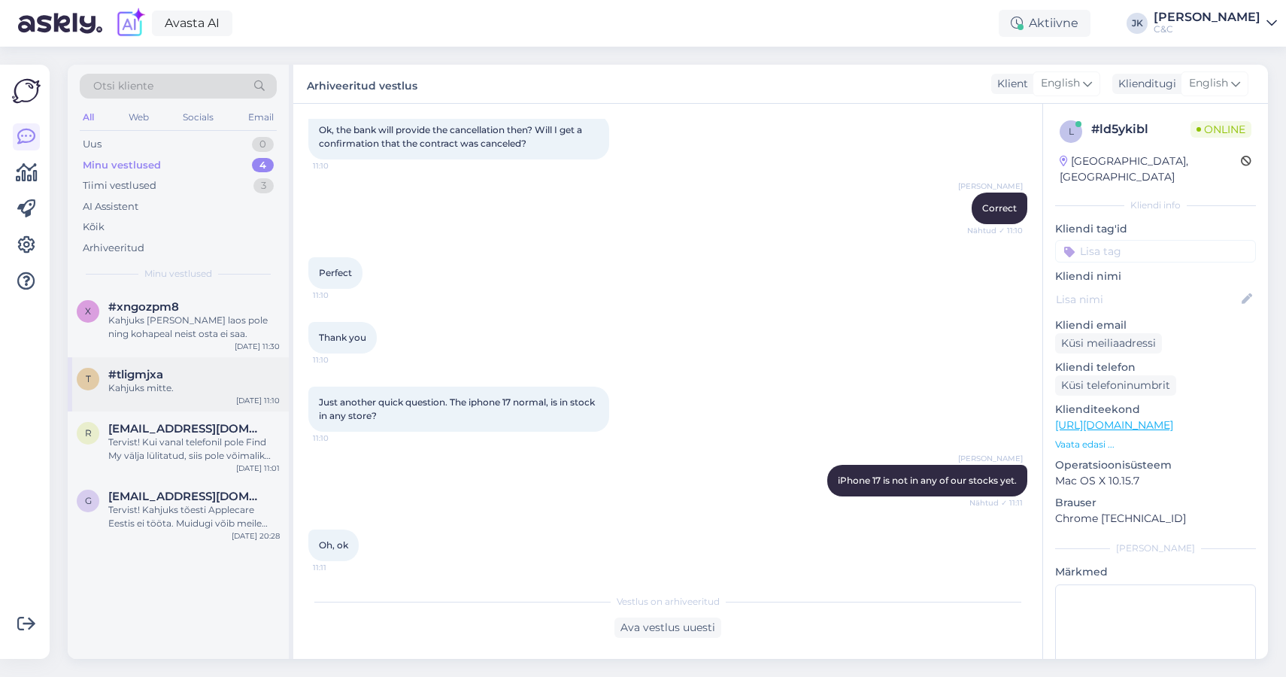
click at [223, 396] on div "t #tligmjxa Kahjuks mitte. [DATE] 11:10" at bounding box center [178, 384] width 221 height 54
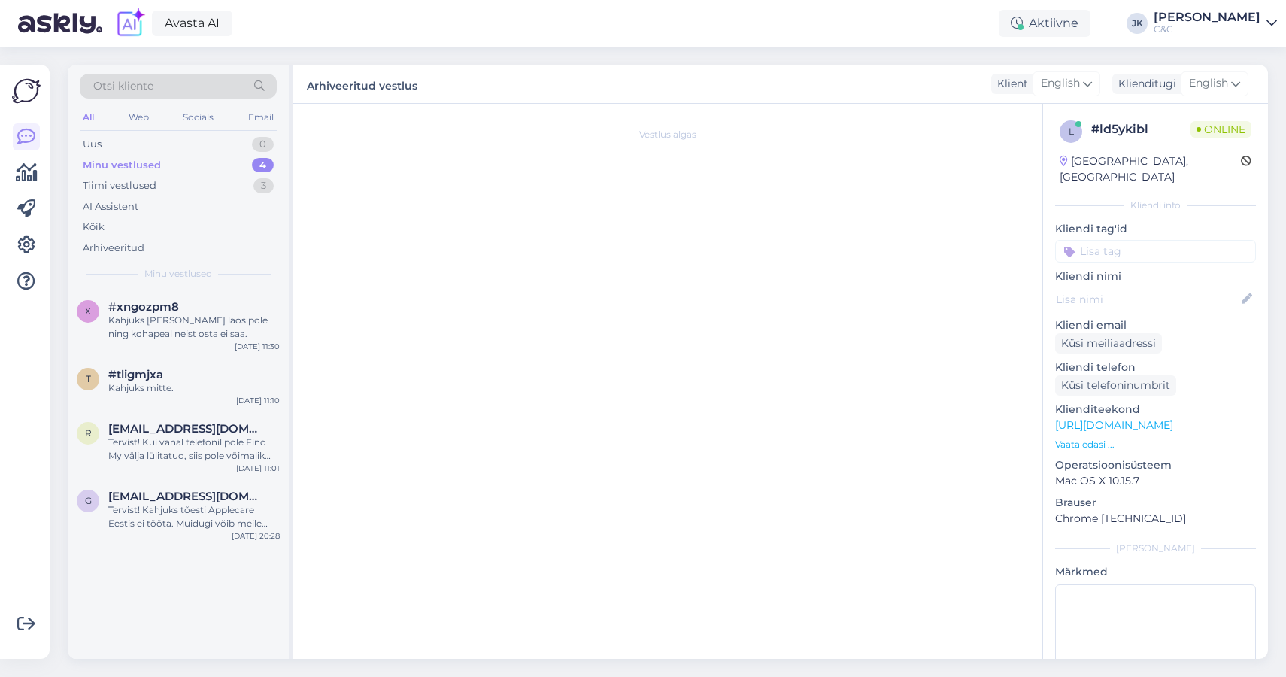
scroll to position [227, 0]
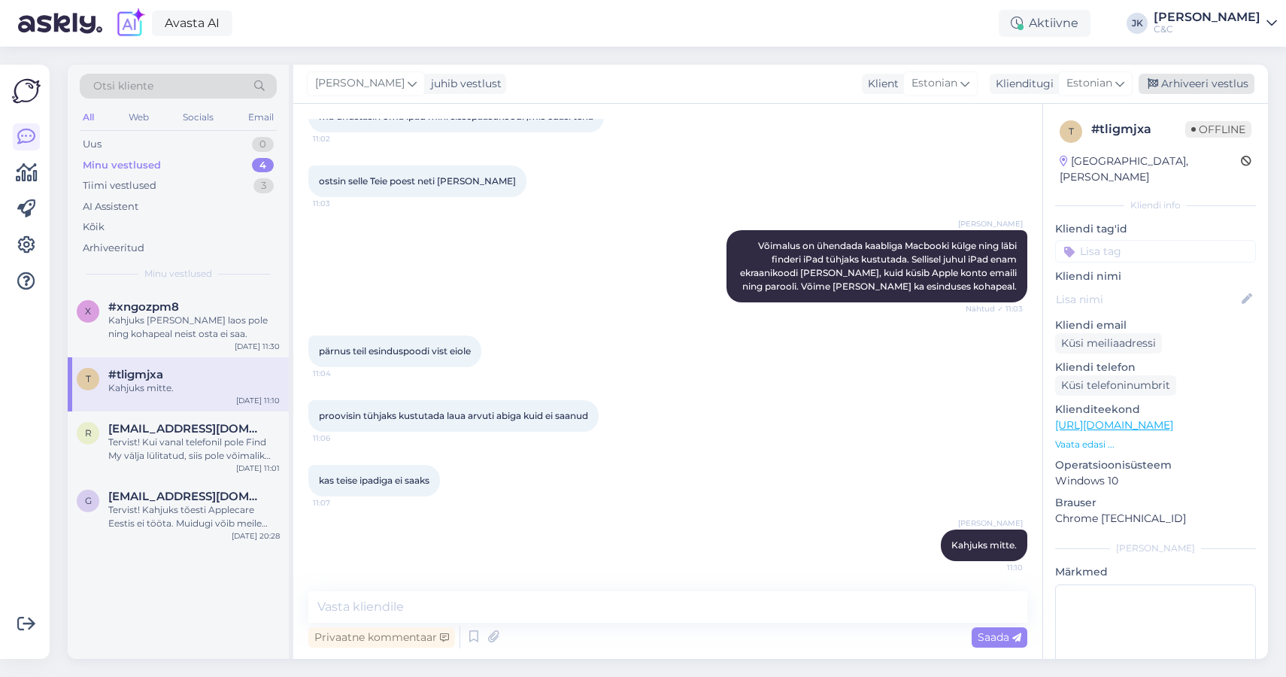
click at [1035, 89] on div "Arhiveeri vestlus" at bounding box center [1197, 84] width 116 height 20
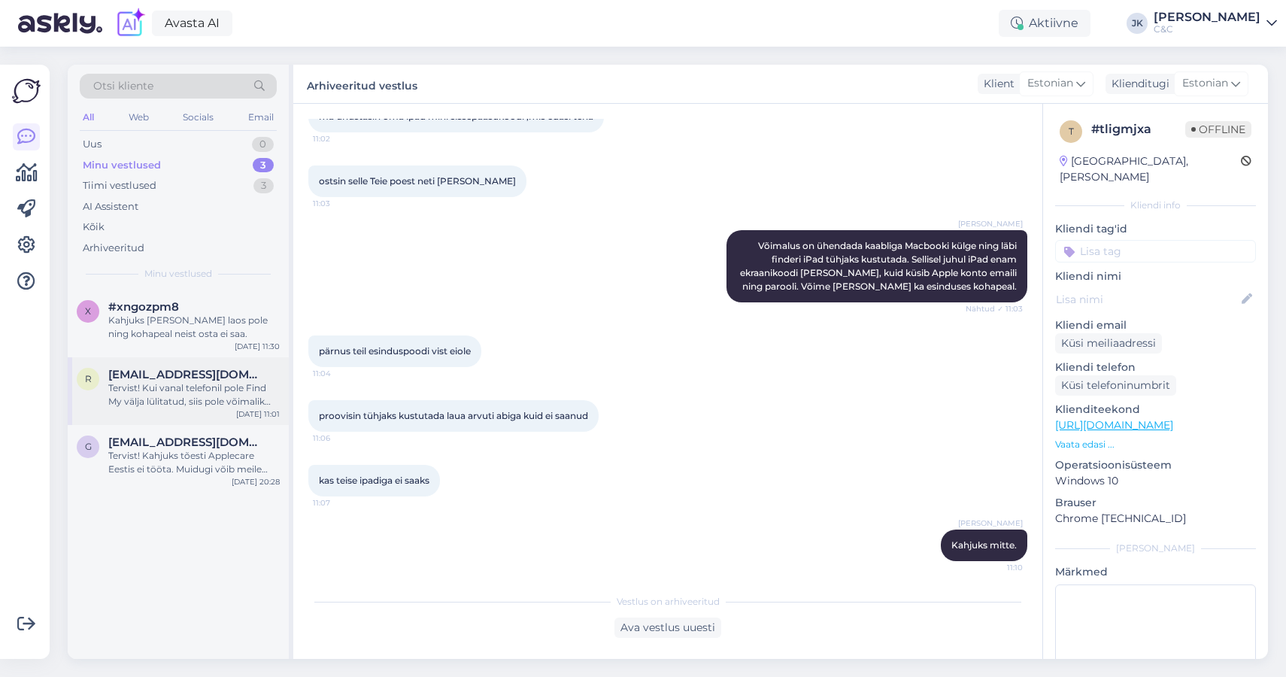
click at [203, 401] on div "Tervist! Kui vanal telefonil pole Find My välja lülitatud, siis pole võimalik t…" at bounding box center [193, 394] width 171 height 27
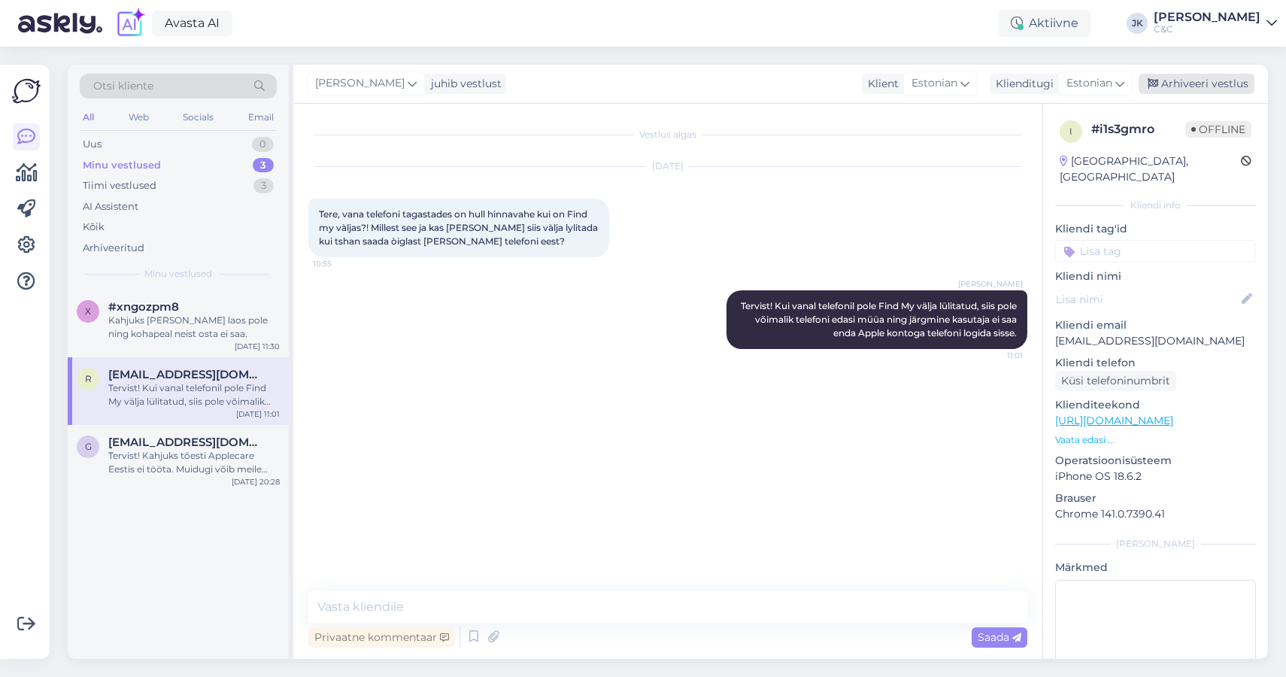
click at [1035, 77] on div "Arhiveeri vestlus" at bounding box center [1197, 84] width 116 height 20
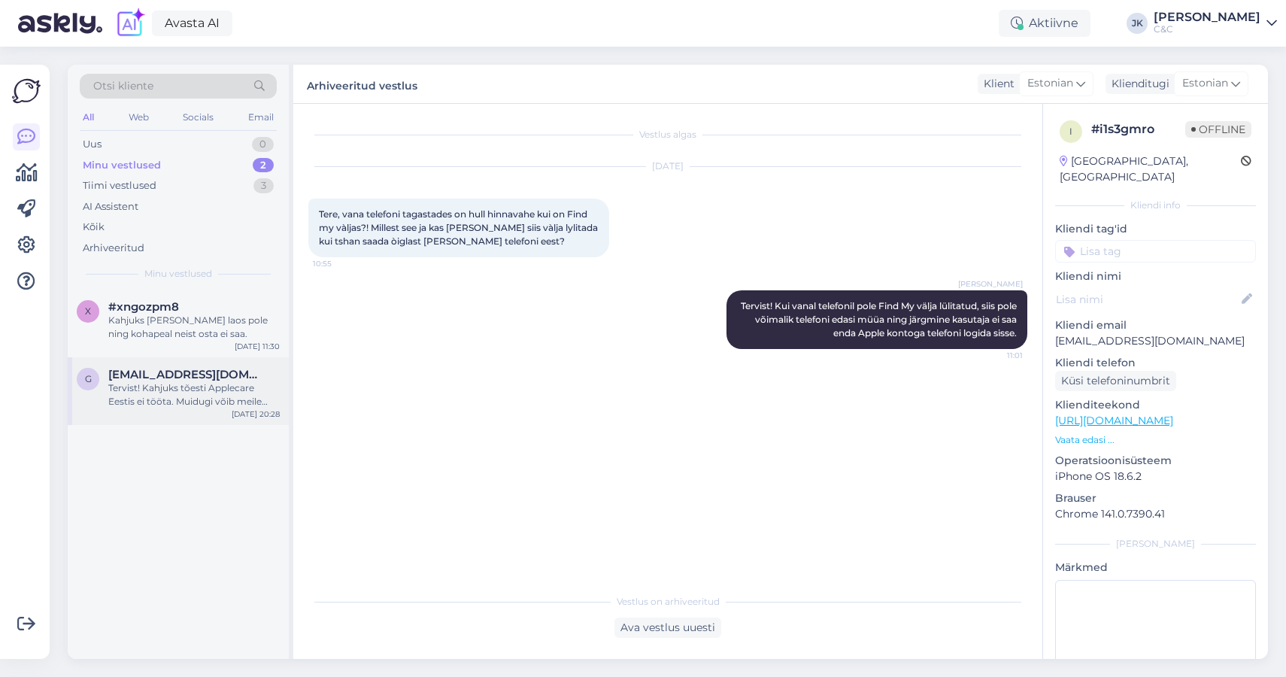
click at [148, 384] on div "Tervist! Kahjuks tõesti Applecare Eestis ei tööta. Muidugi võib meile seadme ho…" at bounding box center [193, 394] width 171 height 27
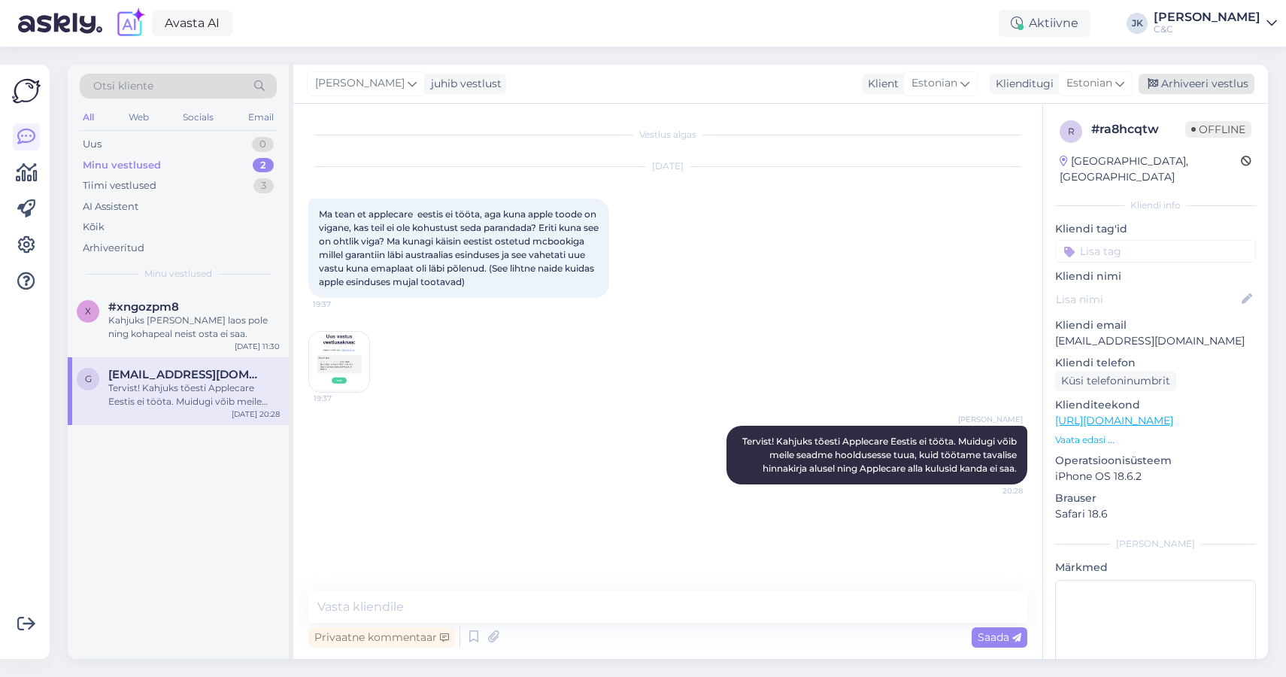
click at [1035, 91] on div "Arhiveeri vestlus" at bounding box center [1197, 84] width 116 height 20
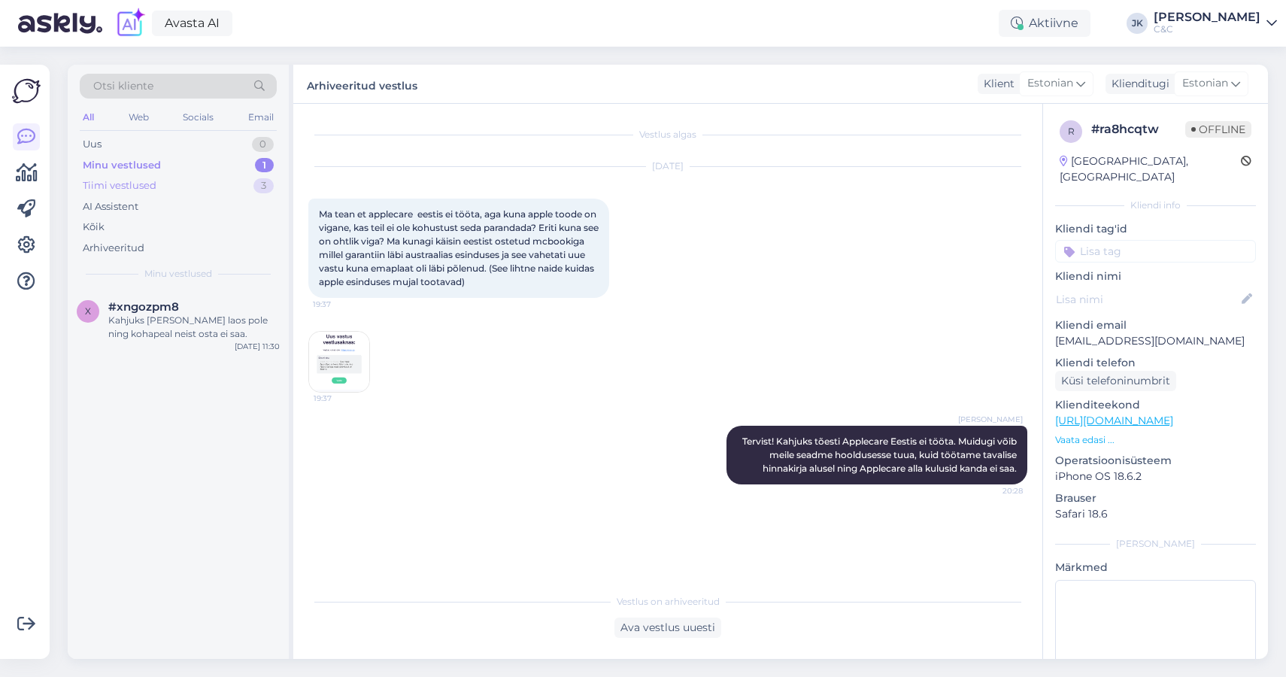
click at [147, 188] on div "Tiimi vestlused" at bounding box center [120, 185] width 74 height 15
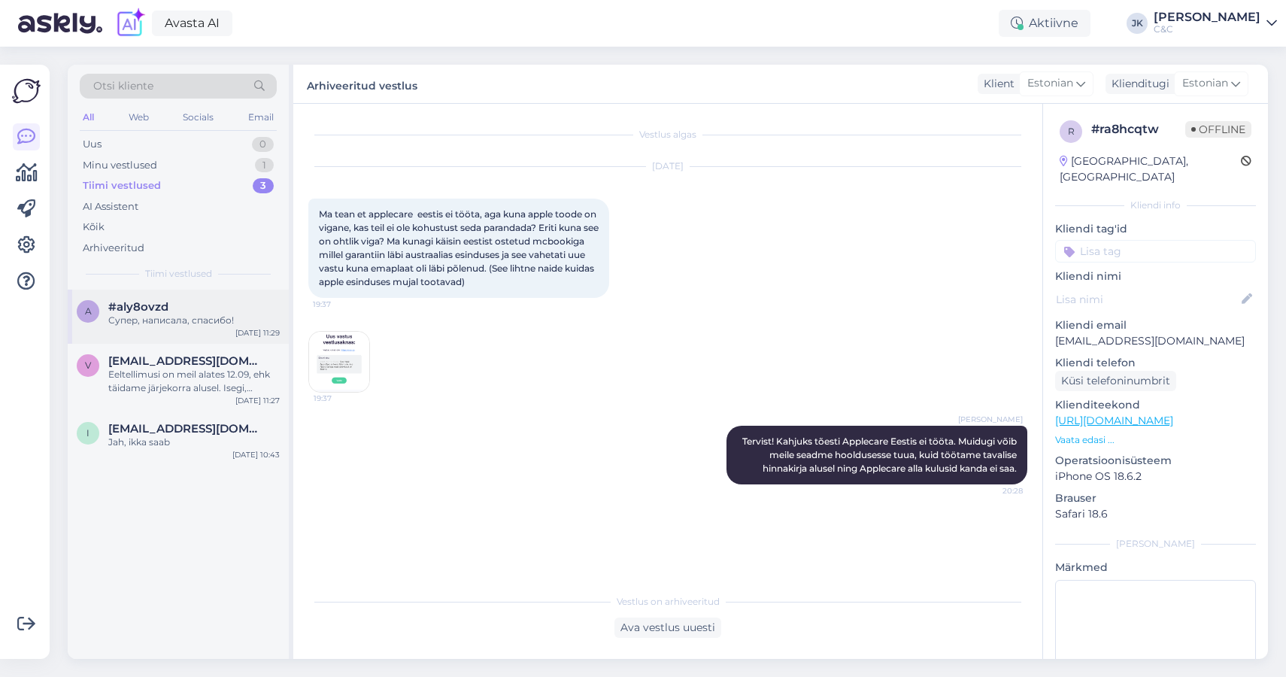
click at [181, 314] on div "Супер, написала, спасибо!" at bounding box center [193, 321] width 171 height 14
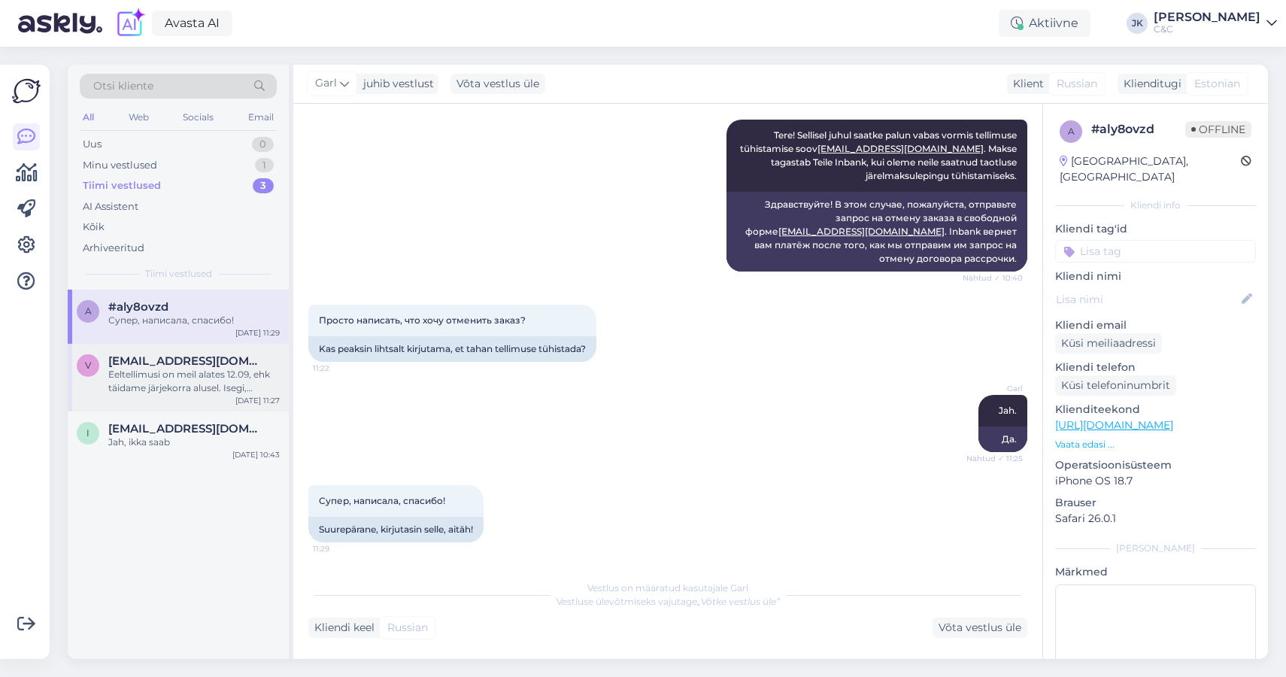
click at [180, 381] on div "Eeltellimusi on meil alates 12.09, ehk täidame järjekorra alusel. Isegi, [PERSO…" at bounding box center [193, 381] width 171 height 27
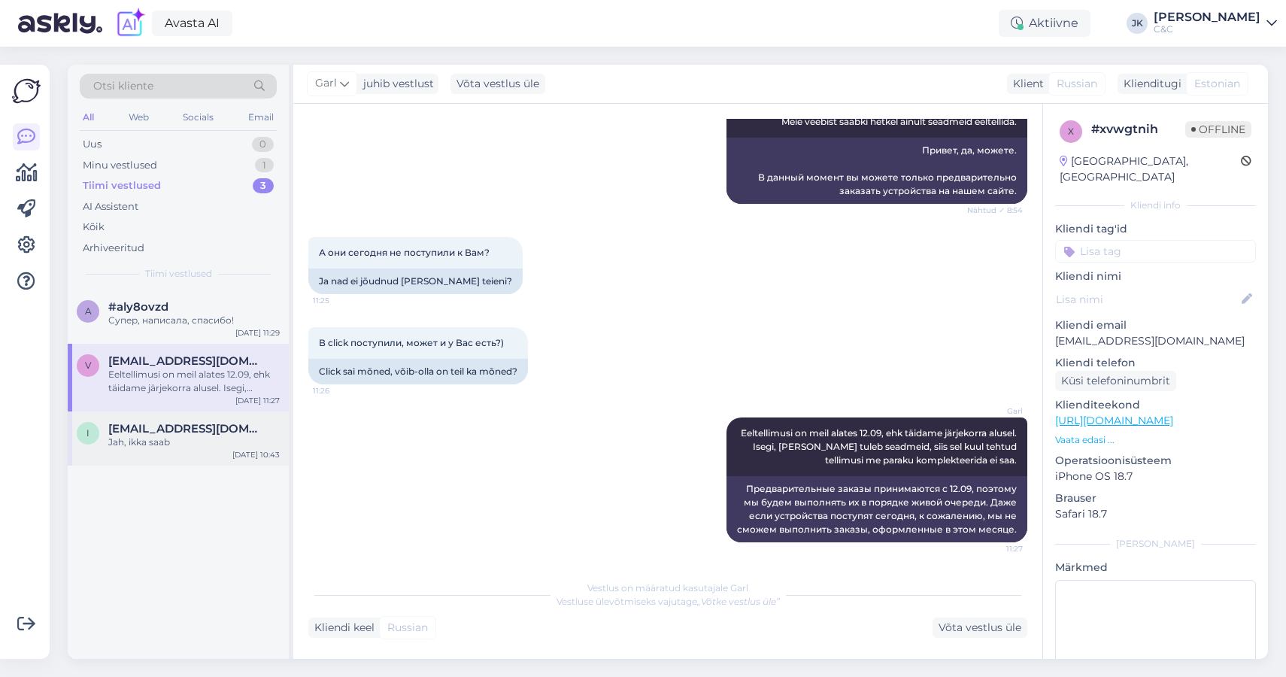
click at [169, 437] on div "Jah, ikka saab" at bounding box center [193, 442] width 171 height 14
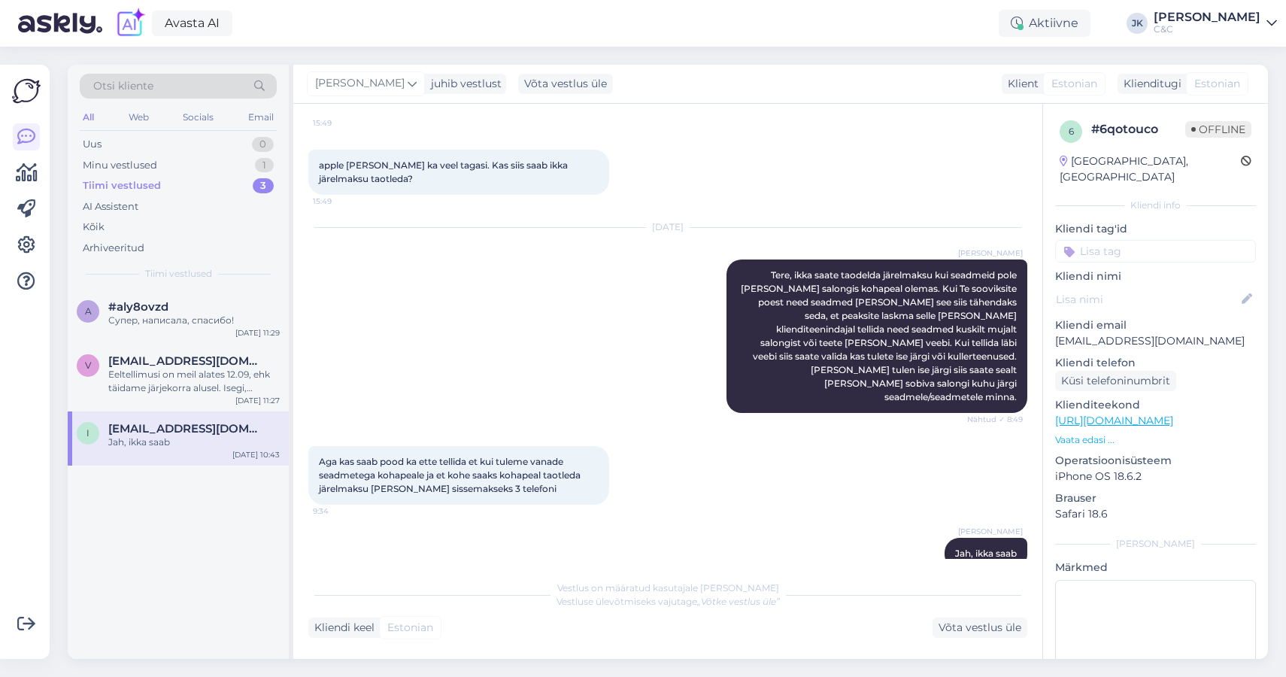
click at [378, 366] on div "[DATE] [PERSON_NAME] Tere, ikka saate taodelda järelmaksu kui seadmeid pole [PE…" at bounding box center [667, 320] width 719 height 218
